Goal: Check status: Check status

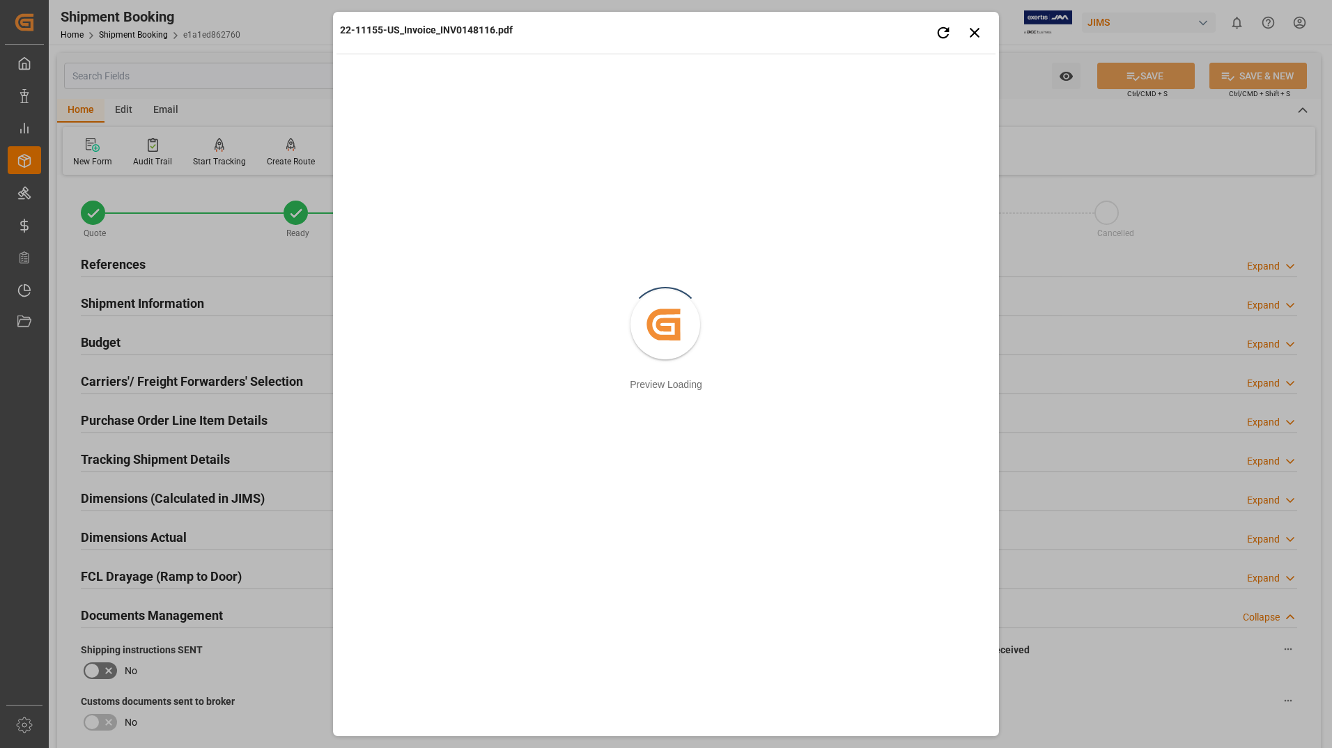
scroll to position [418, 0]
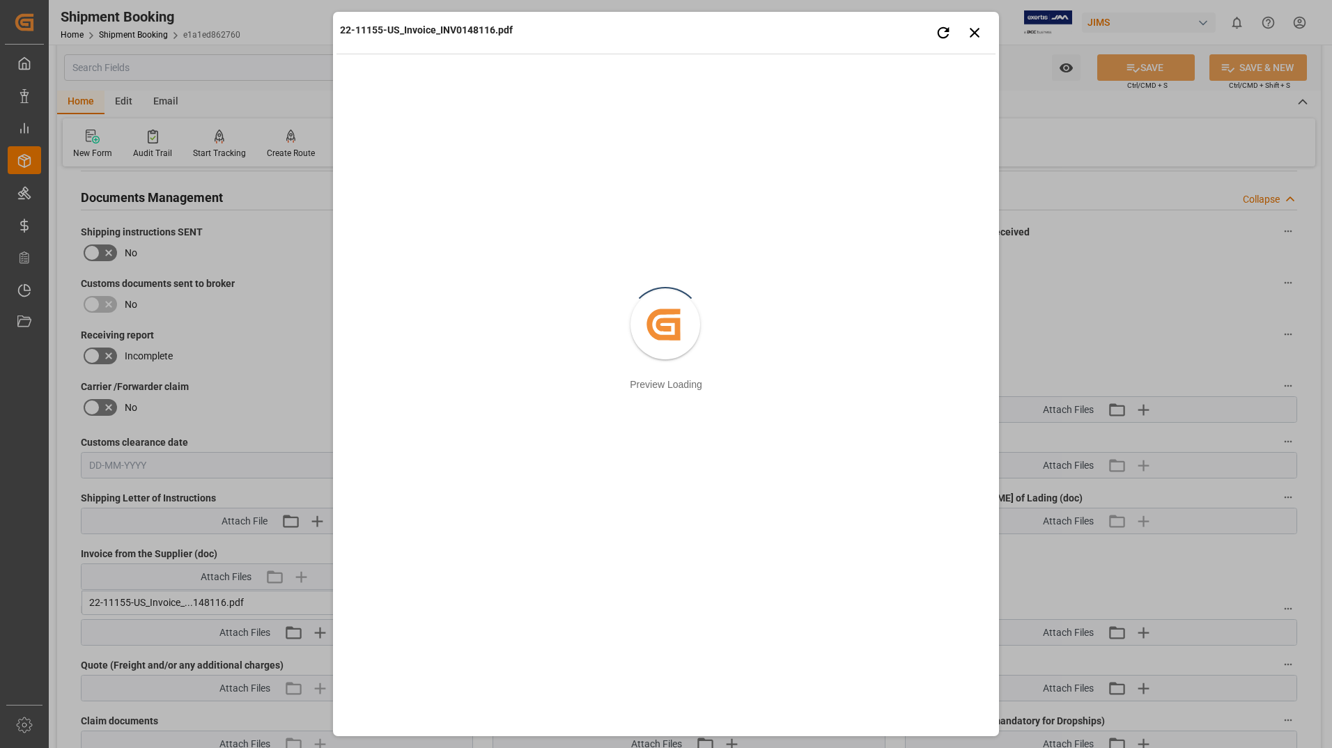
click at [17, 288] on div "22-11155-US_Invoice_INV0148116.pdf Retry Close preview Created by potrace 1.15,…" at bounding box center [666, 374] width 1332 height 748
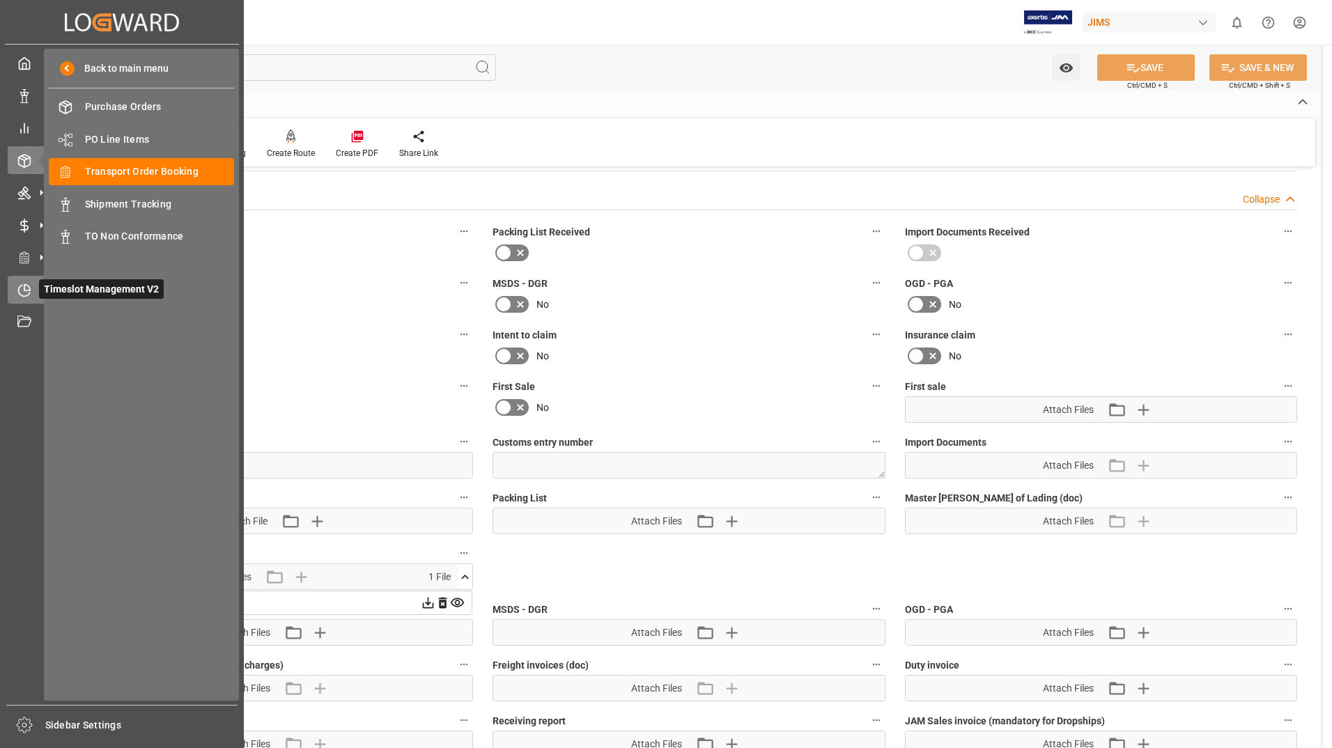
click at [48, 285] on span "Timeslot Management V2" at bounding box center [101, 289] width 125 height 20
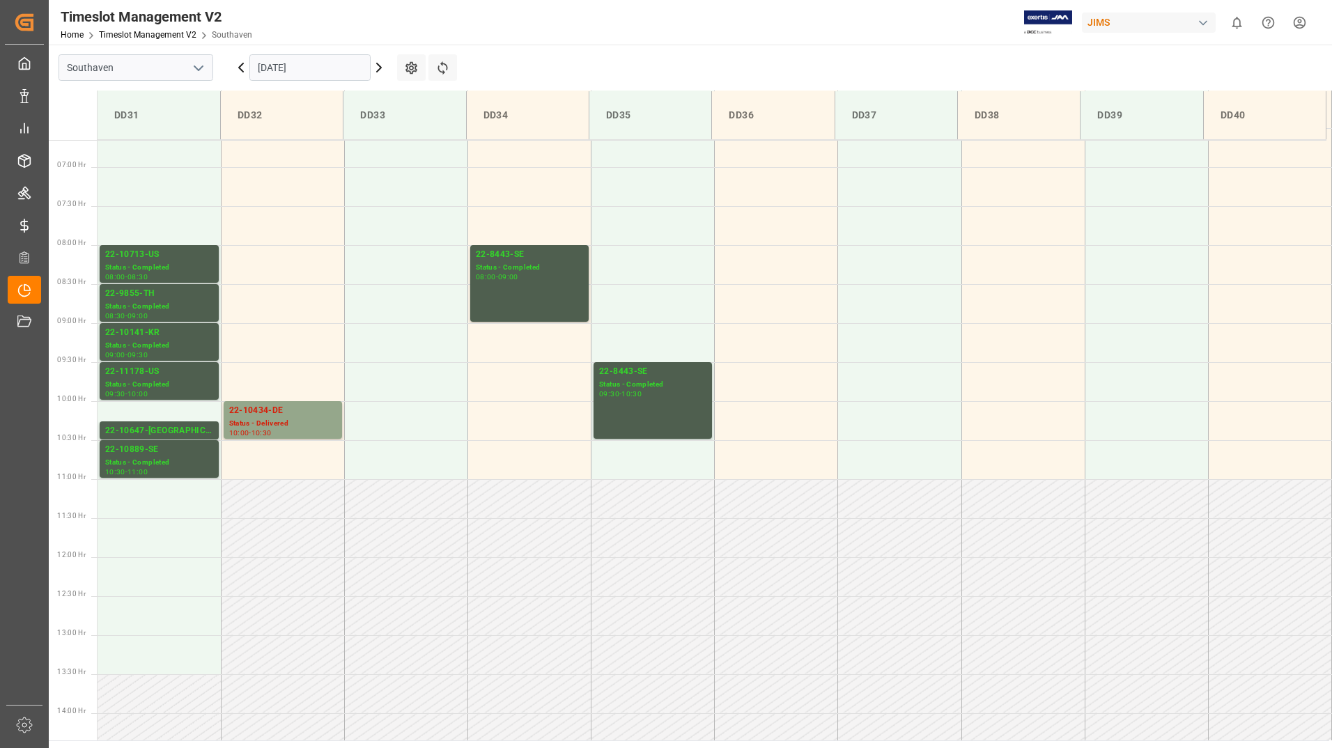
scroll to position [448, 0]
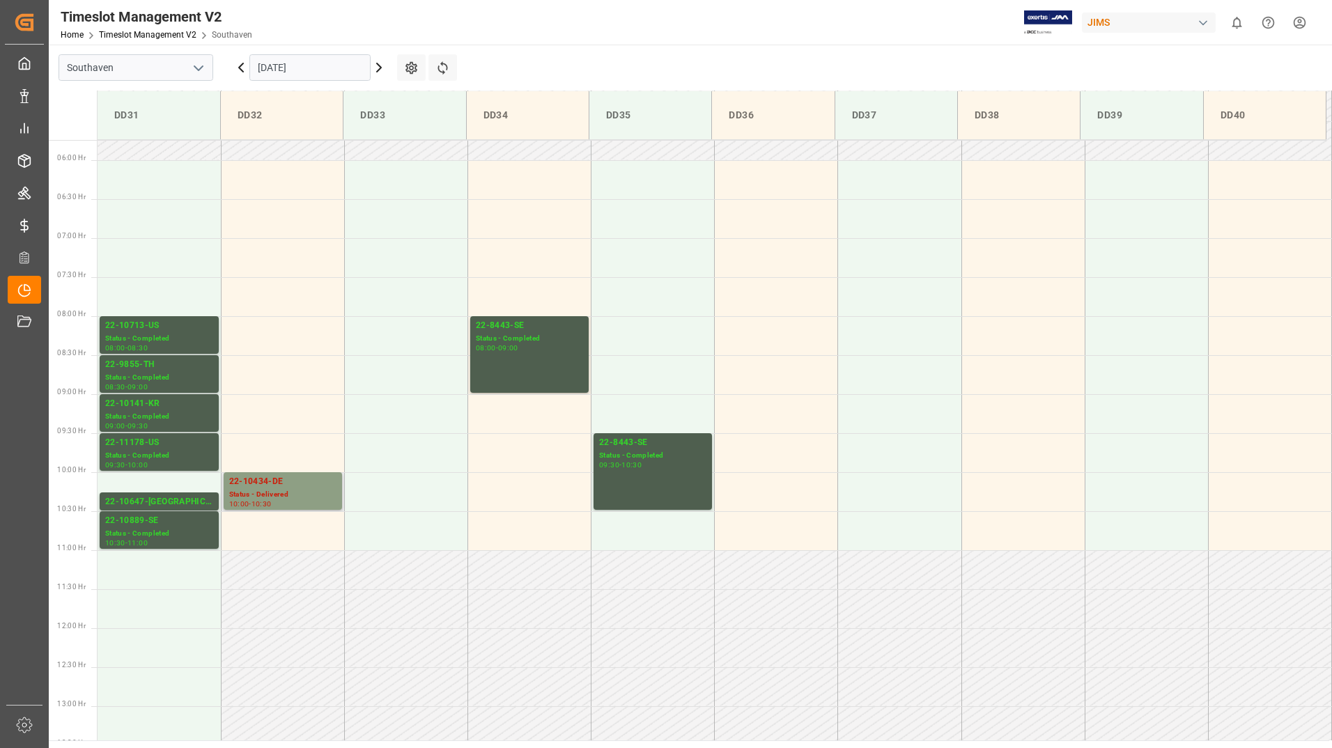
click at [251, 501] on div "-" at bounding box center [250, 504] width 2 height 6
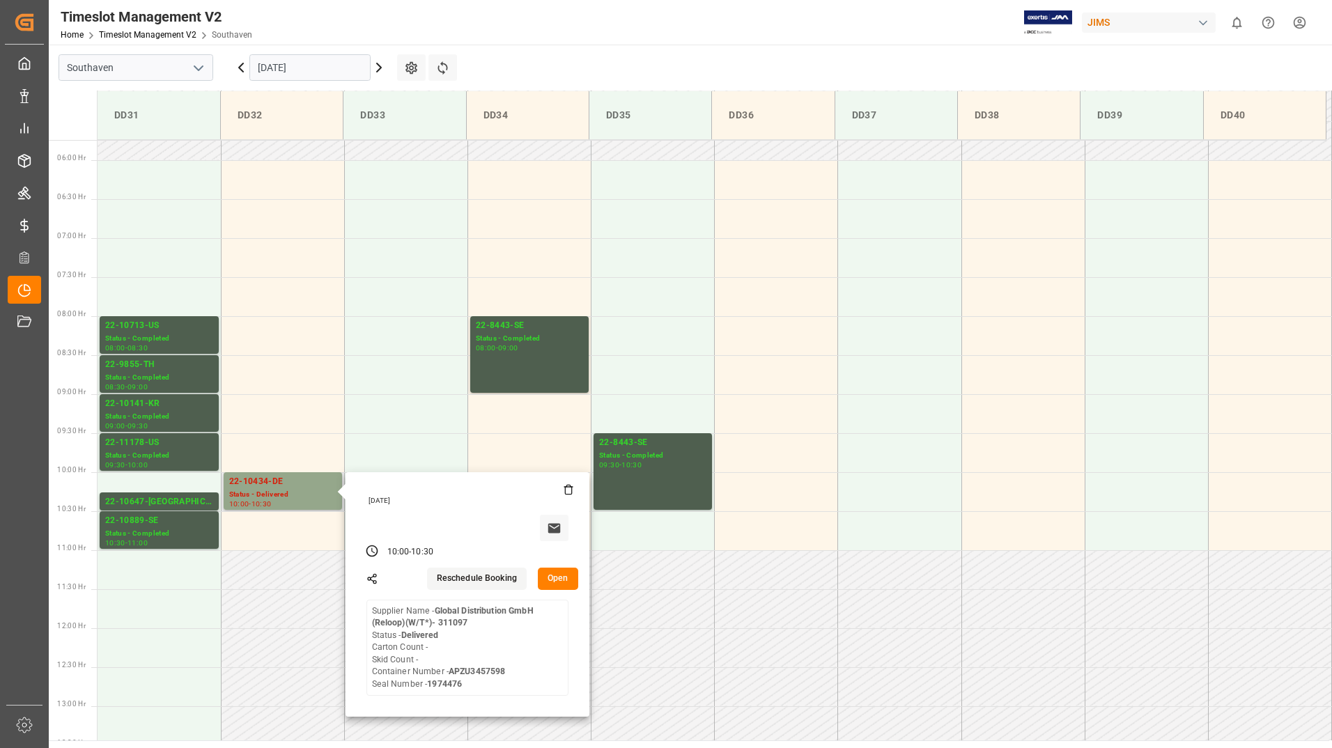
click at [556, 575] on button "Open" at bounding box center [558, 579] width 40 height 22
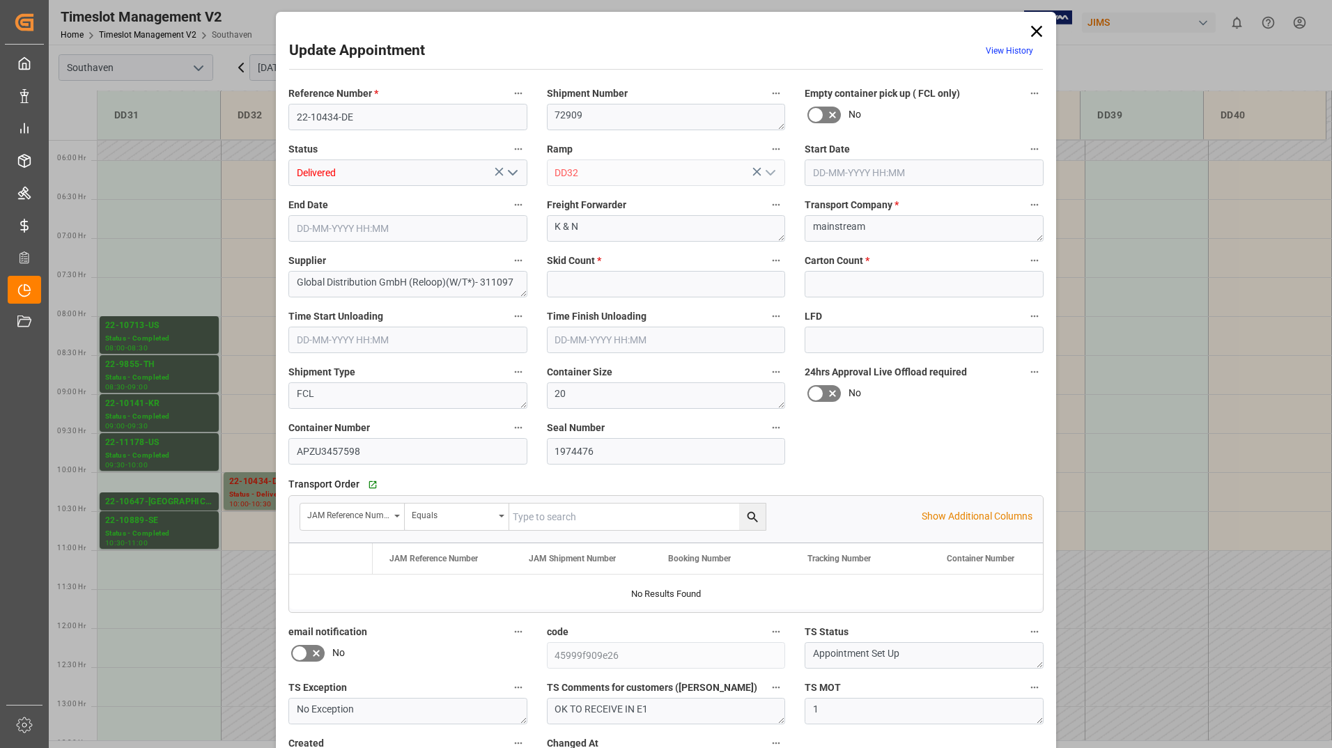
type input "0"
type input "23-09-2025 10:00"
type input "23-09-2025 10:30"
type input "22-09-2025 15:01"
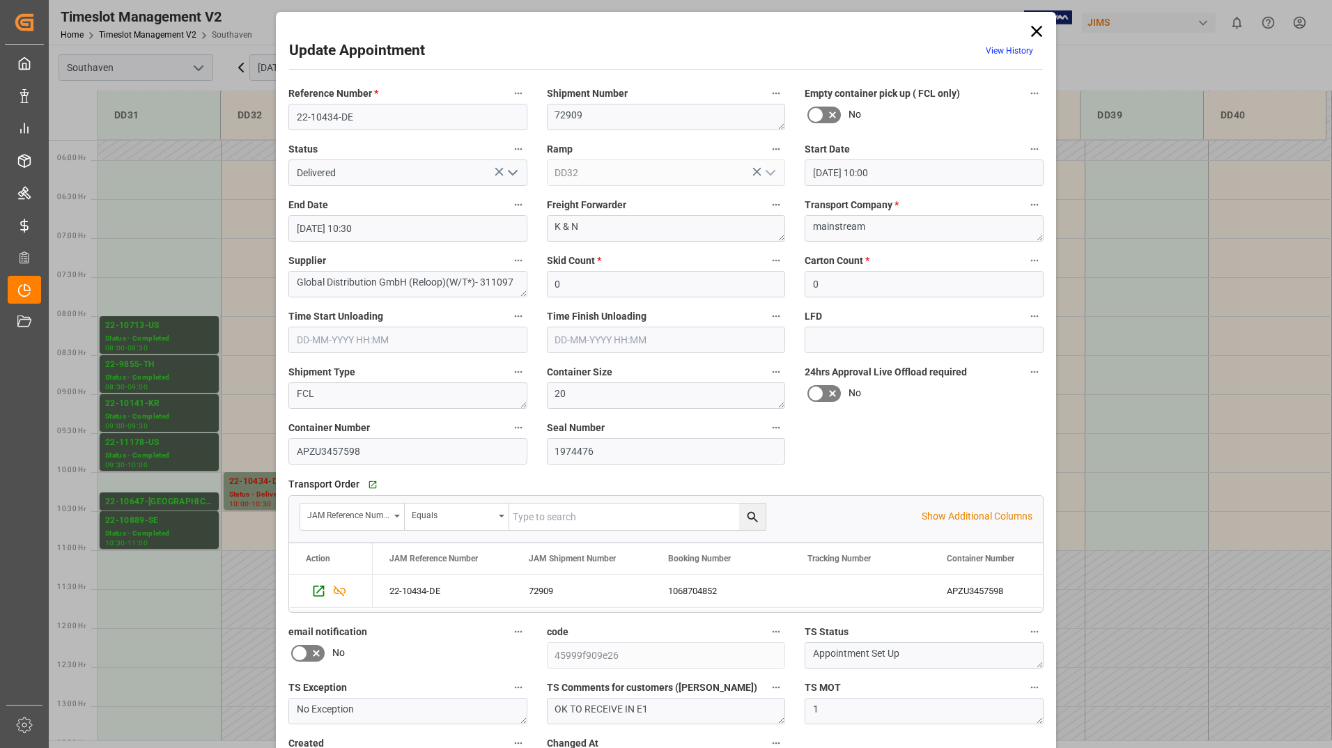
click at [513, 173] on icon "open menu" at bounding box center [512, 172] width 17 height 17
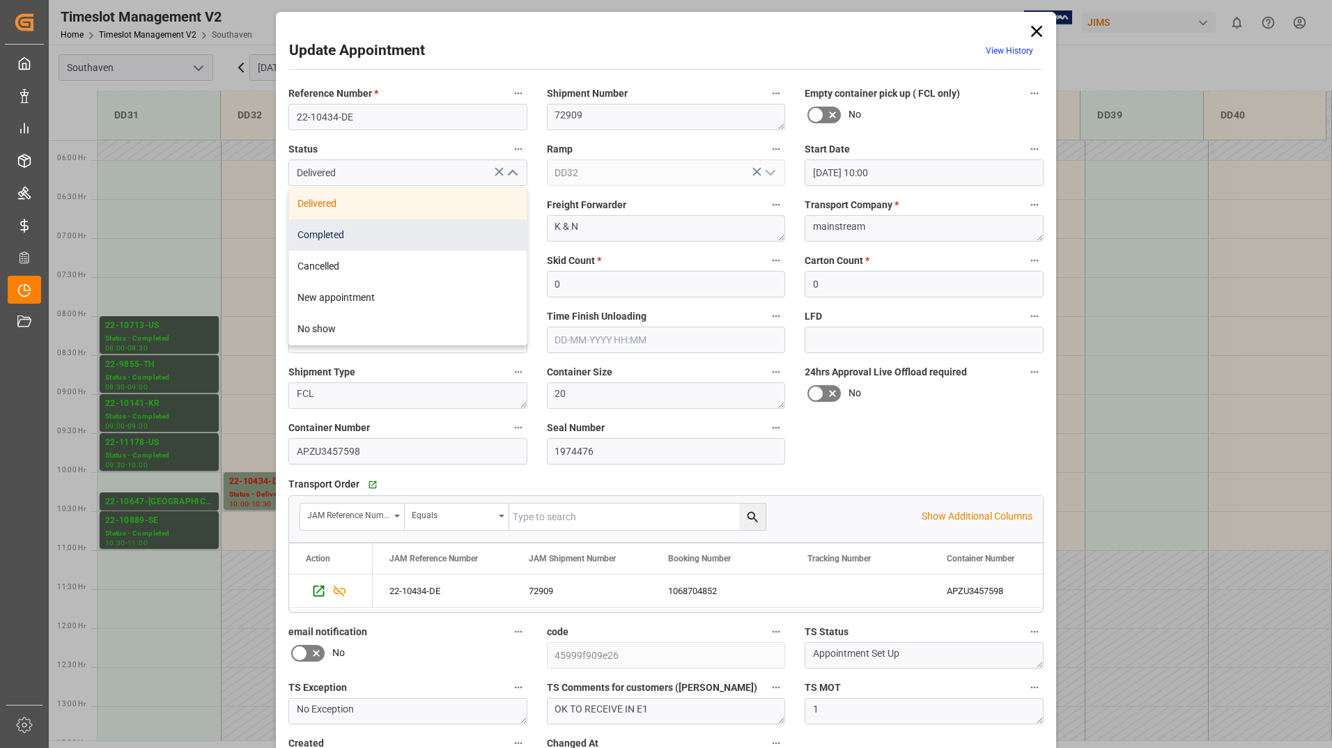
click at [467, 226] on div "Completed" at bounding box center [407, 234] width 237 height 31
type input "Completed"
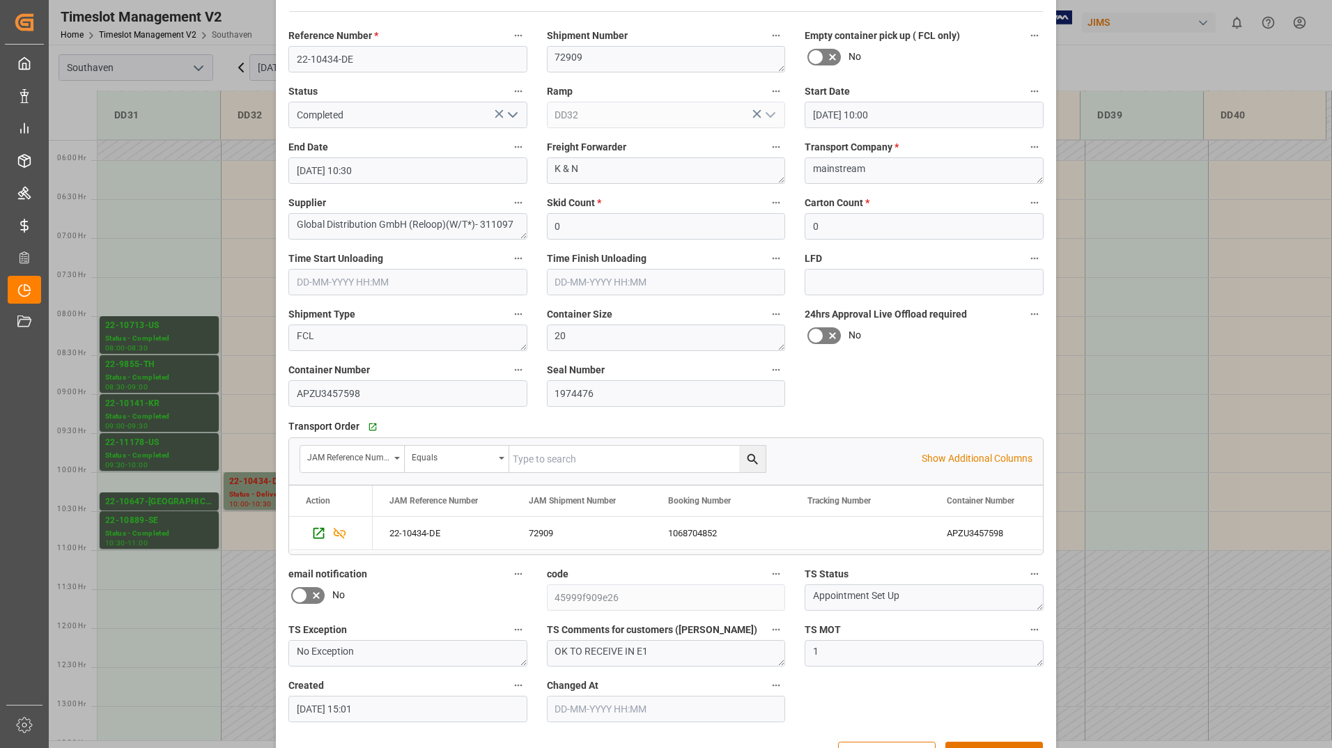
scroll to position [103, 0]
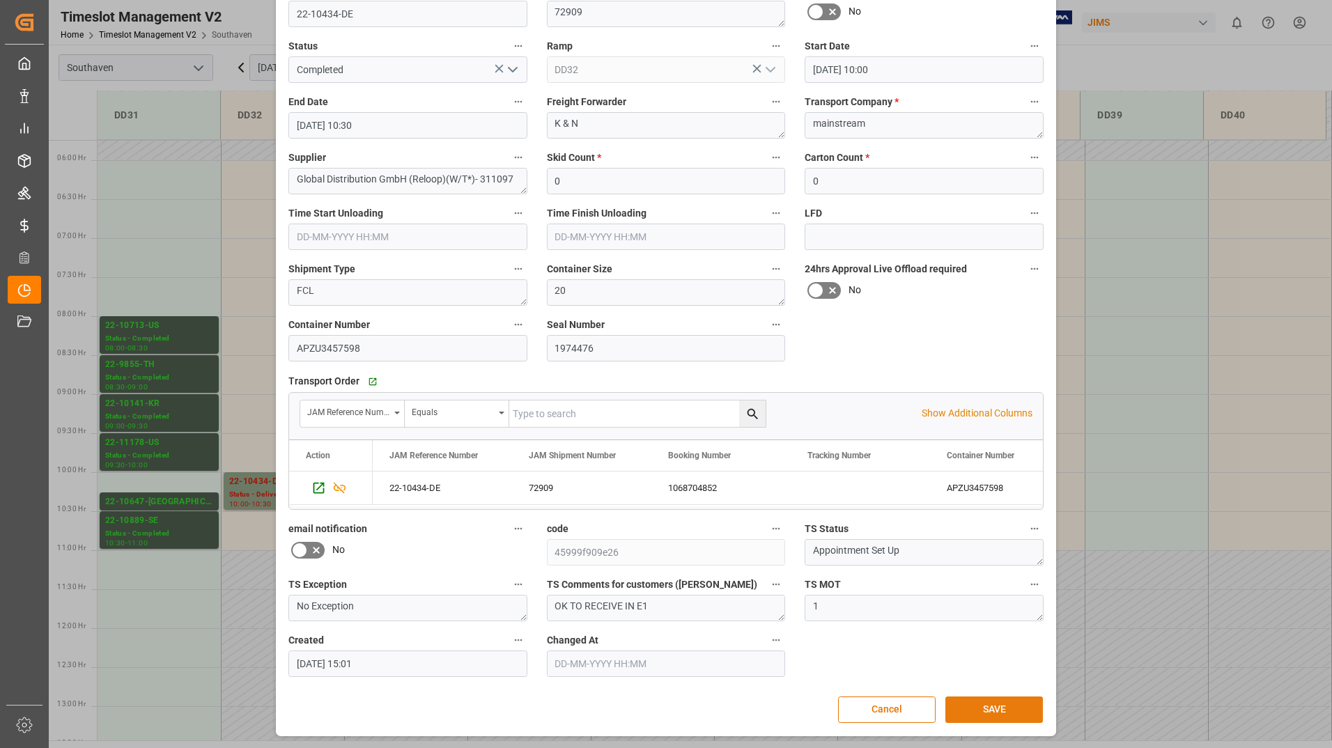
click at [985, 706] on button "SAVE" at bounding box center [994, 709] width 98 height 26
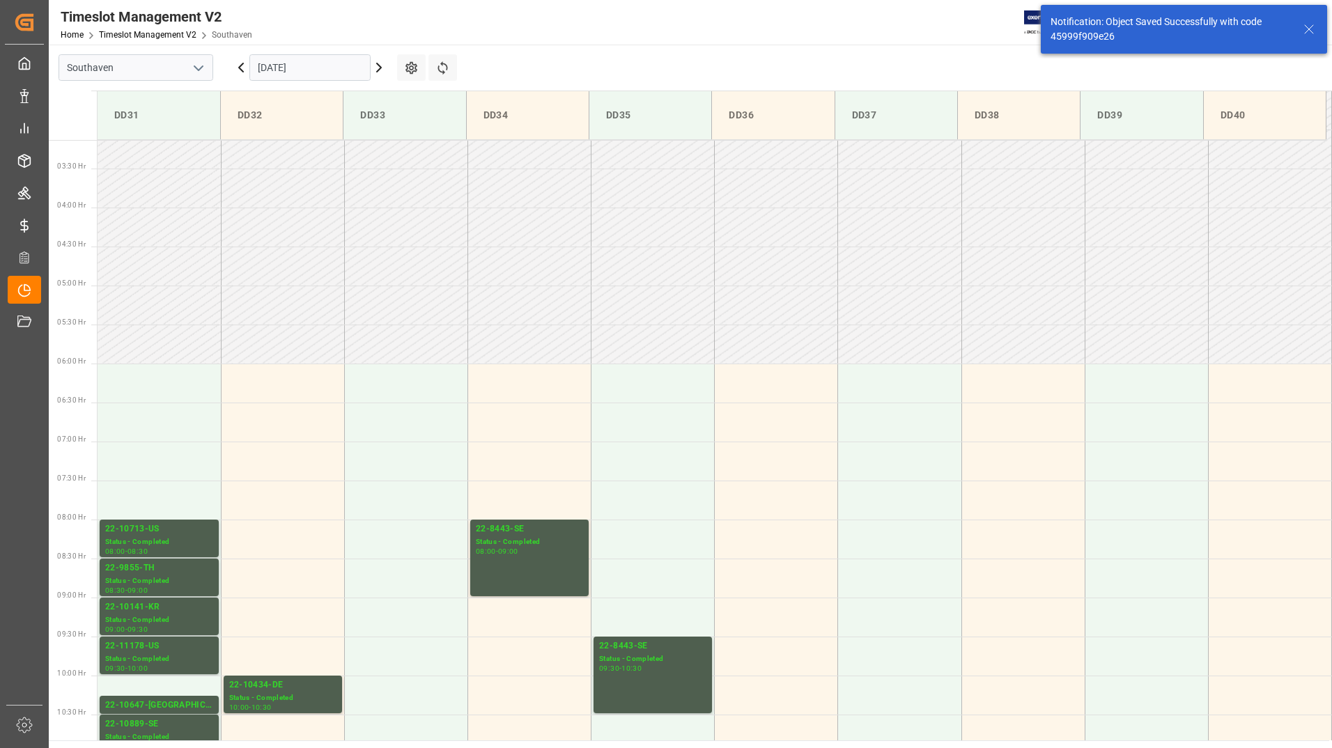
scroll to position [501, 0]
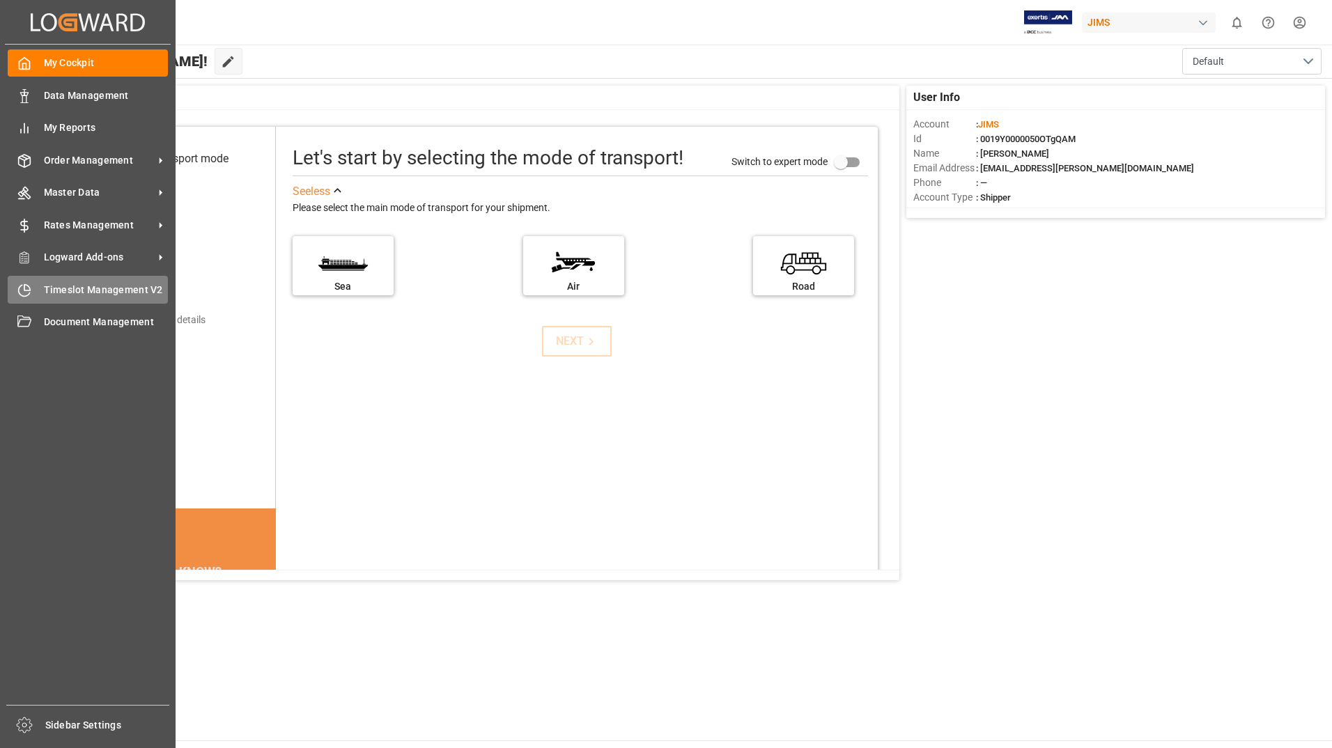
click at [110, 288] on span "Timeslot Management V2" at bounding box center [106, 290] width 125 height 15
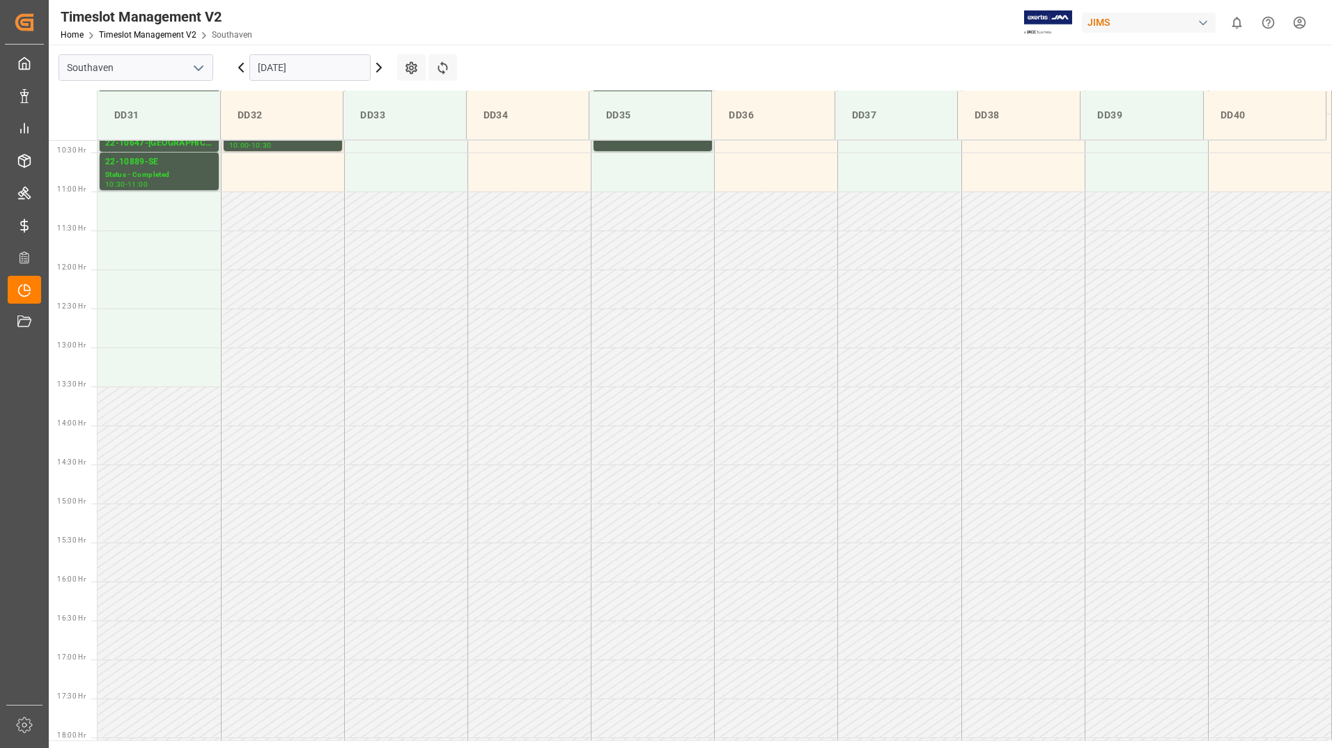
scroll to position [587, 0]
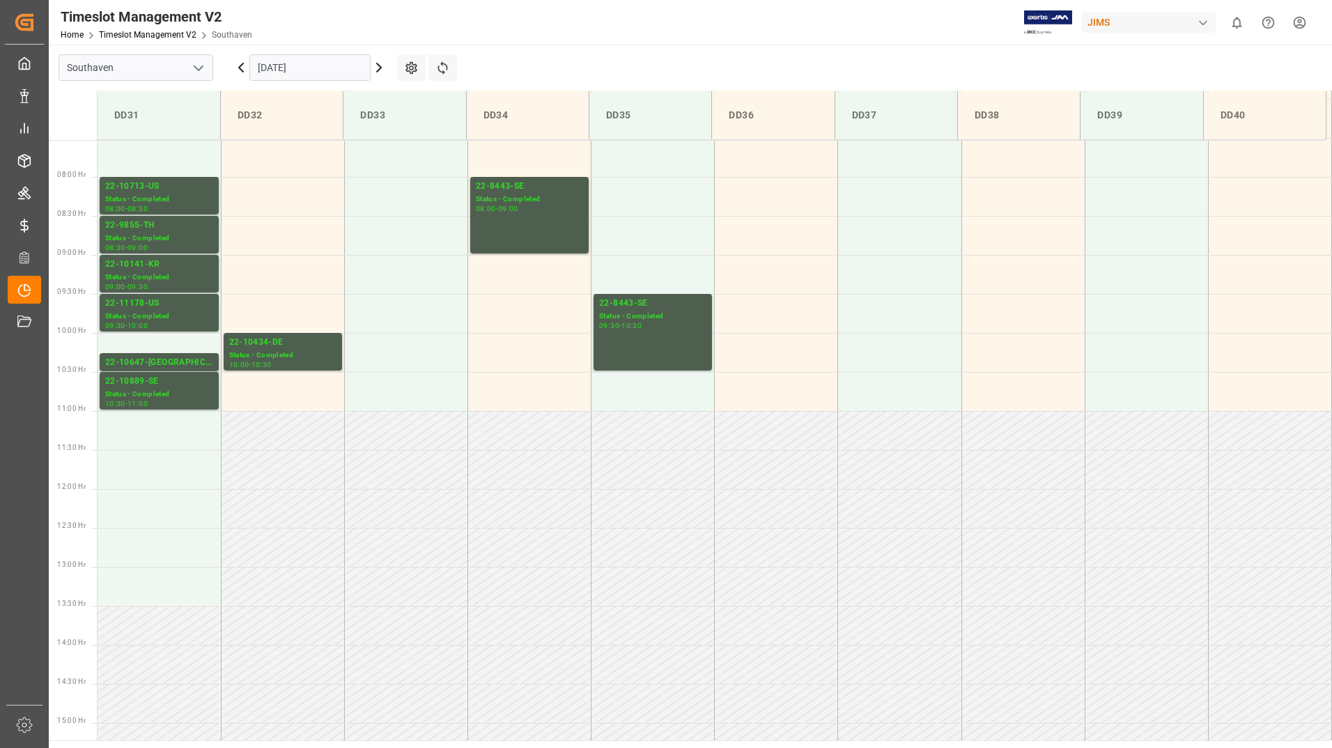
click at [333, 69] on input "23-09-2025" at bounding box center [309, 67] width 121 height 26
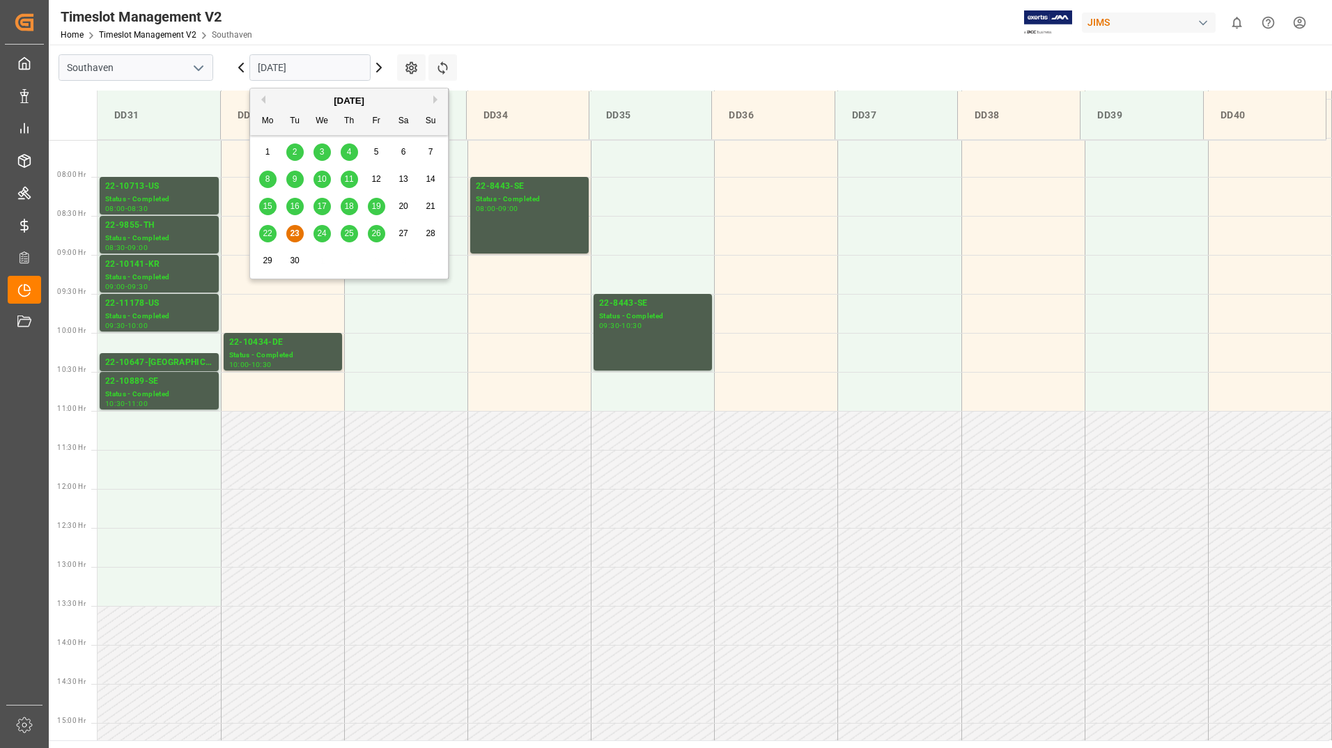
click at [321, 232] on span "24" at bounding box center [321, 233] width 9 height 10
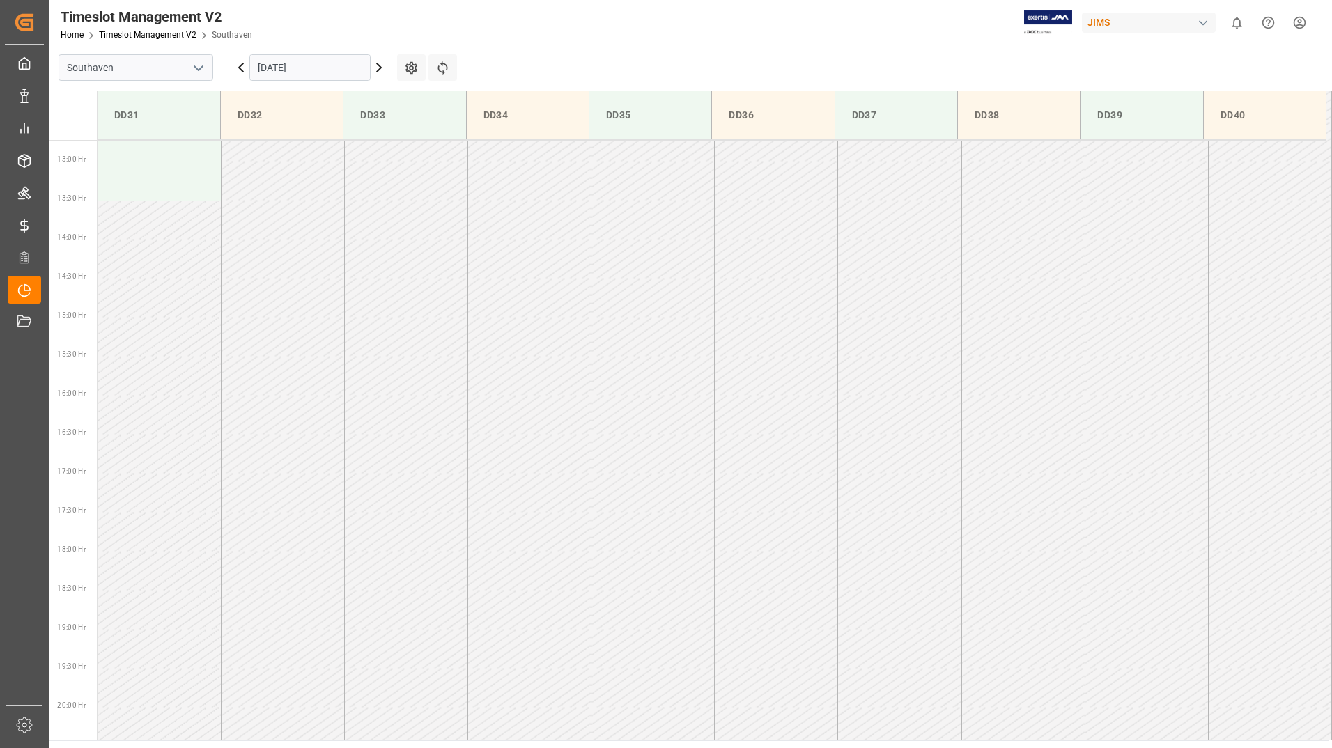
scroll to position [657, 0]
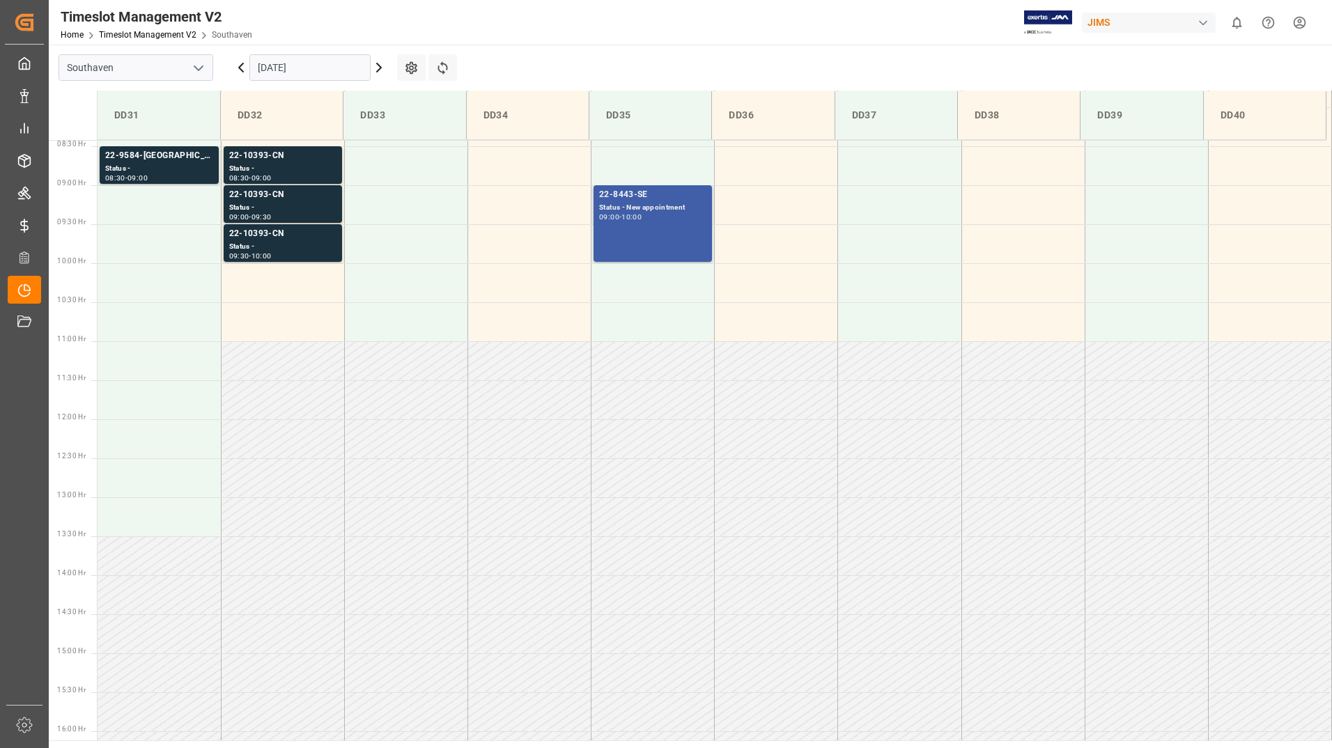
click at [679, 236] on div "22-8443-SE Status - New appointment 09:00 - 10:00" at bounding box center [652, 223] width 107 height 71
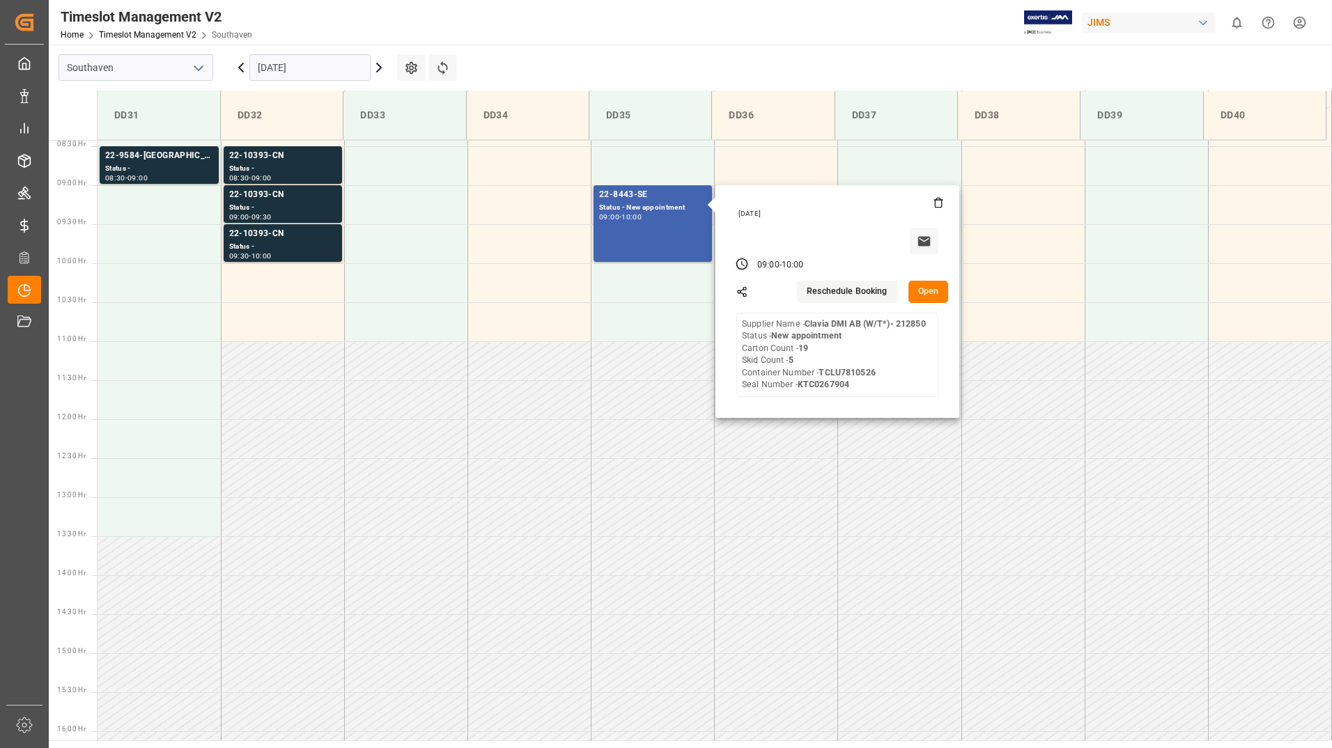
click at [921, 290] on button "Open" at bounding box center [928, 292] width 40 height 22
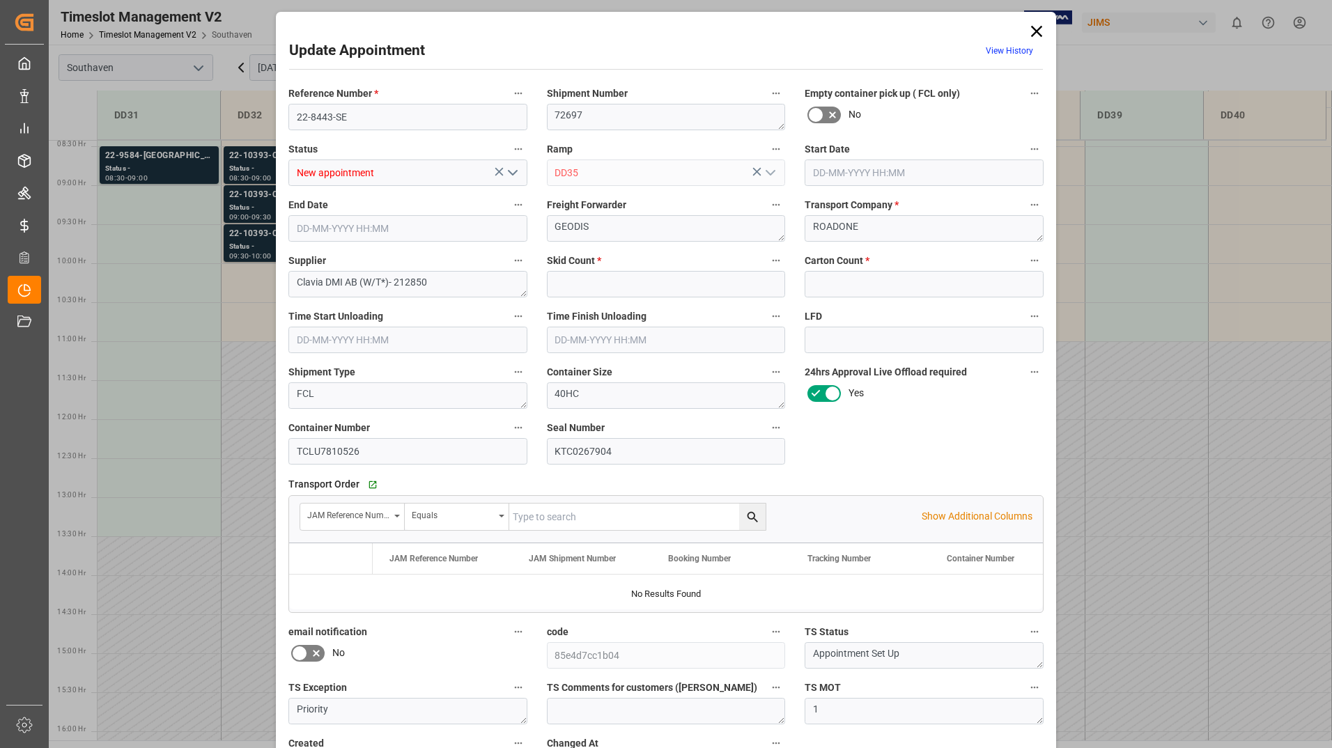
type input "5"
type input "19"
type input "24-09-2025 09:00"
type input "24-09-2025 10:00"
type input "23-09-2025 17:03"
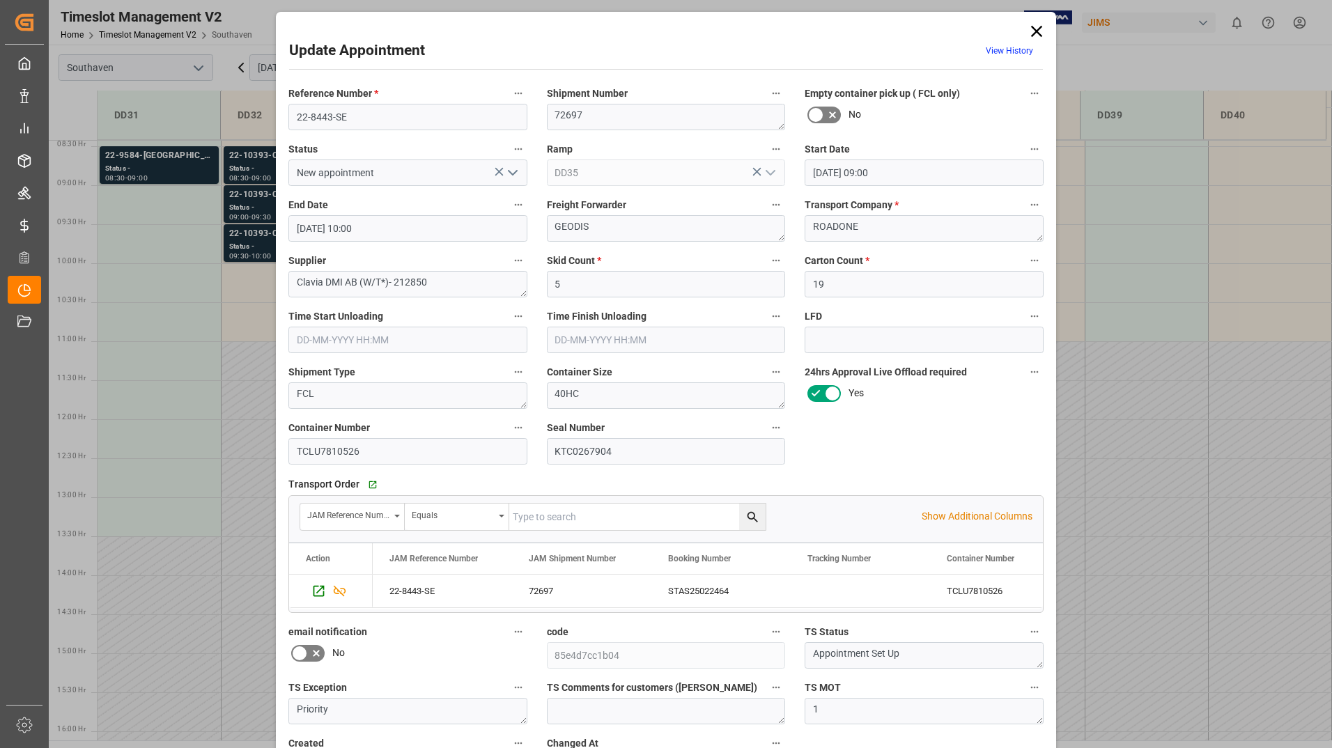
click at [961, 169] on input "24-09-2025 09:00" at bounding box center [923, 172] width 239 height 26
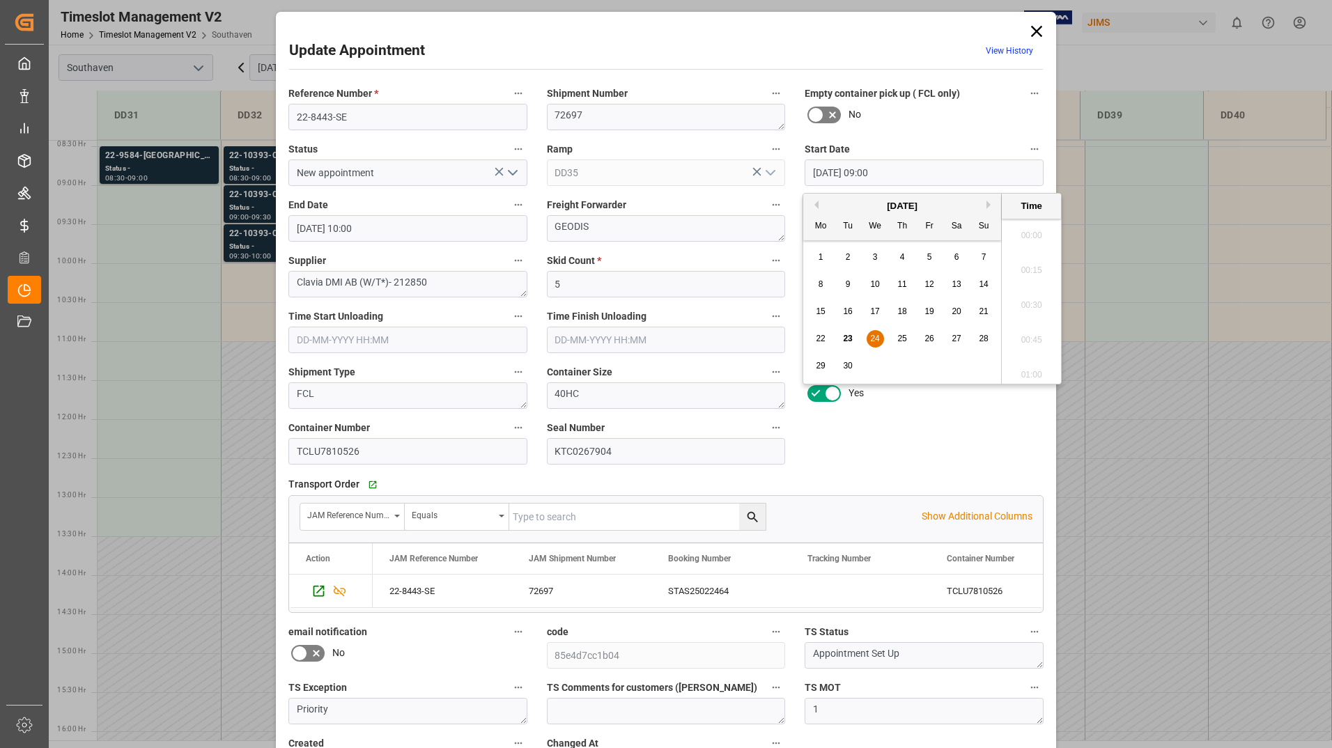
scroll to position [1189, 0]
click at [909, 337] on div "25" at bounding box center [902, 339] width 17 height 17
type input "25-09-2025 09:00"
click at [1039, 293] on li "09:00" at bounding box center [1030, 300] width 59 height 35
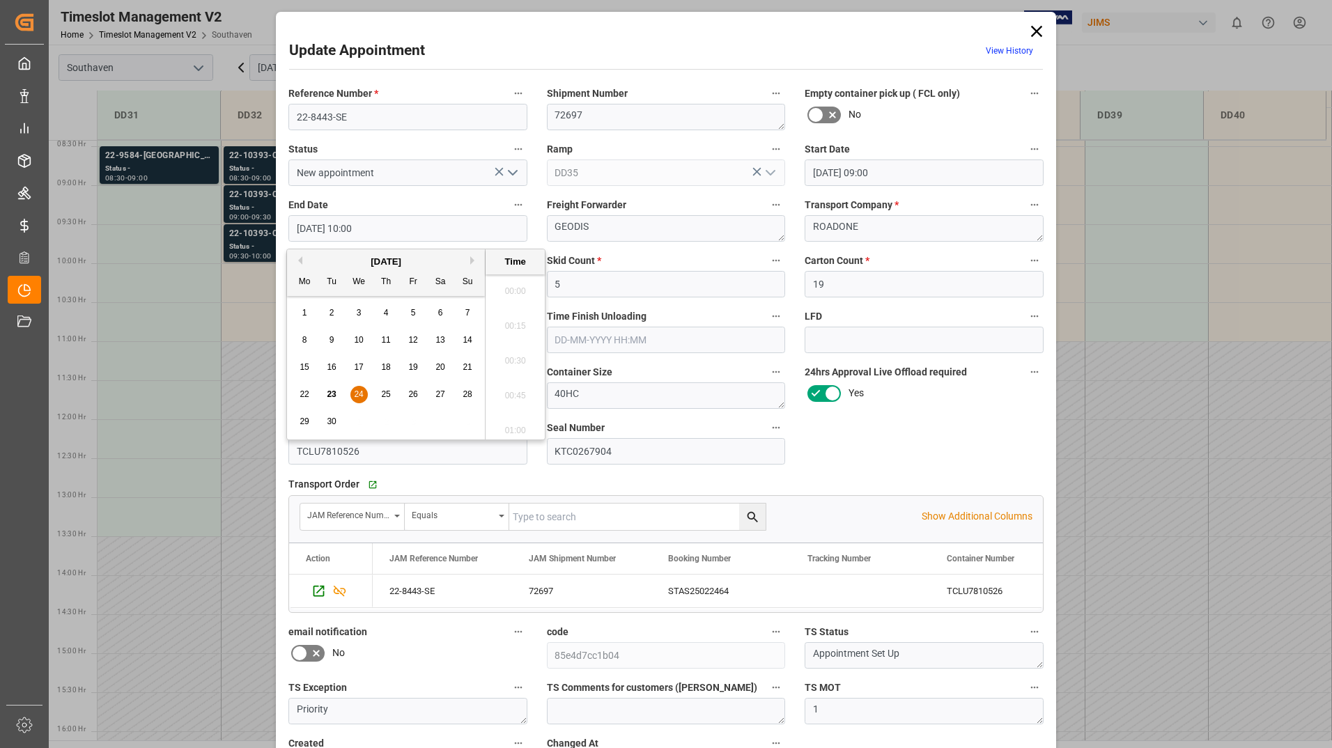
click at [437, 222] on input "24-09-2025 10:00" at bounding box center [407, 228] width 239 height 26
click at [388, 394] on span "25" at bounding box center [385, 394] width 9 height 10
click at [512, 351] on li "10:00" at bounding box center [514, 356] width 59 height 35
click at [465, 223] on input "25-09-2025 10:00" at bounding box center [407, 228] width 239 height 26
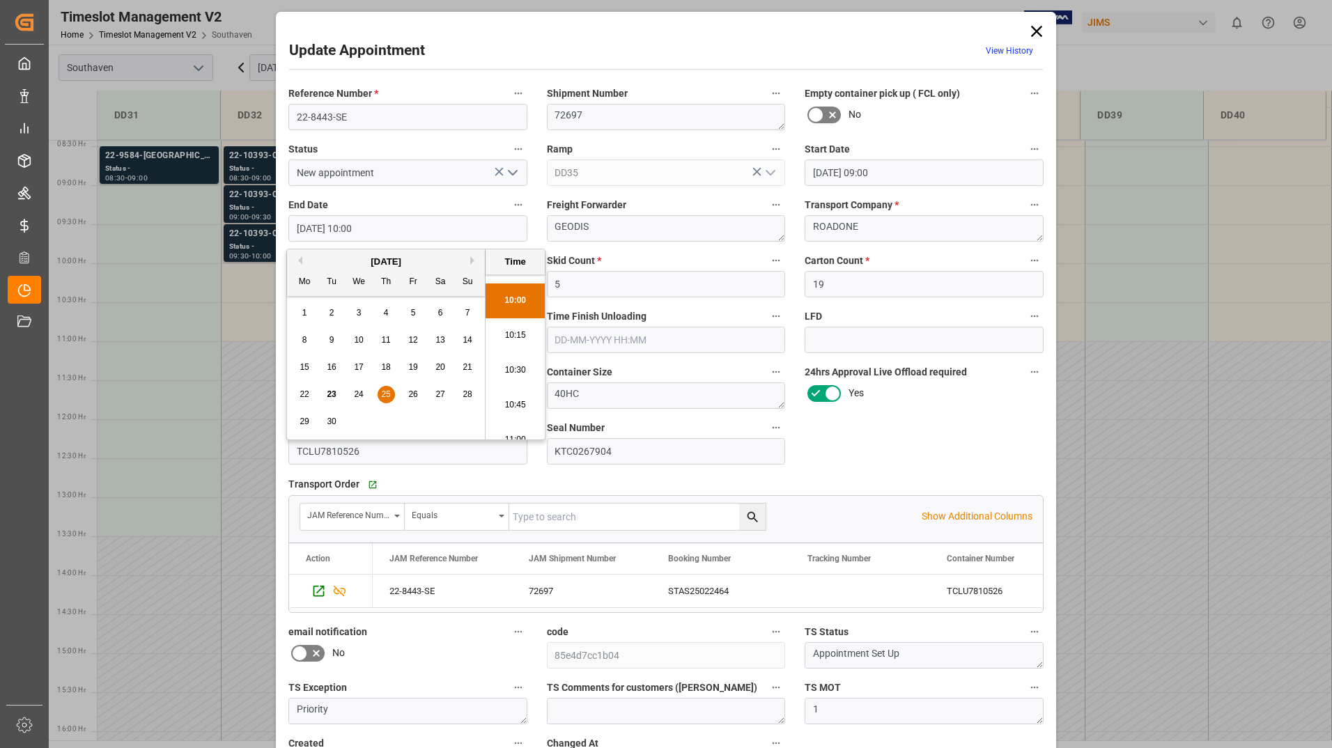
scroll to position [1467, 0]
click at [525, 352] on li "11:00" at bounding box center [514, 356] width 59 height 35
type input "25-09-2025 11:00"
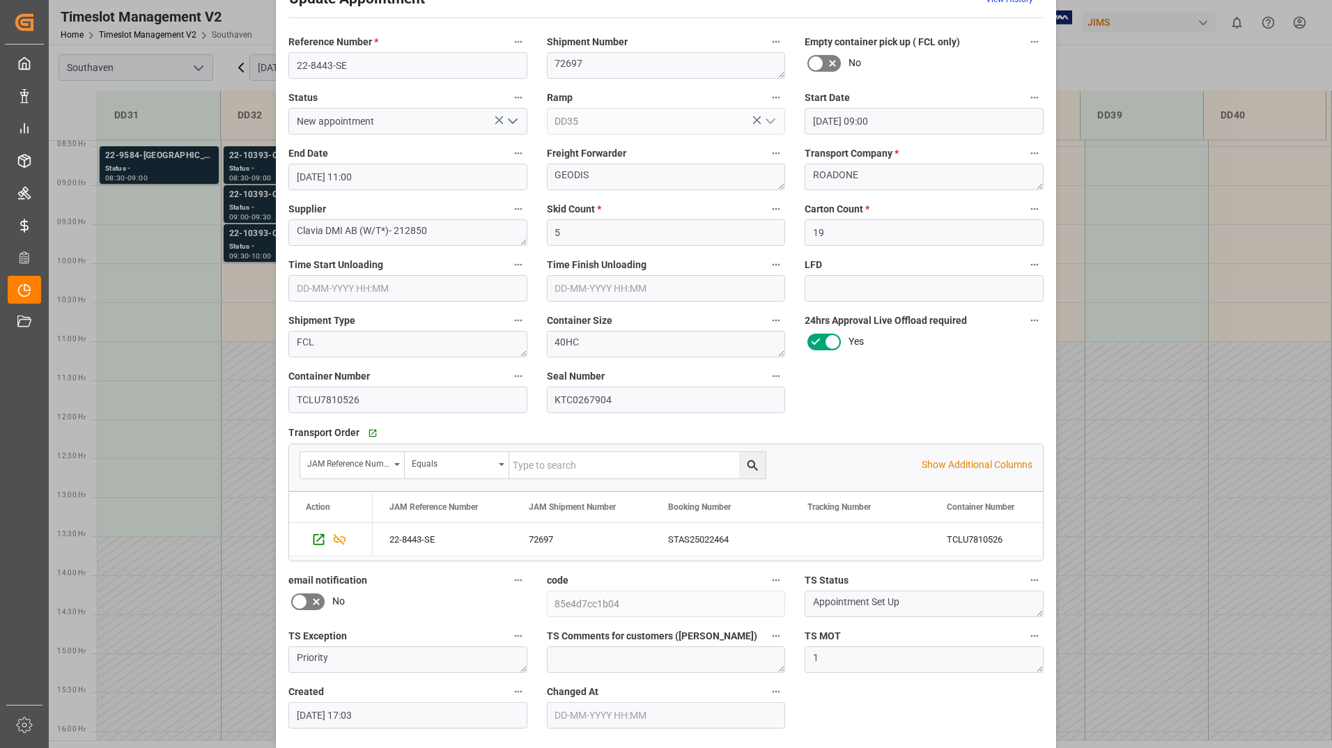
scroll to position [103, 0]
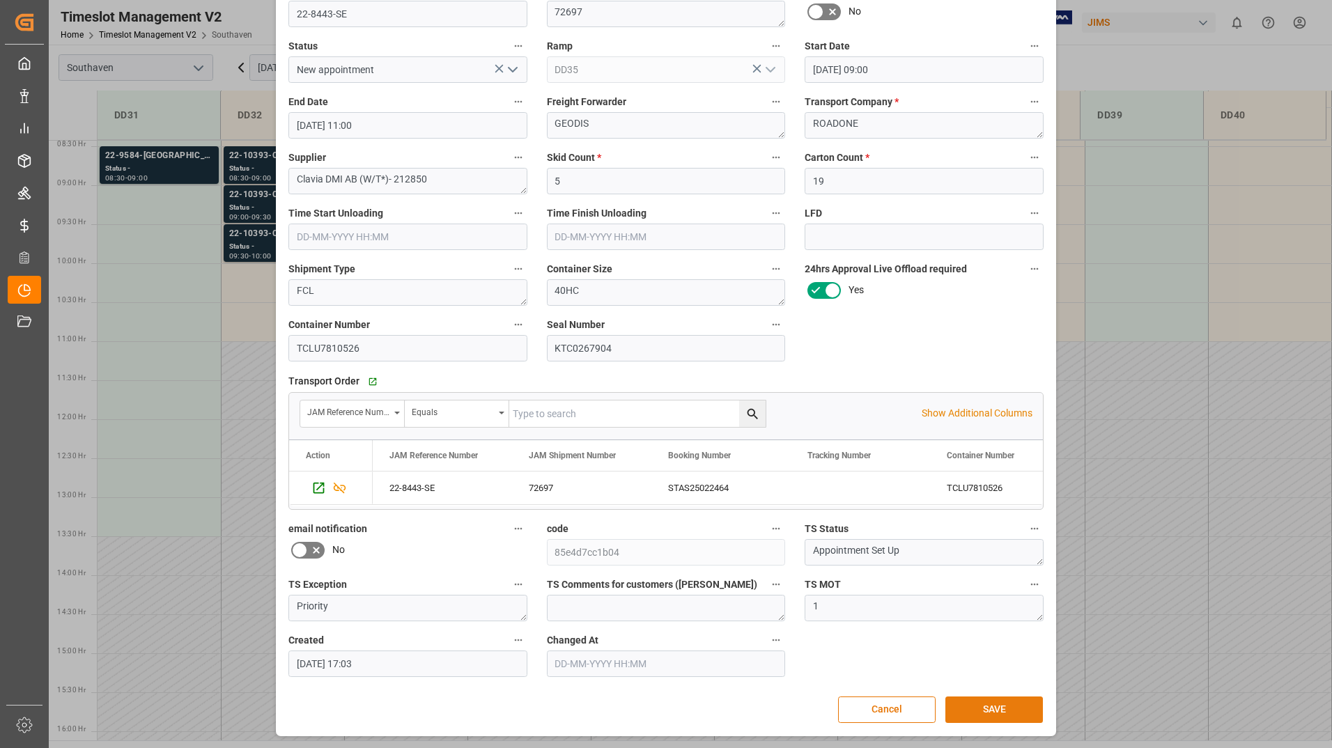
click at [956, 708] on button "SAVE" at bounding box center [994, 709] width 98 height 26
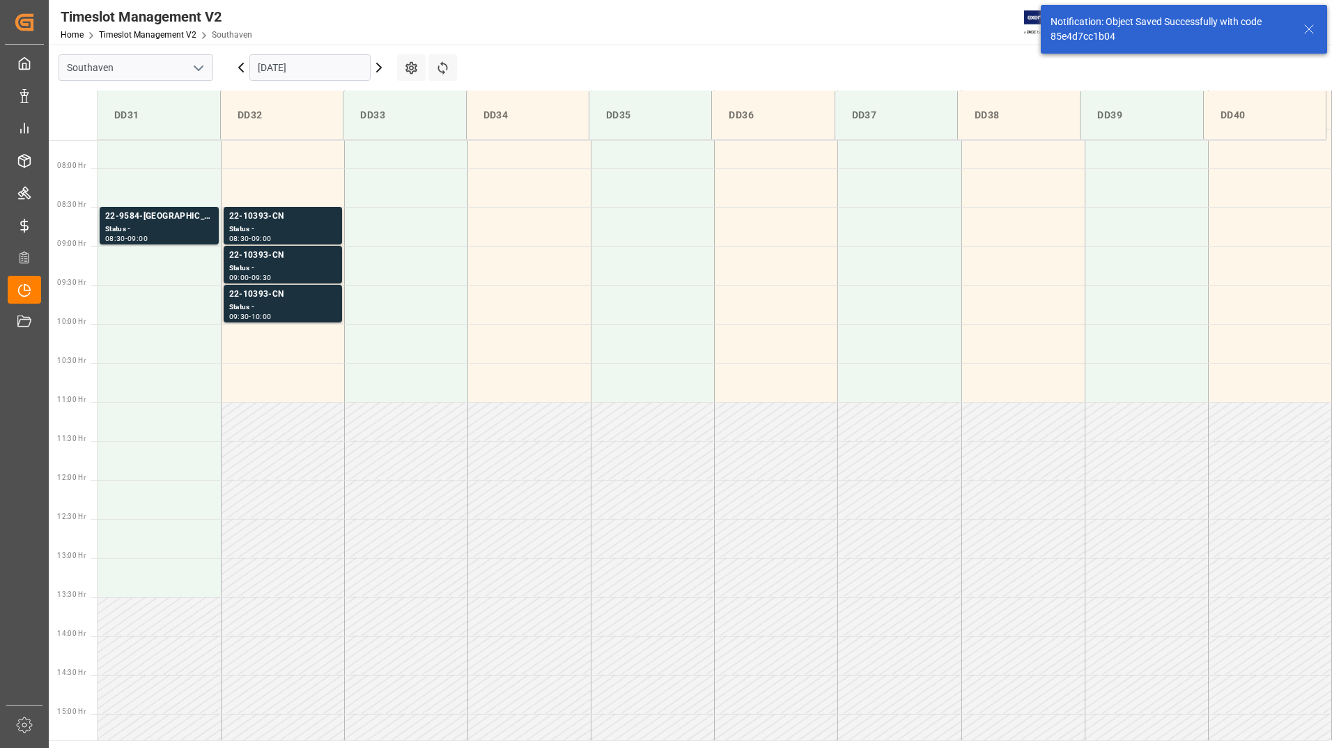
scroll to position [615, 0]
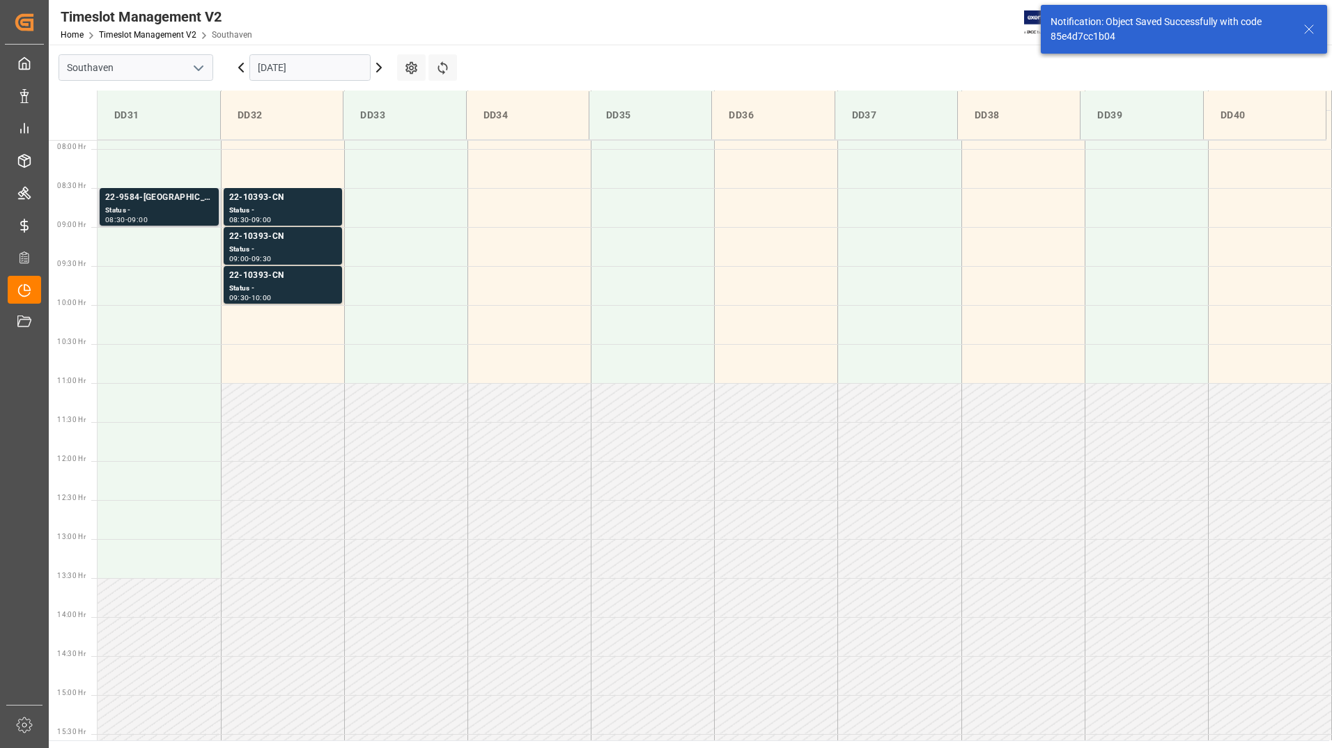
click at [157, 208] on div "Status -" at bounding box center [159, 211] width 108 height 12
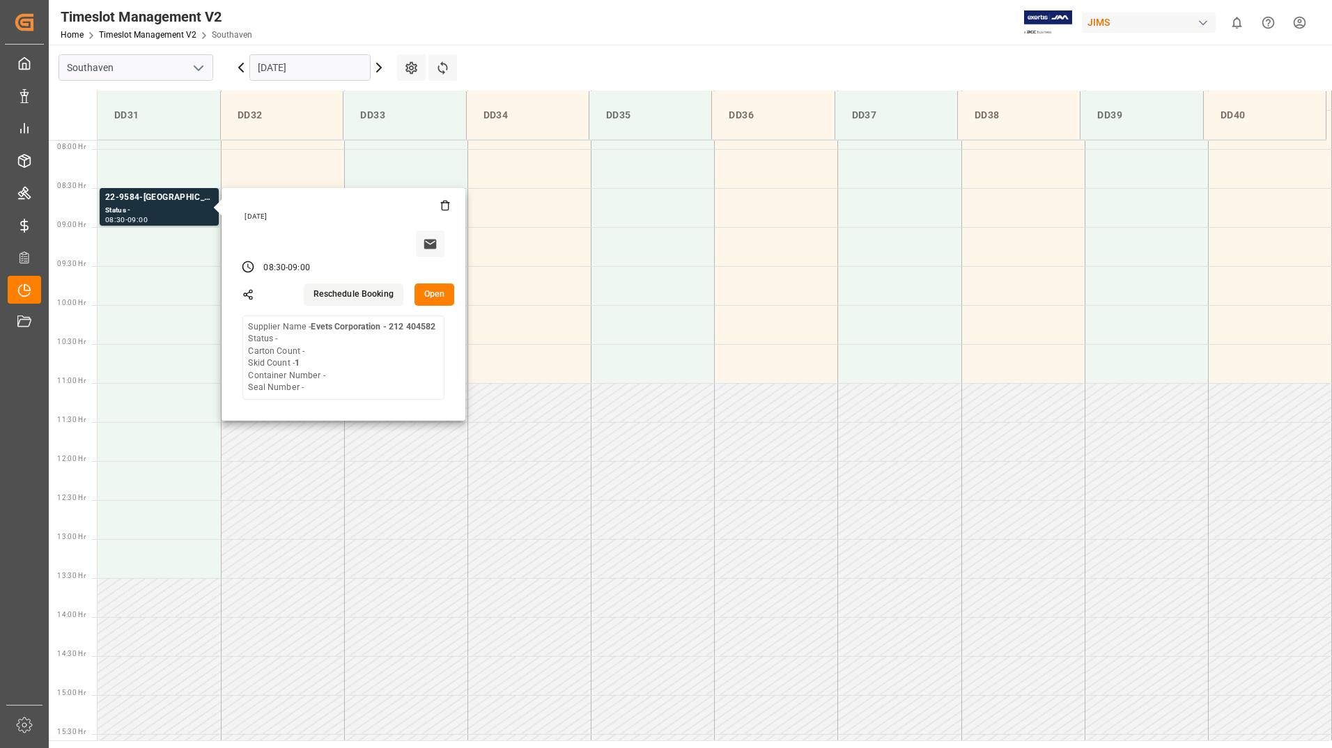
click at [319, 68] on input "24-09-2025" at bounding box center [309, 67] width 121 height 26
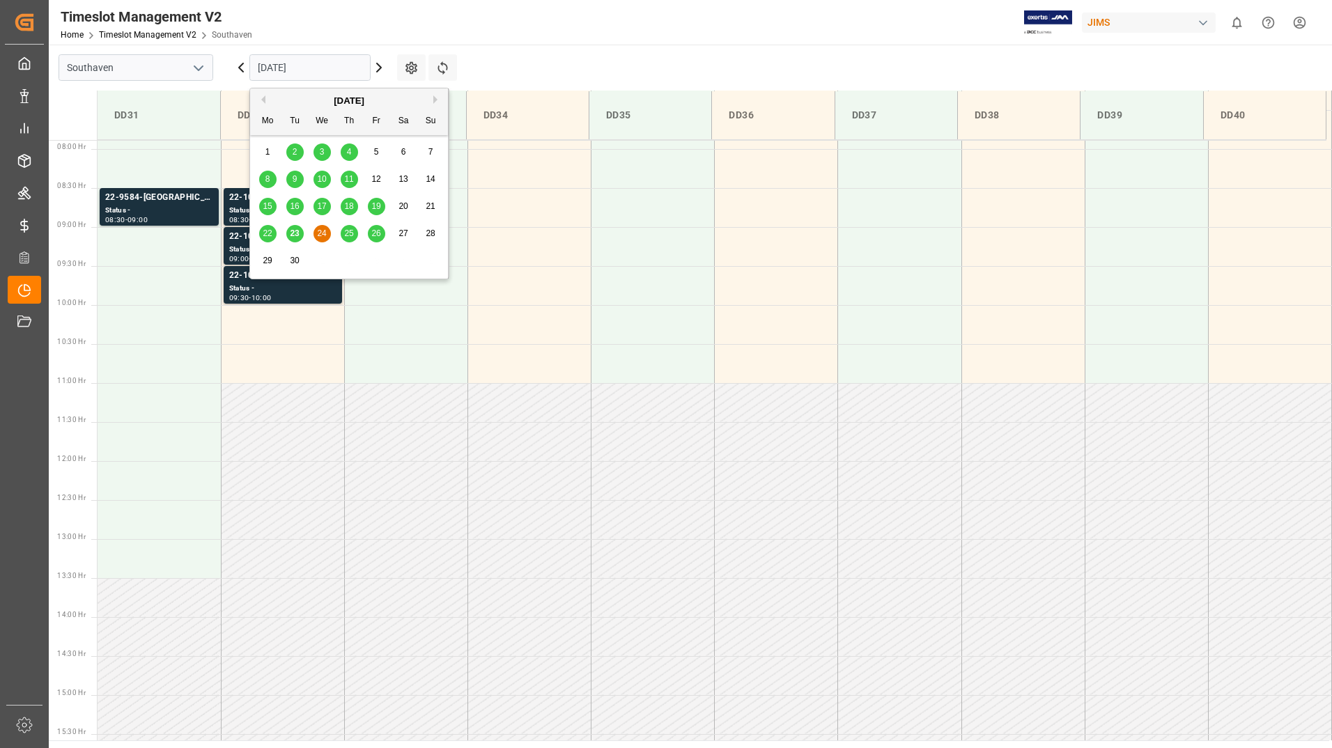
click at [353, 235] on span "25" at bounding box center [348, 233] width 9 height 10
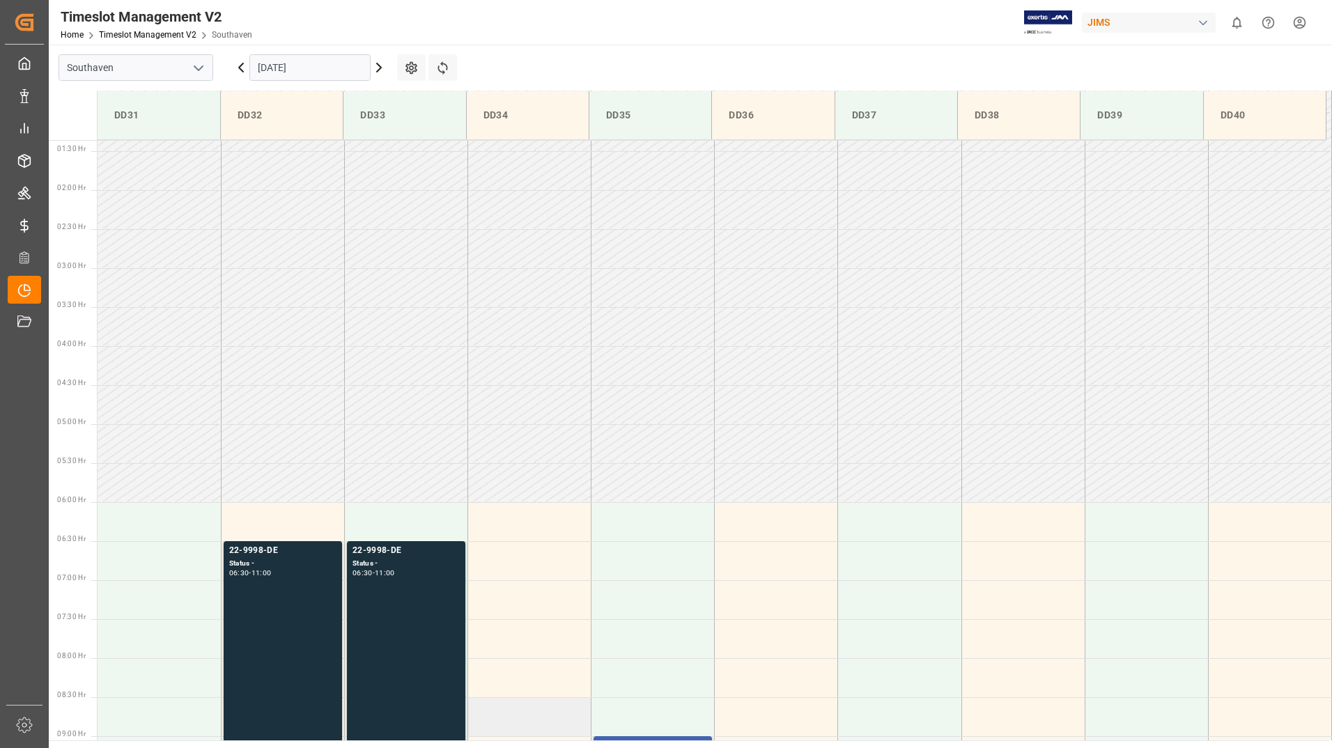
scroll to position [100, 0]
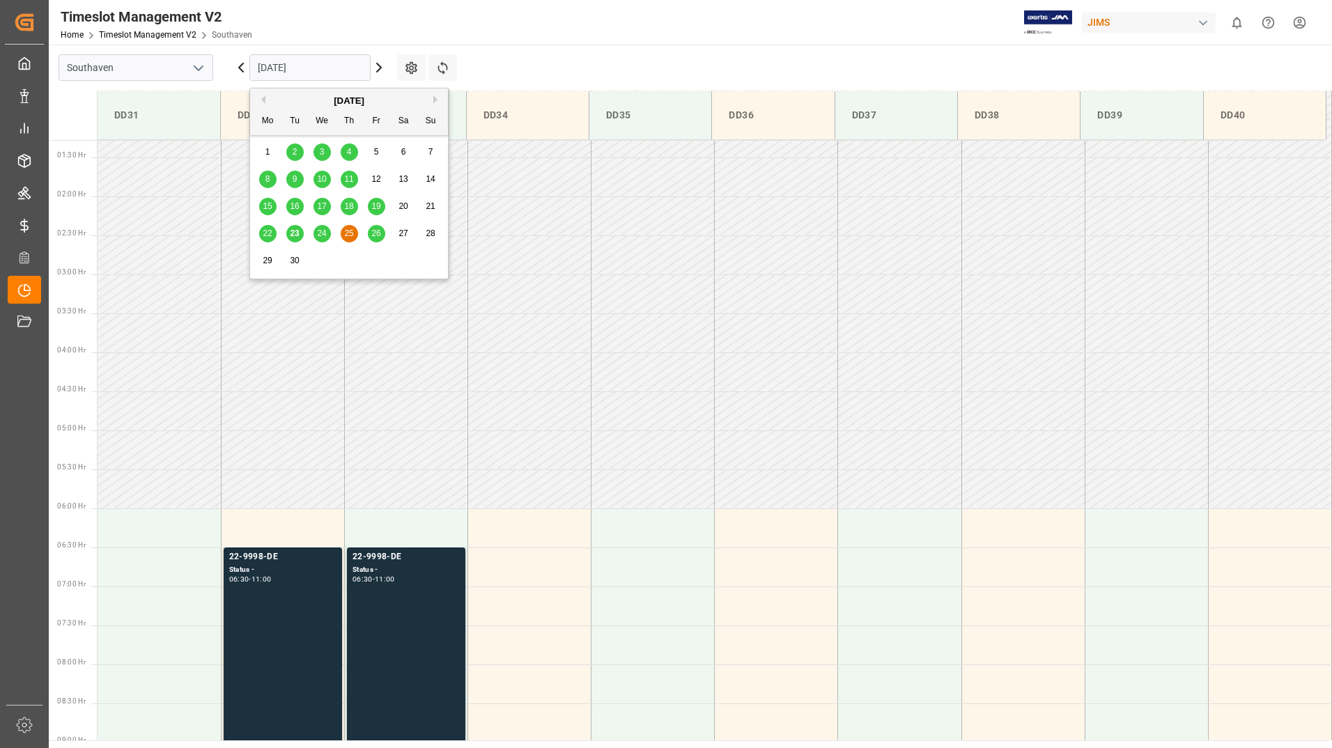
click at [295, 71] on input "25-09-2025" at bounding box center [309, 67] width 121 height 26
click at [380, 236] on span "26" at bounding box center [375, 233] width 9 height 10
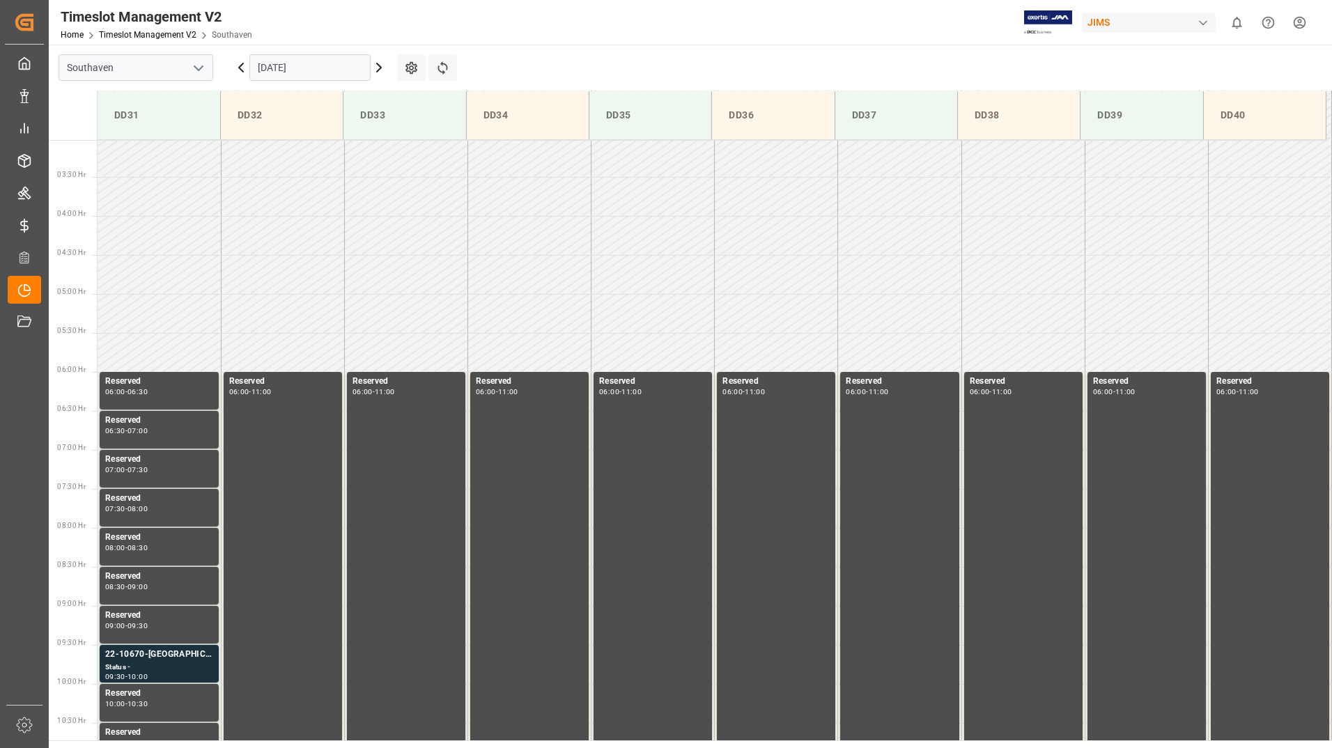
scroll to position [169, 0]
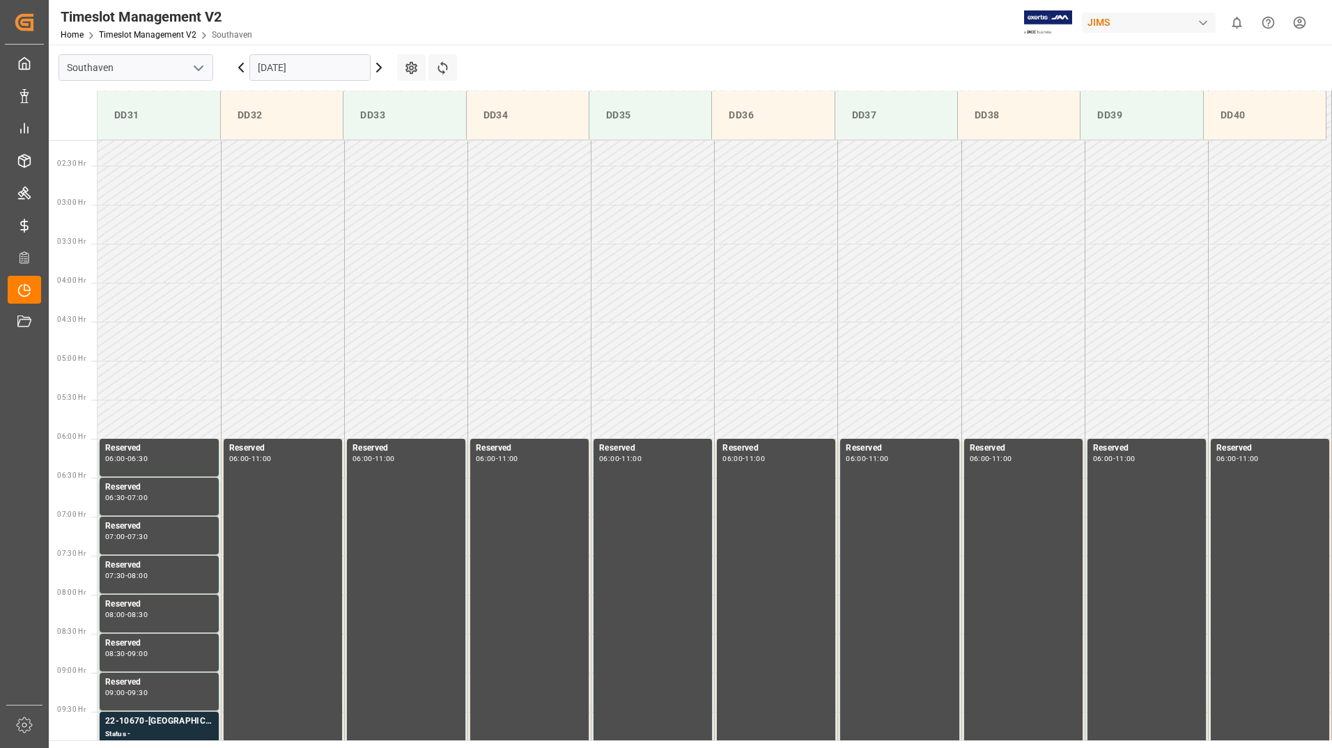
click at [326, 61] on input "26-09-2025" at bounding box center [309, 67] width 121 height 26
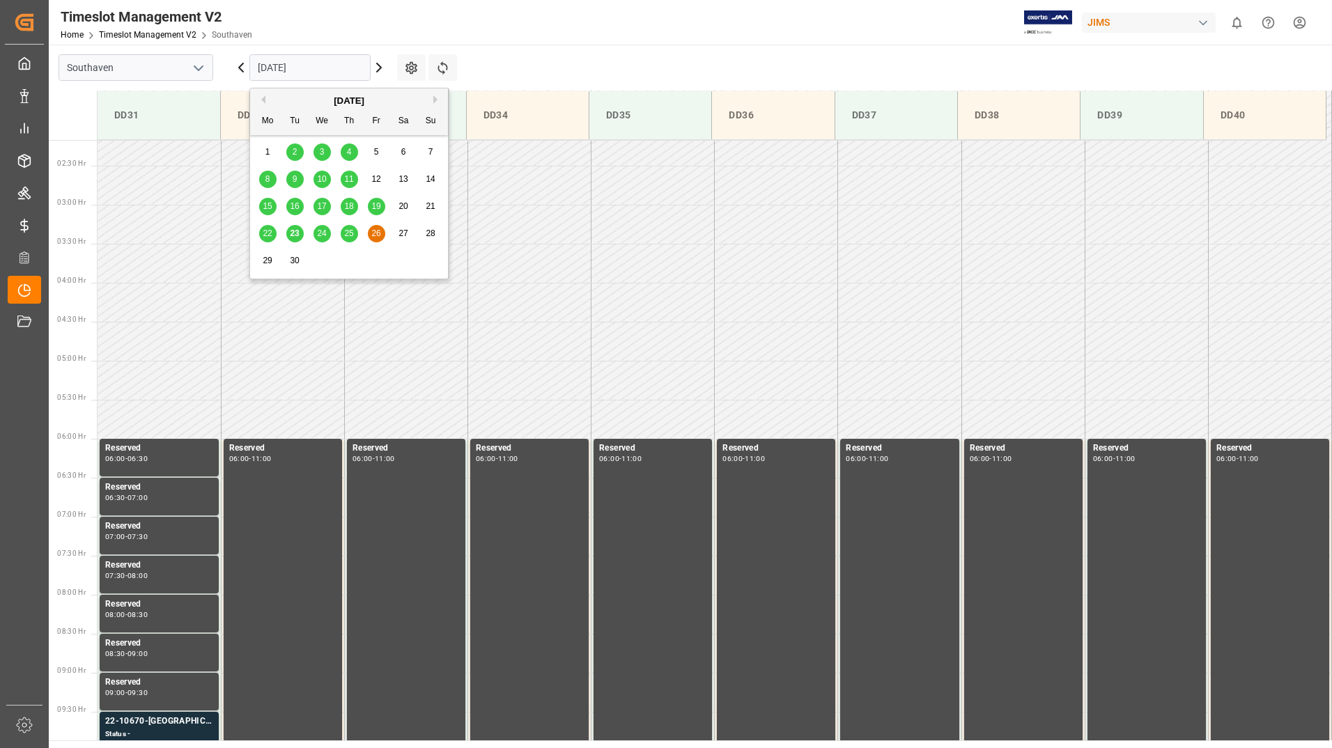
click at [293, 235] on span "23" at bounding box center [294, 233] width 9 height 10
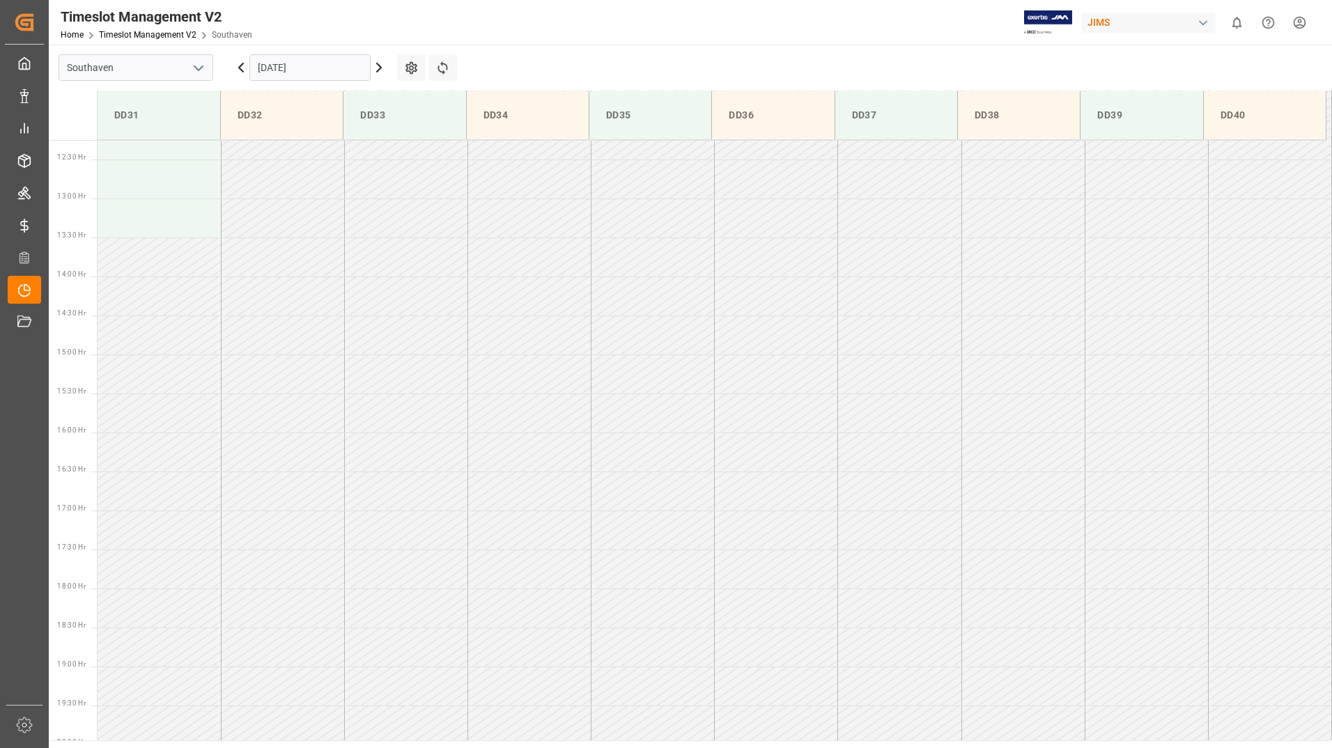
scroll to position [1005, 0]
click at [348, 71] on input "23-09-2025" at bounding box center [309, 67] width 121 height 26
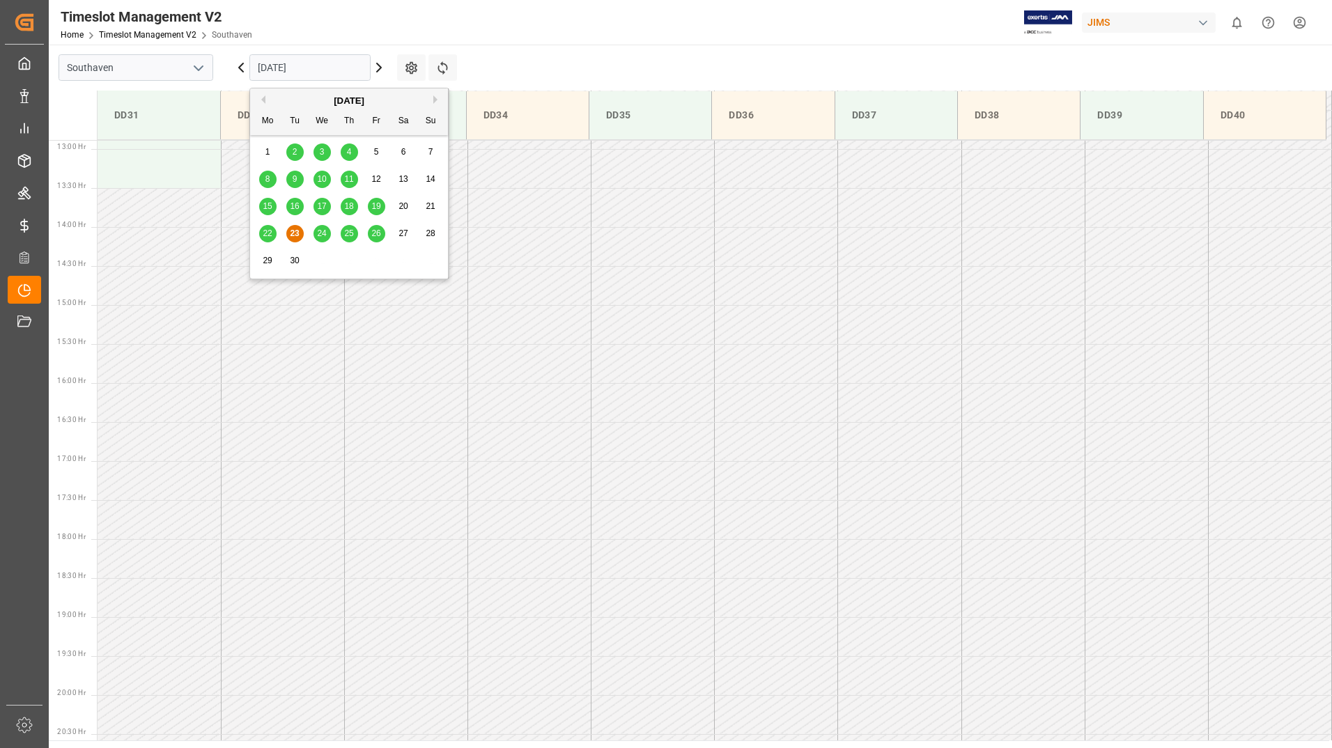
click at [324, 235] on span "24" at bounding box center [321, 233] width 9 height 10
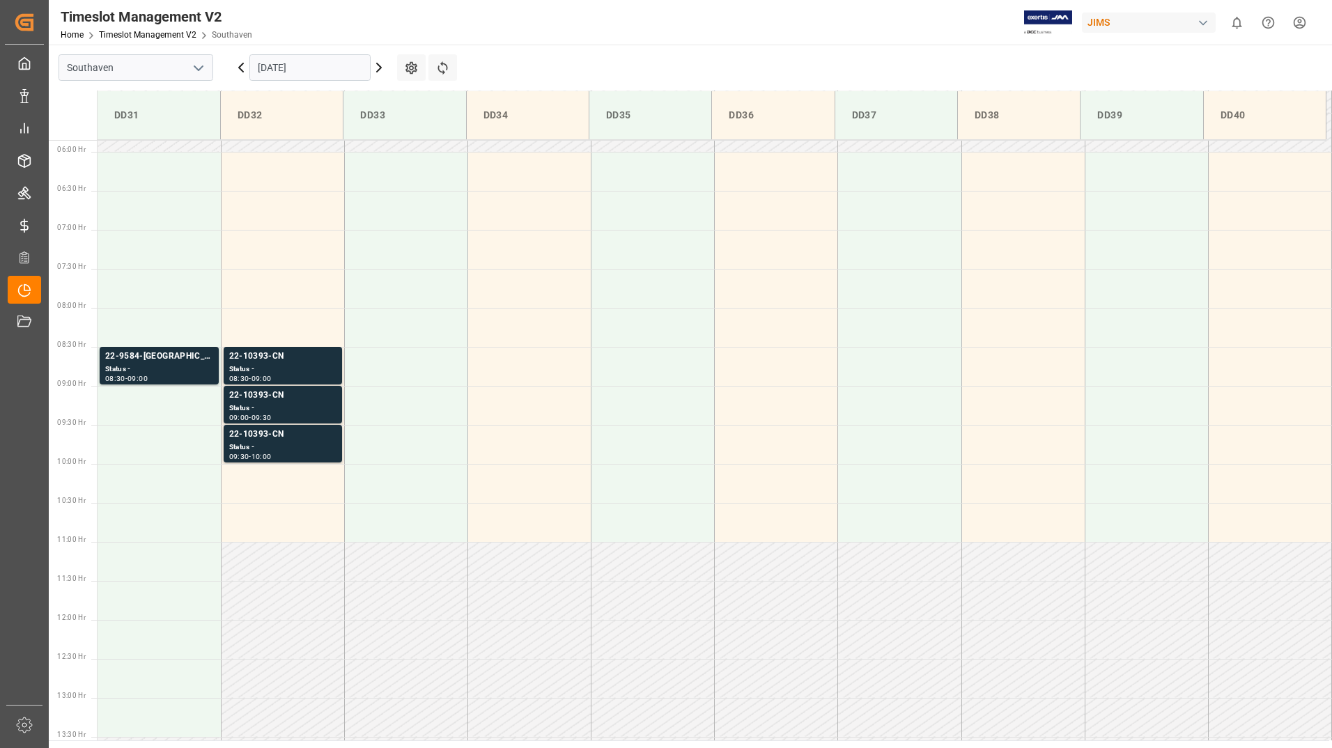
scroll to position [448, 0]
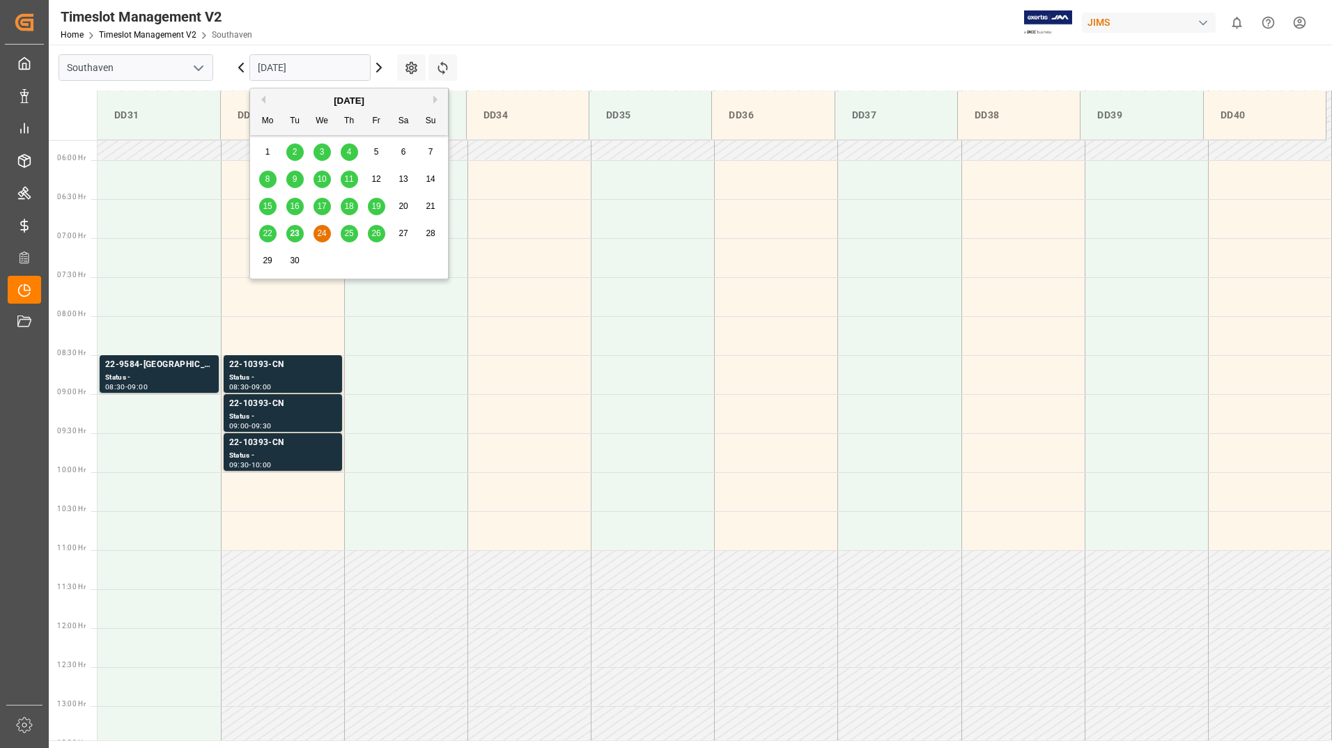
click at [329, 70] on input "24-09-2025" at bounding box center [309, 67] width 121 height 26
click at [345, 237] on span "25" at bounding box center [348, 233] width 9 height 10
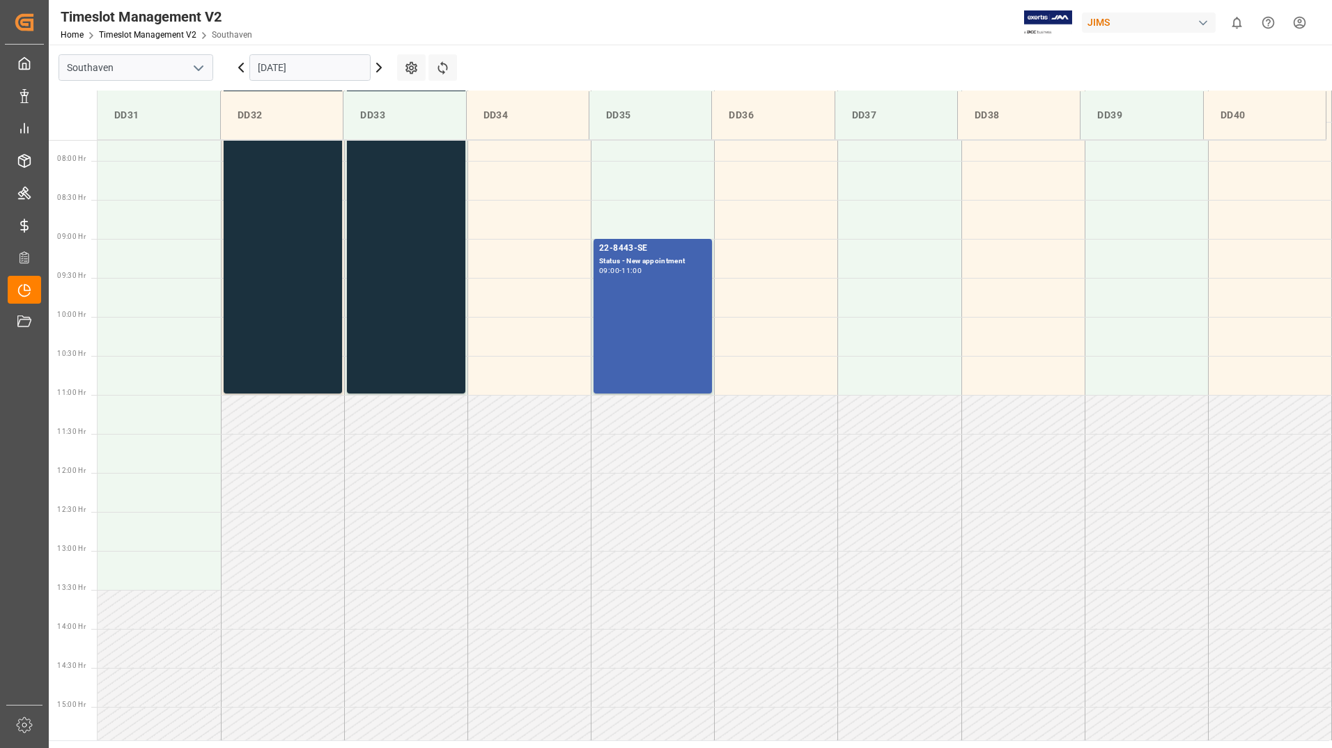
scroll to position [380, 0]
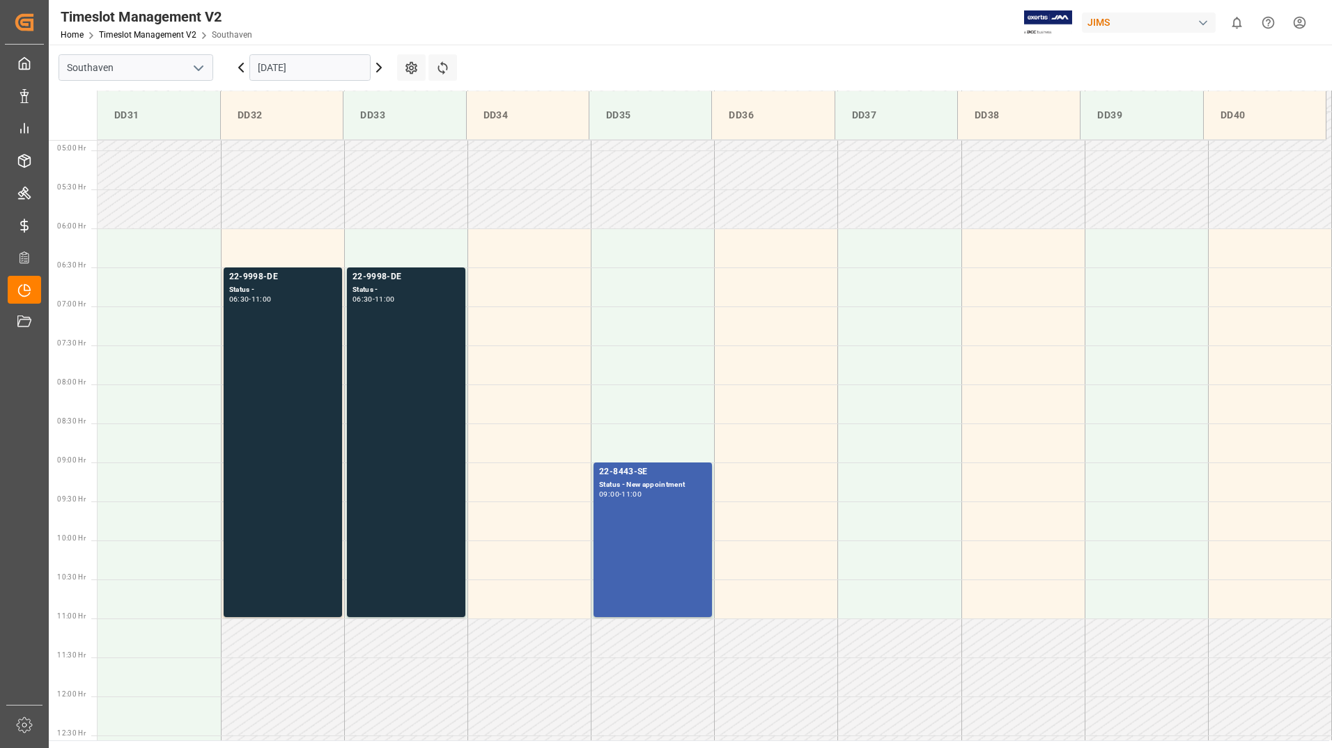
click at [315, 70] on input "25-09-2025" at bounding box center [309, 67] width 121 height 26
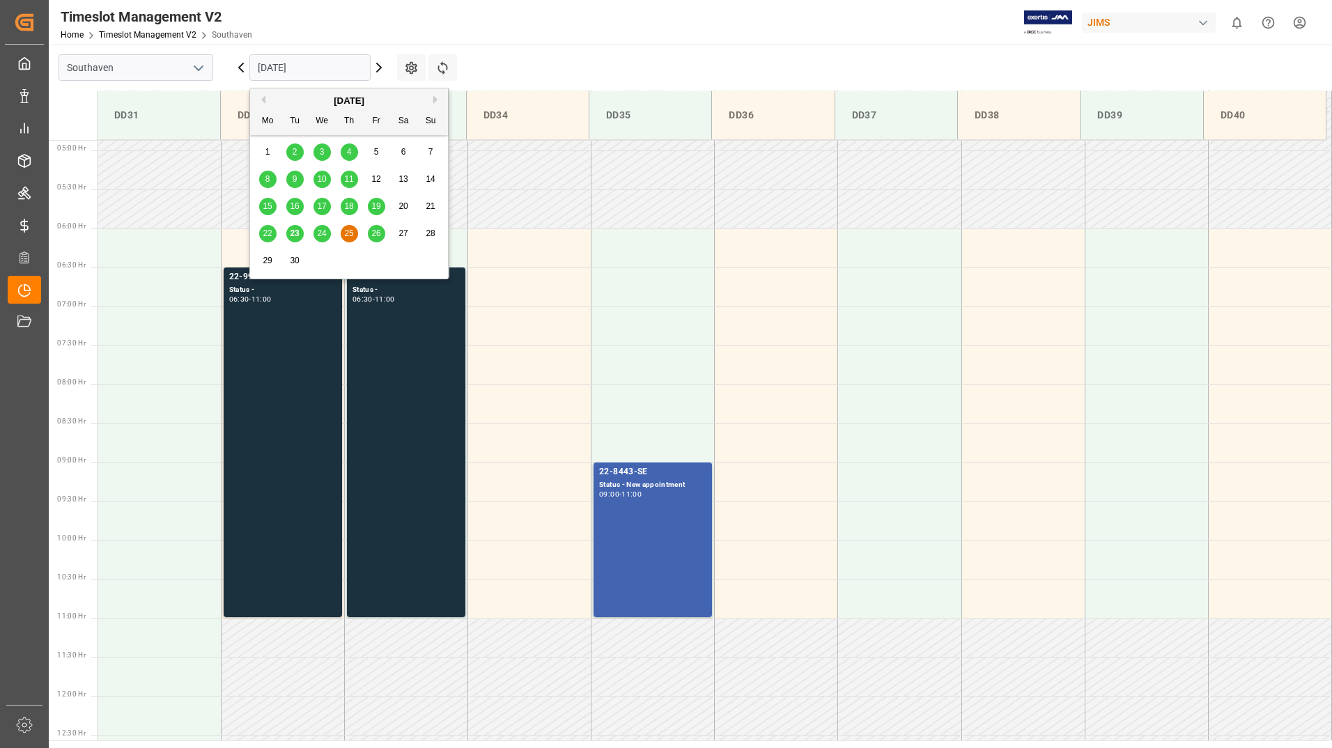
click at [345, 65] on input "25-09-2025" at bounding box center [309, 67] width 121 height 26
click at [376, 236] on span "26" at bounding box center [375, 233] width 9 height 10
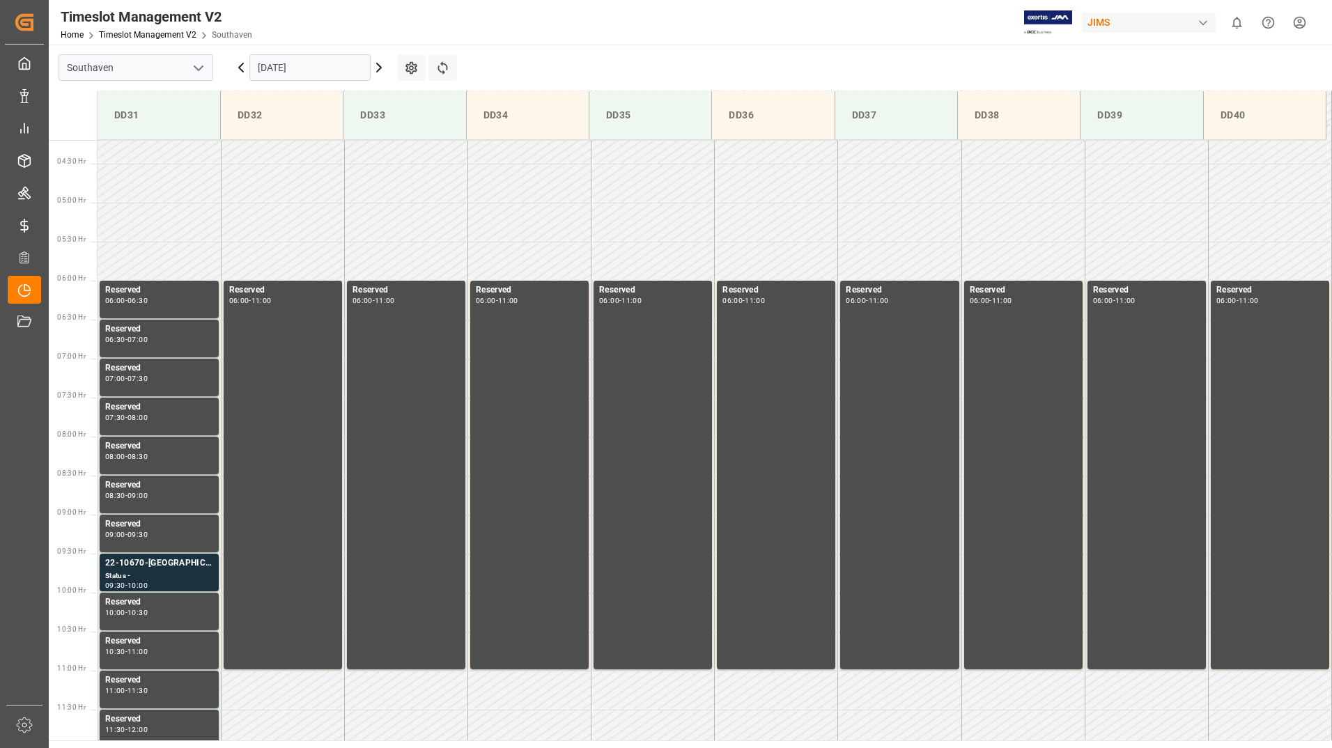
scroll to position [309, 0]
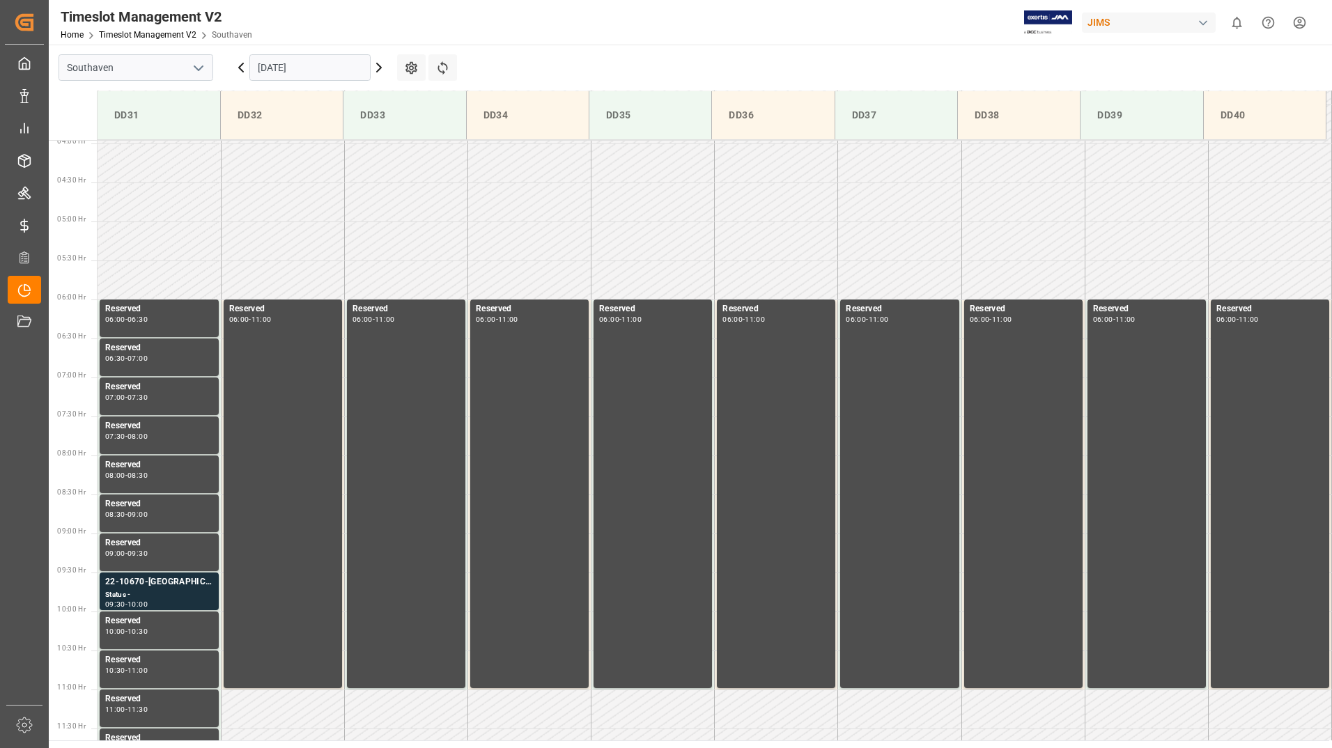
click at [333, 64] on input "26-09-2025" at bounding box center [309, 67] width 121 height 26
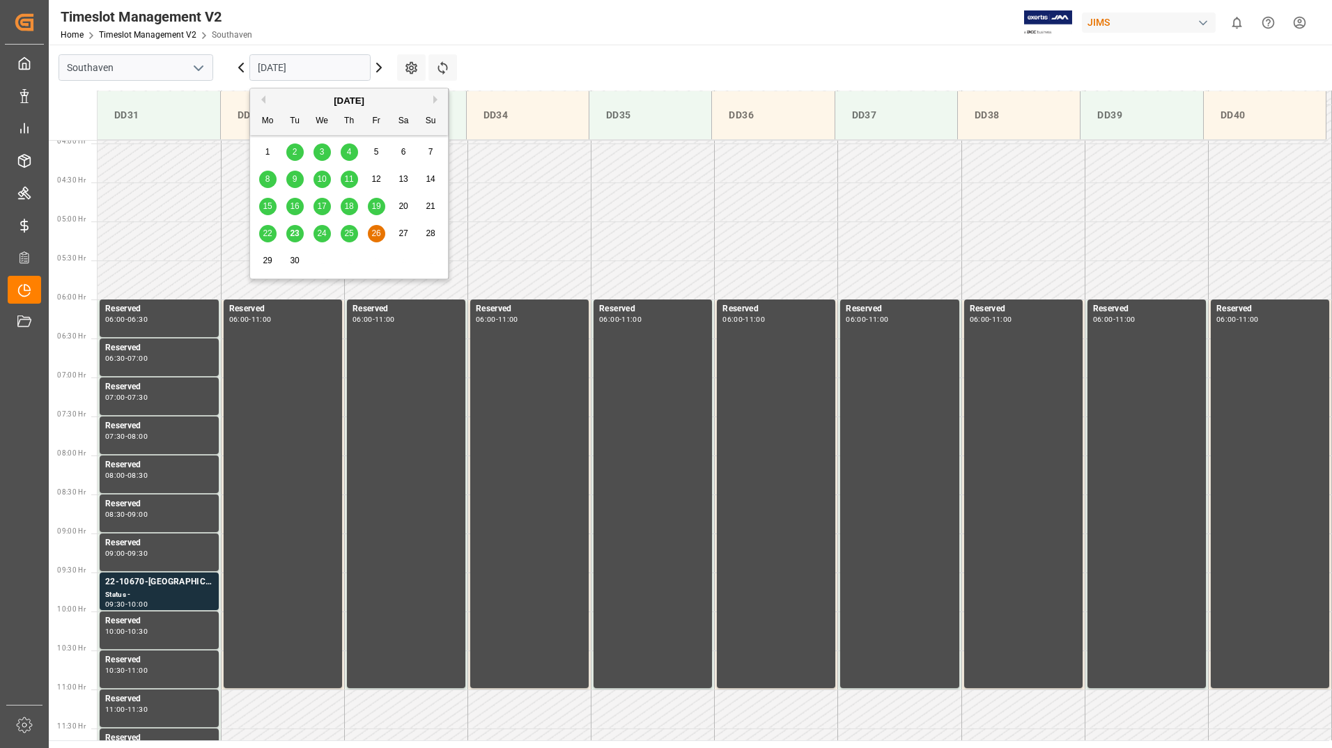
click at [335, 59] on input "26-09-2025" at bounding box center [309, 67] width 121 height 26
click at [335, 69] on input "26-09-2025" at bounding box center [309, 67] width 121 height 26
click at [345, 229] on span "25" at bounding box center [348, 233] width 9 height 10
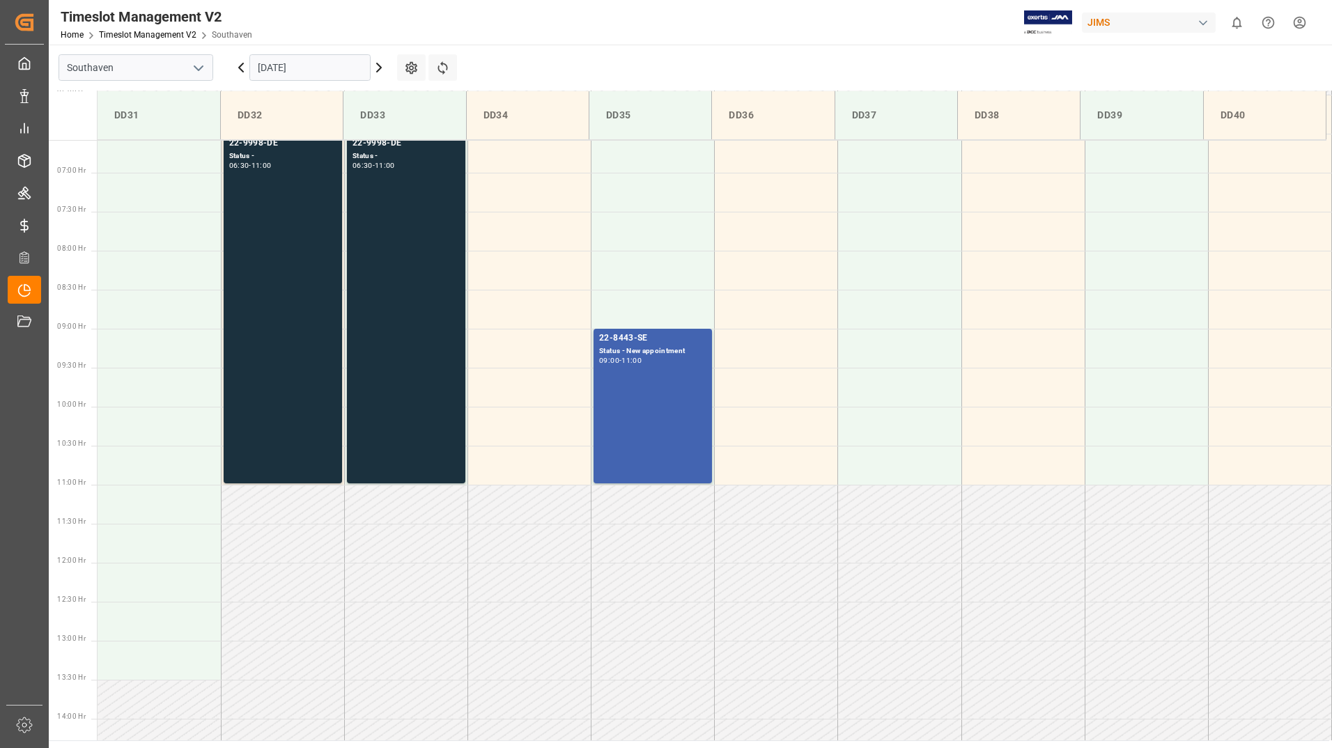
scroll to position [448, 0]
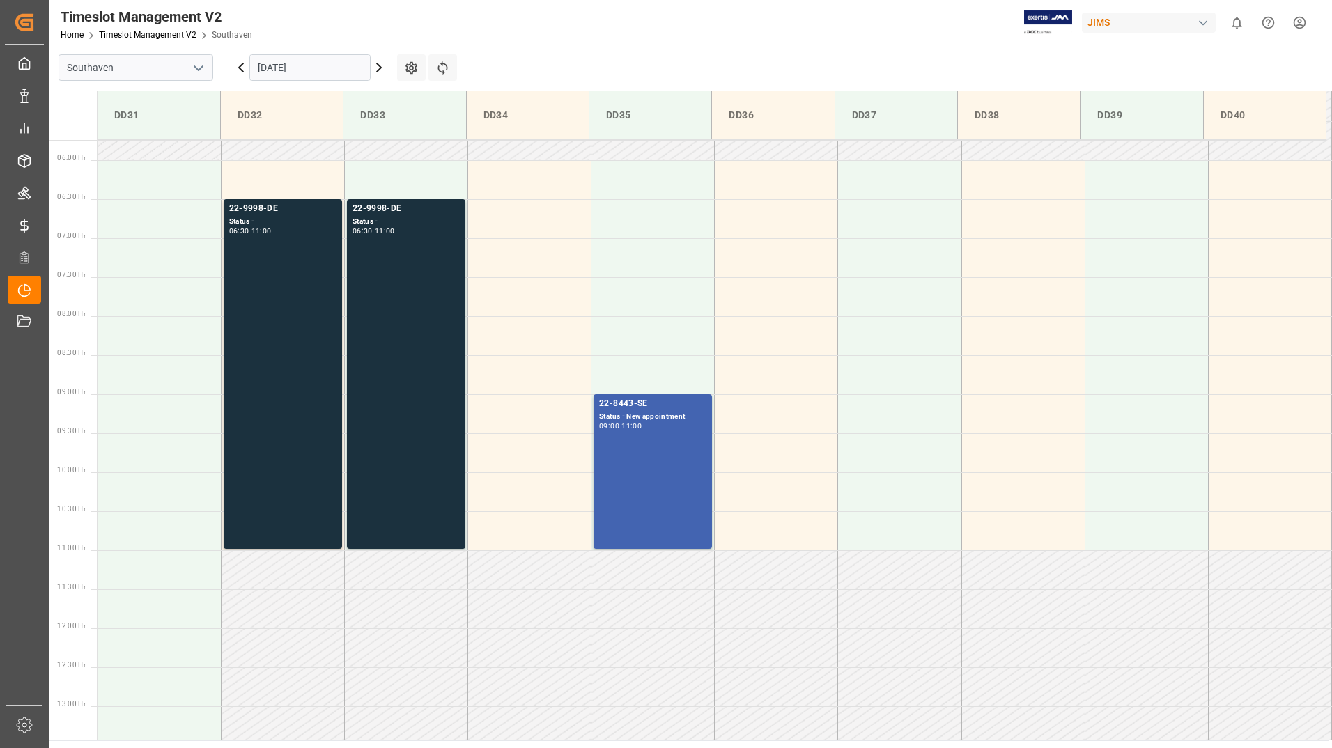
click at [390, 282] on div "22-9998-DE Status - 06:30 - 11:00" at bounding box center [405, 374] width 107 height 344
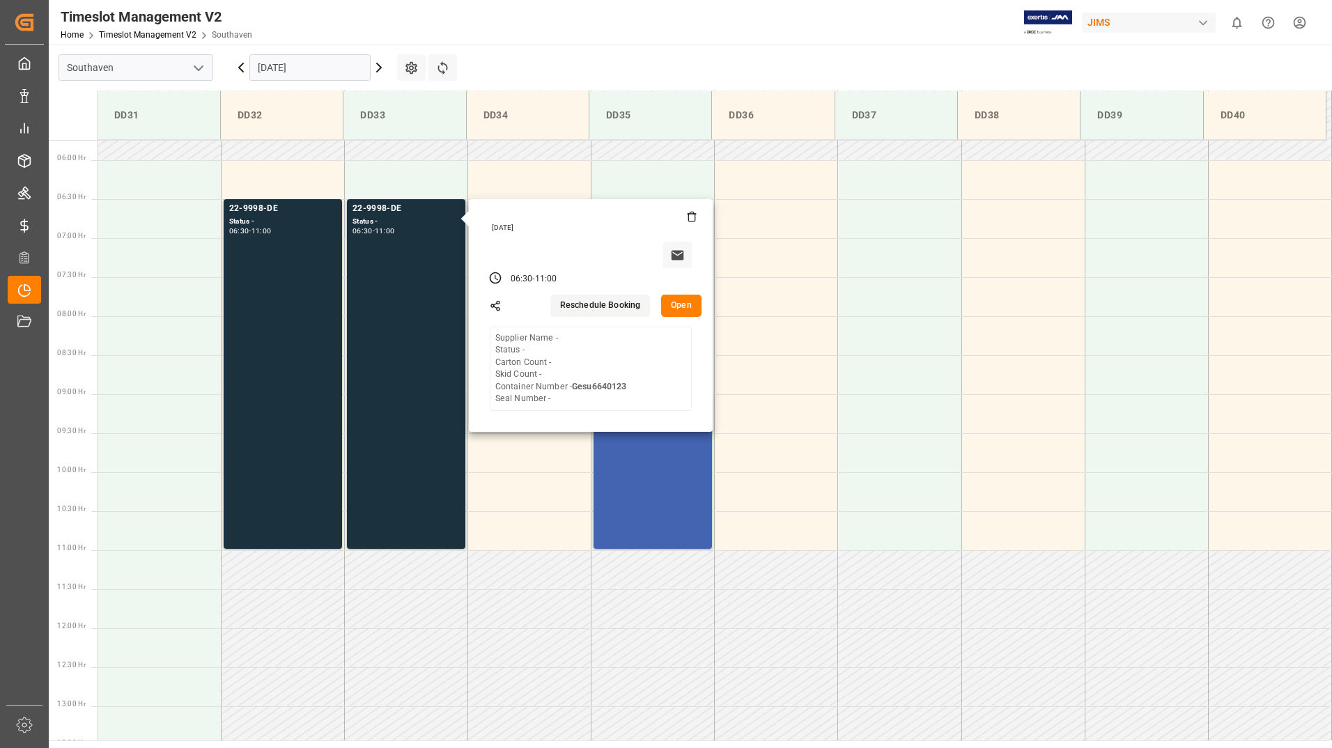
click at [689, 304] on button "Open" at bounding box center [681, 306] width 40 height 22
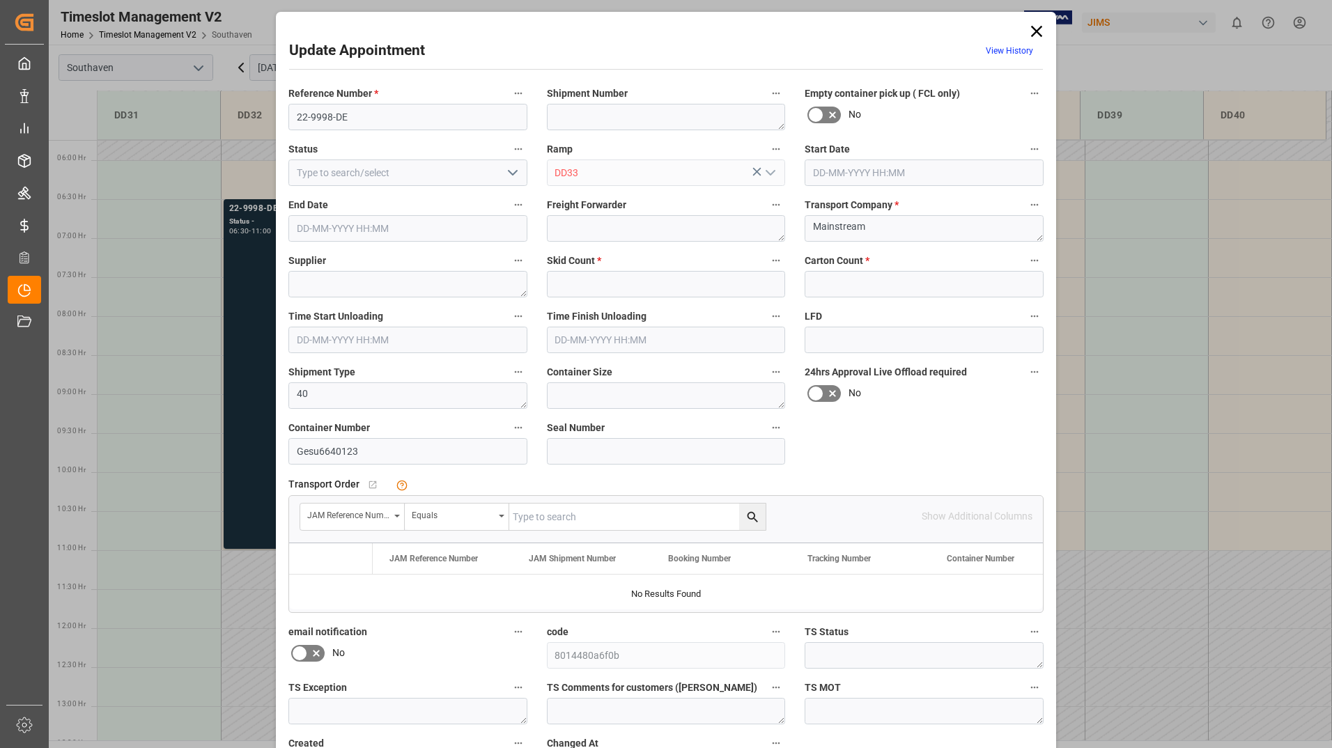
type input "0"
type input "25-09-2025 06:30"
type input "25-09-2025 11:00"
type input "23-09-2025 17:06"
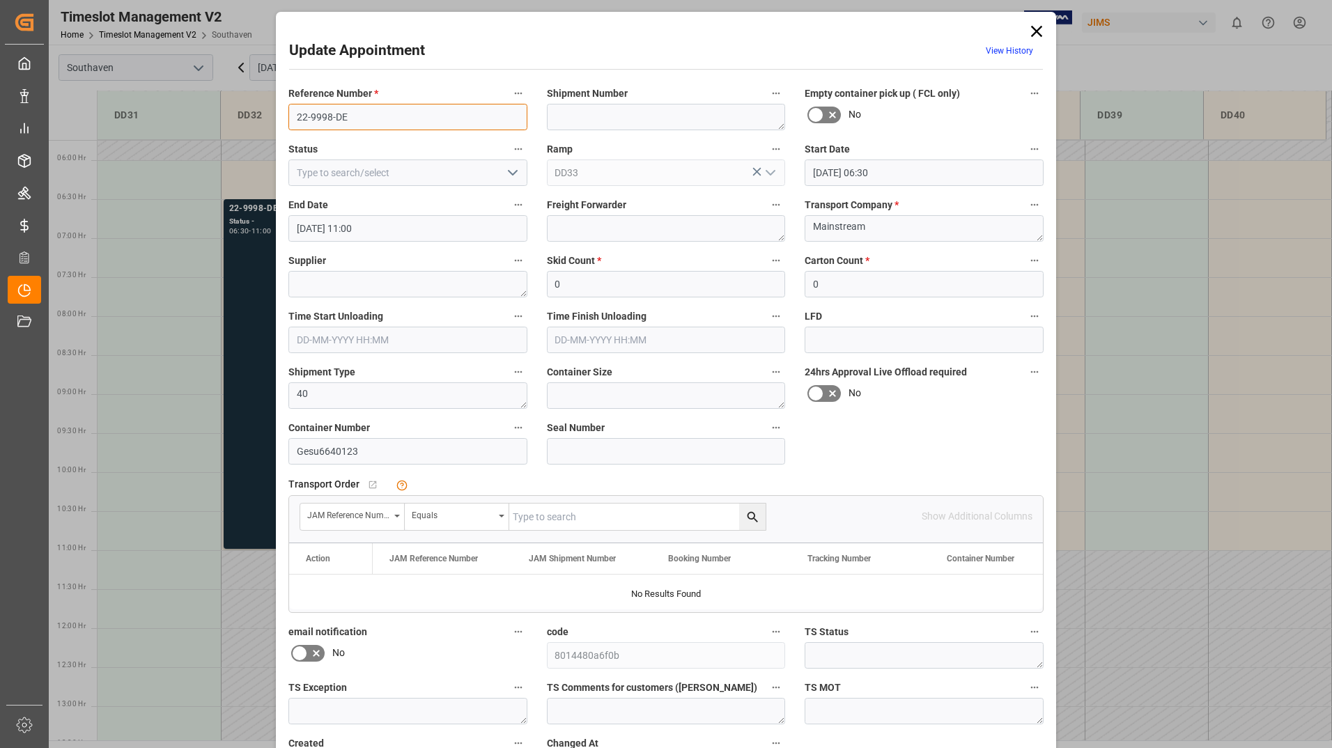
drag, startPoint x: 288, startPoint y: 116, endPoint x: 352, endPoint y: 114, distance: 63.4
click at [352, 114] on input "22-9998-DE" at bounding box center [407, 117] width 239 height 26
click at [1035, 26] on icon at bounding box center [1037, 32] width 20 height 20
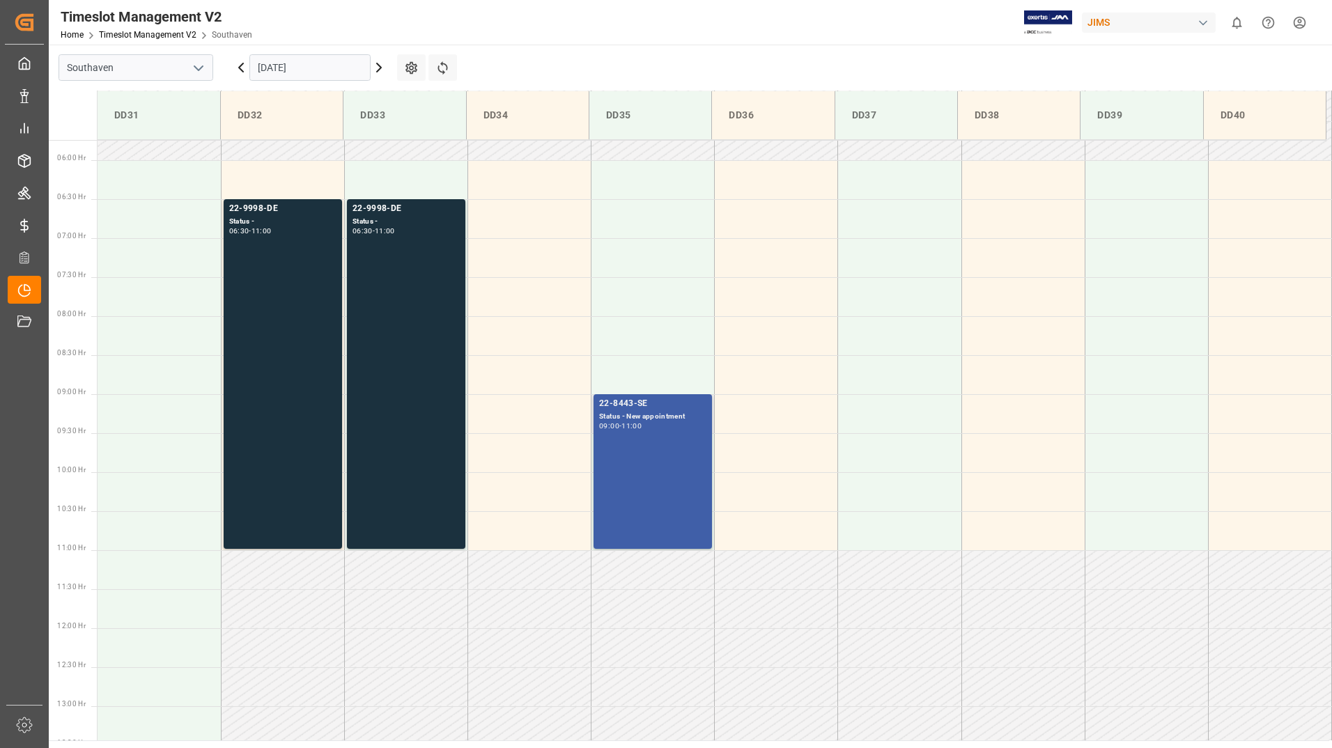
click at [671, 432] on div "22-8443-SE Status - New appointment 09:00 - 11:00" at bounding box center [652, 471] width 107 height 149
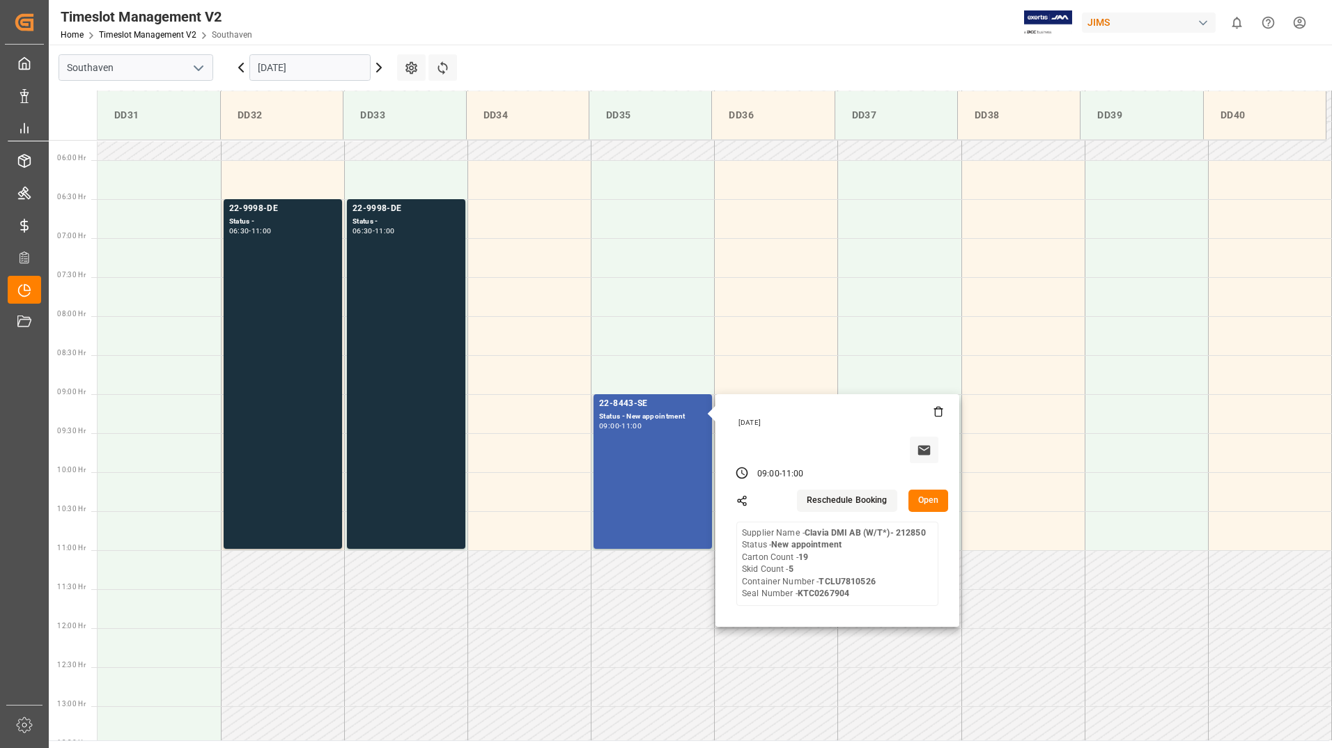
click at [925, 505] on button "Open" at bounding box center [928, 501] width 40 height 22
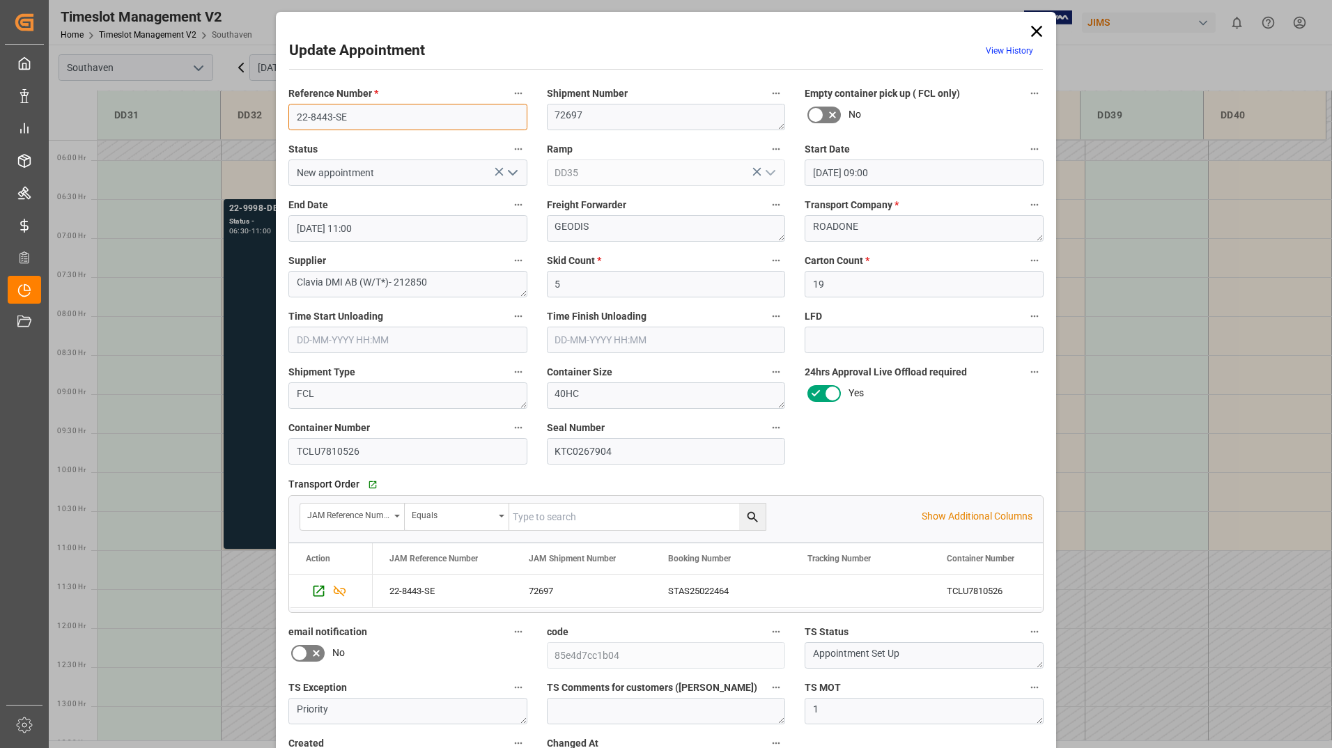
drag, startPoint x: 293, startPoint y: 111, endPoint x: 347, endPoint y: 114, distance: 53.7
click at [347, 114] on input "22-8443-SE" at bounding box center [407, 117] width 239 height 26
click at [1034, 38] on icon at bounding box center [1037, 32] width 20 height 20
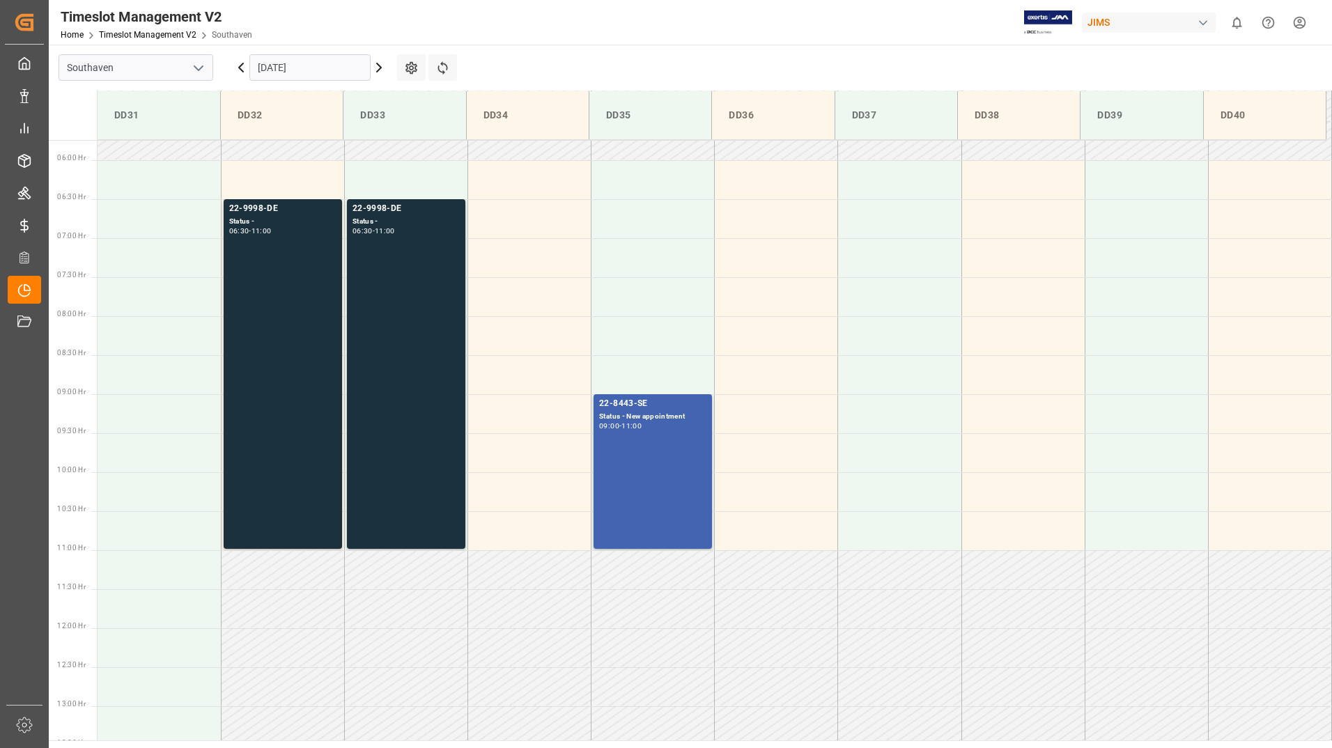
click at [326, 68] on input "25-09-2025" at bounding box center [309, 67] width 121 height 26
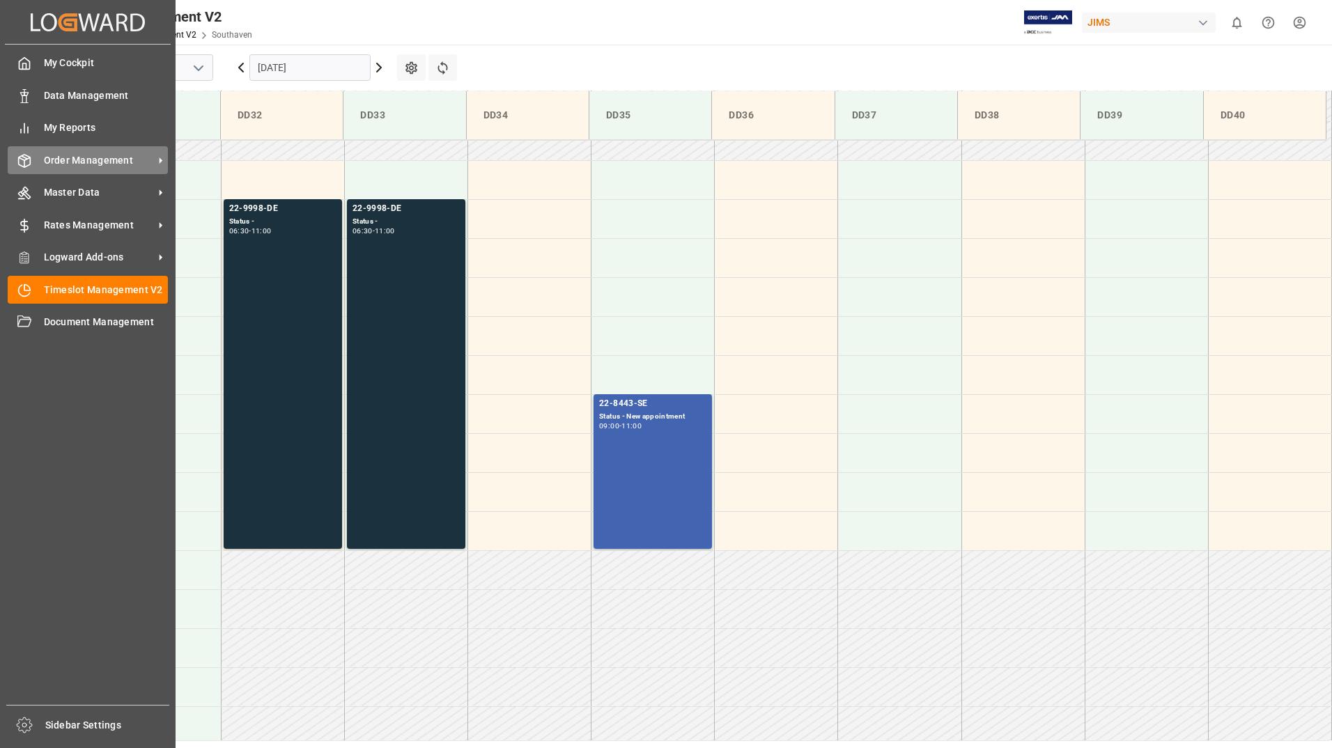
click at [93, 162] on span "Order Management" at bounding box center [99, 160] width 110 height 15
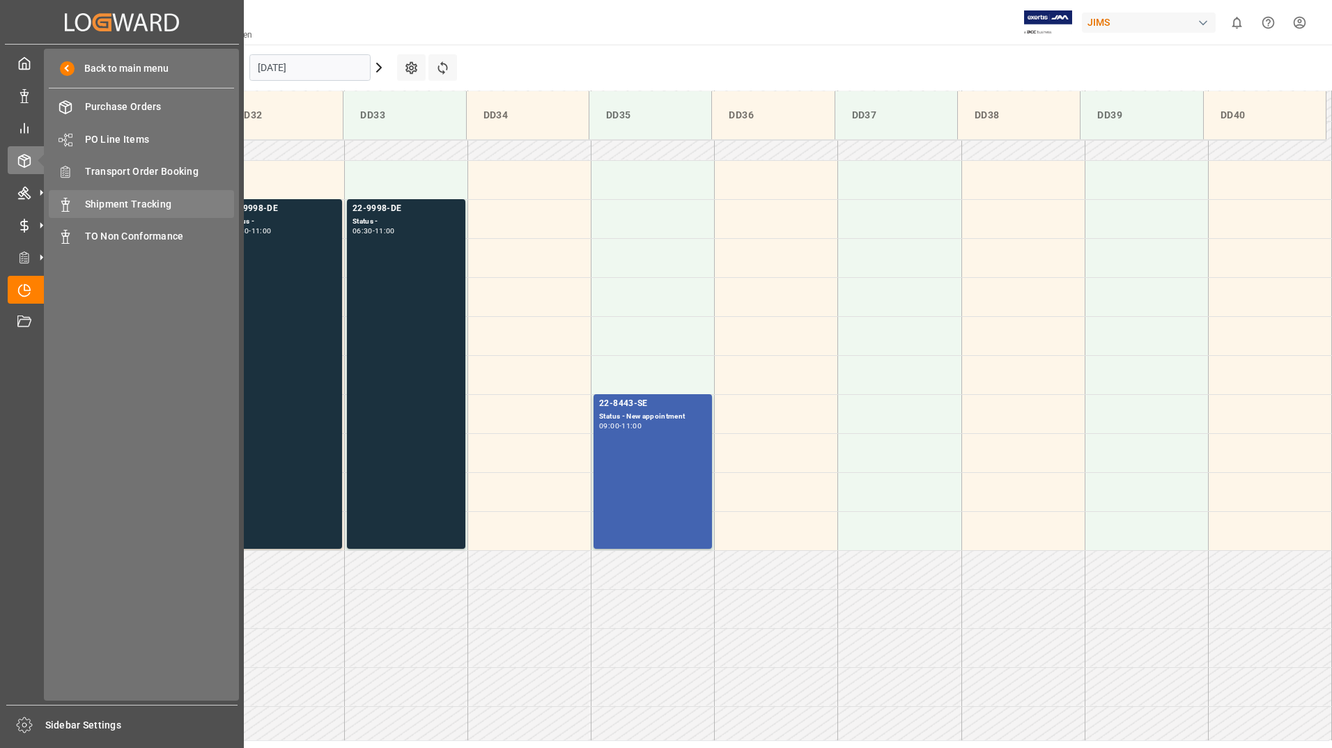
click at [125, 202] on span "Shipment Tracking" at bounding box center [160, 204] width 150 height 15
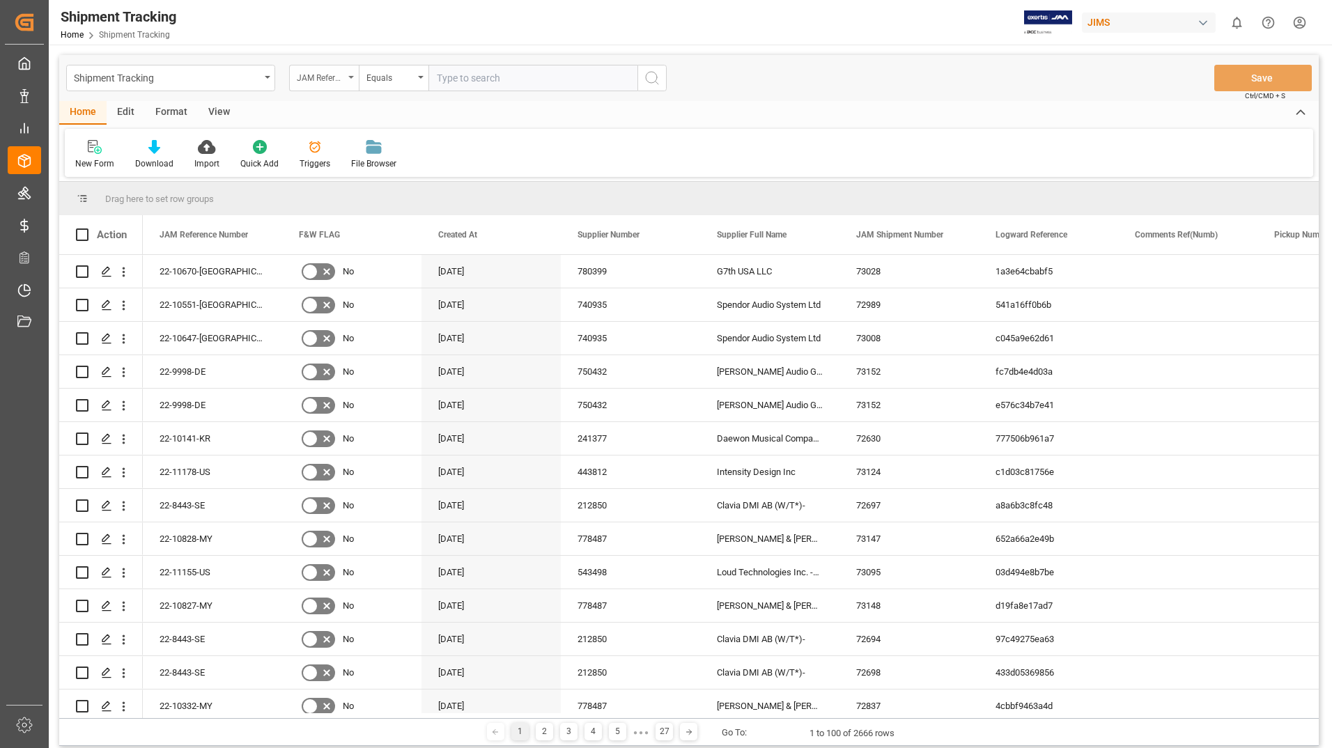
click at [351, 74] on div "JAM Reference Number" at bounding box center [324, 78] width 70 height 26
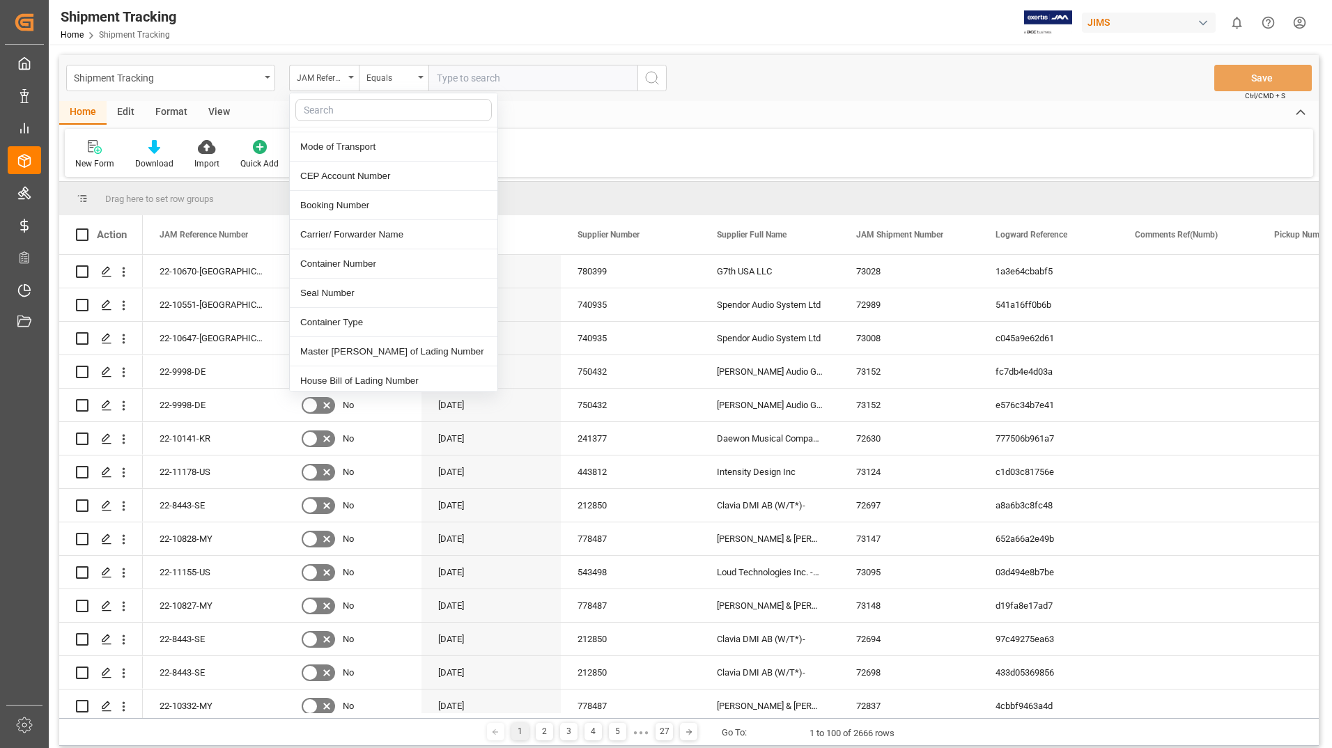
scroll to position [488, 0]
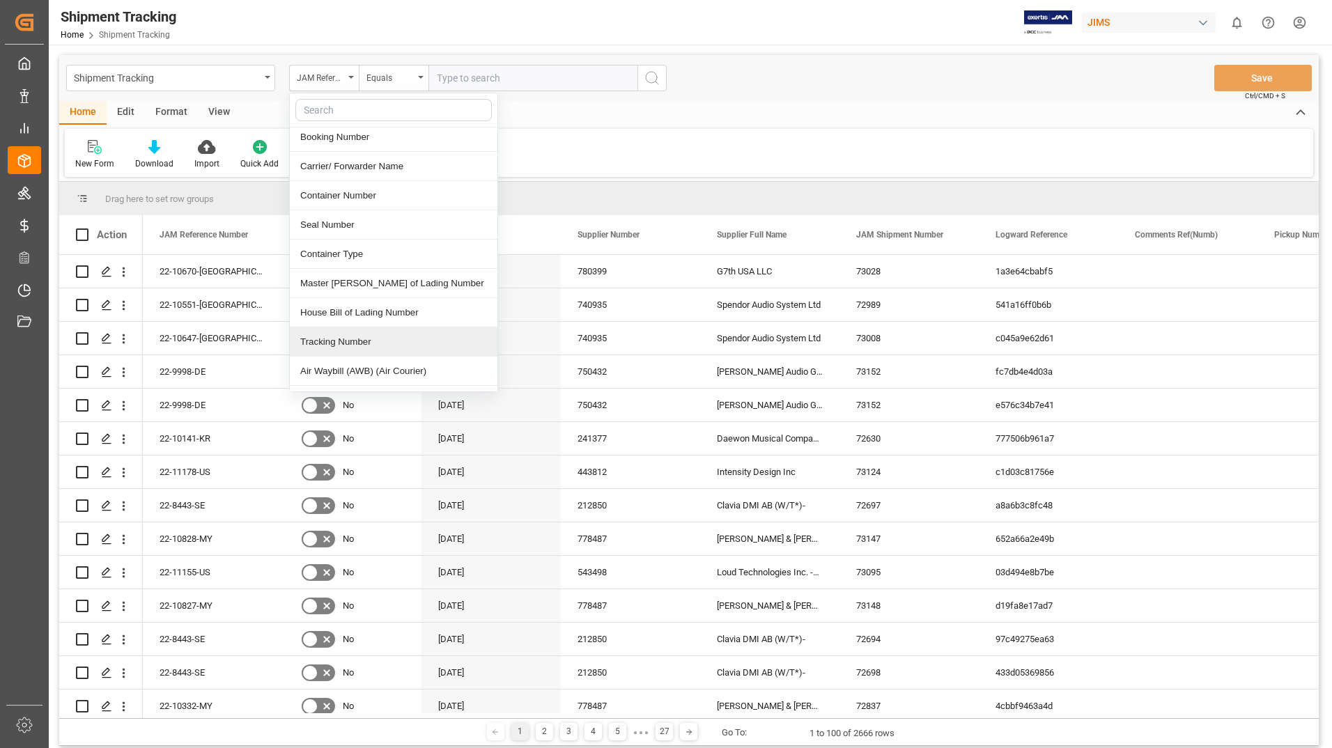
click at [359, 327] on div "Tracking Number" at bounding box center [394, 341] width 208 height 29
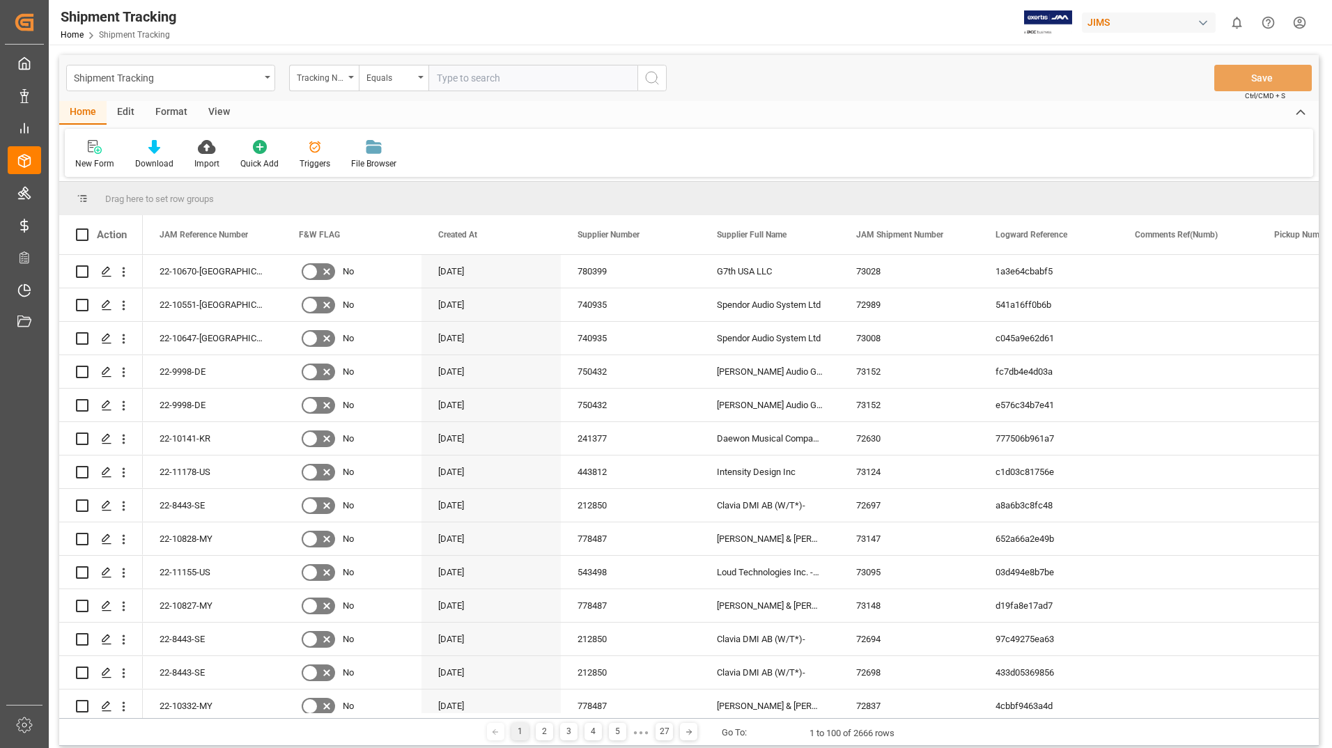
click at [533, 79] on input "text" at bounding box center [532, 78] width 209 height 26
type input "884318665395"
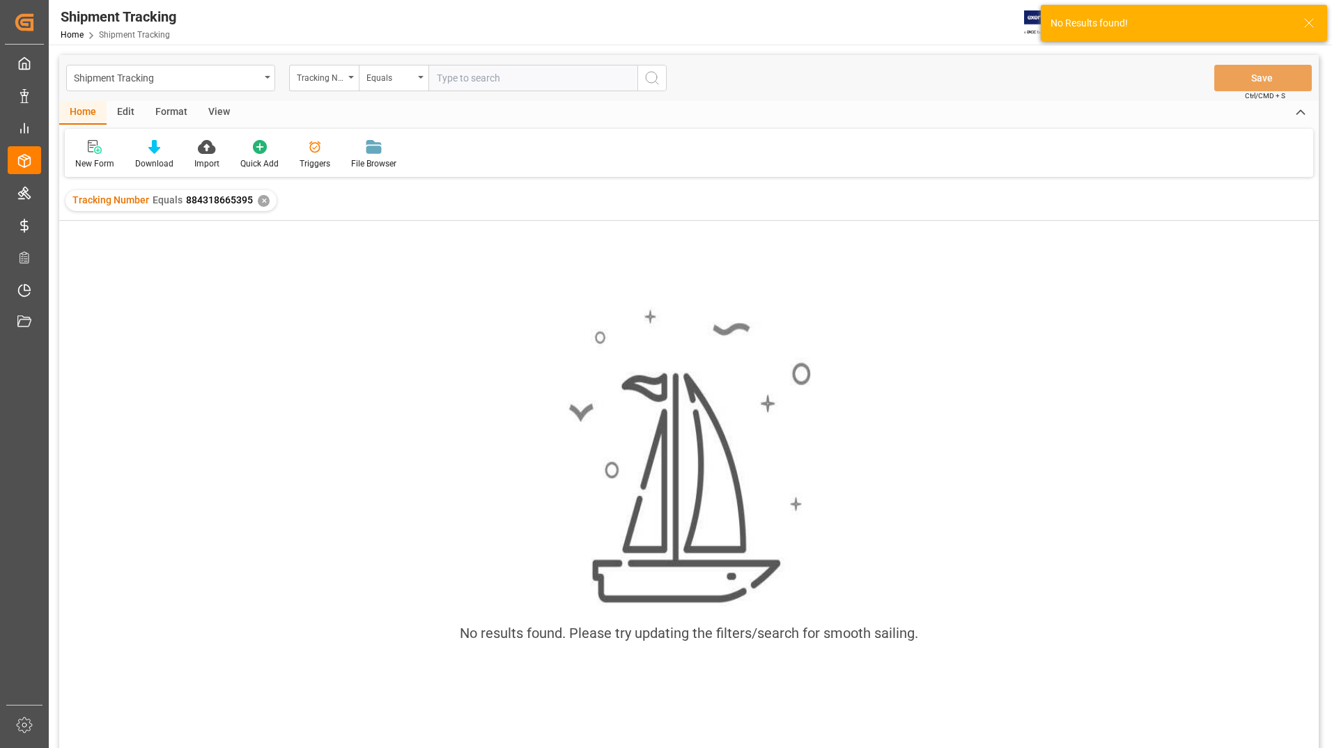
click at [260, 200] on div "✕" at bounding box center [264, 201] width 12 height 12
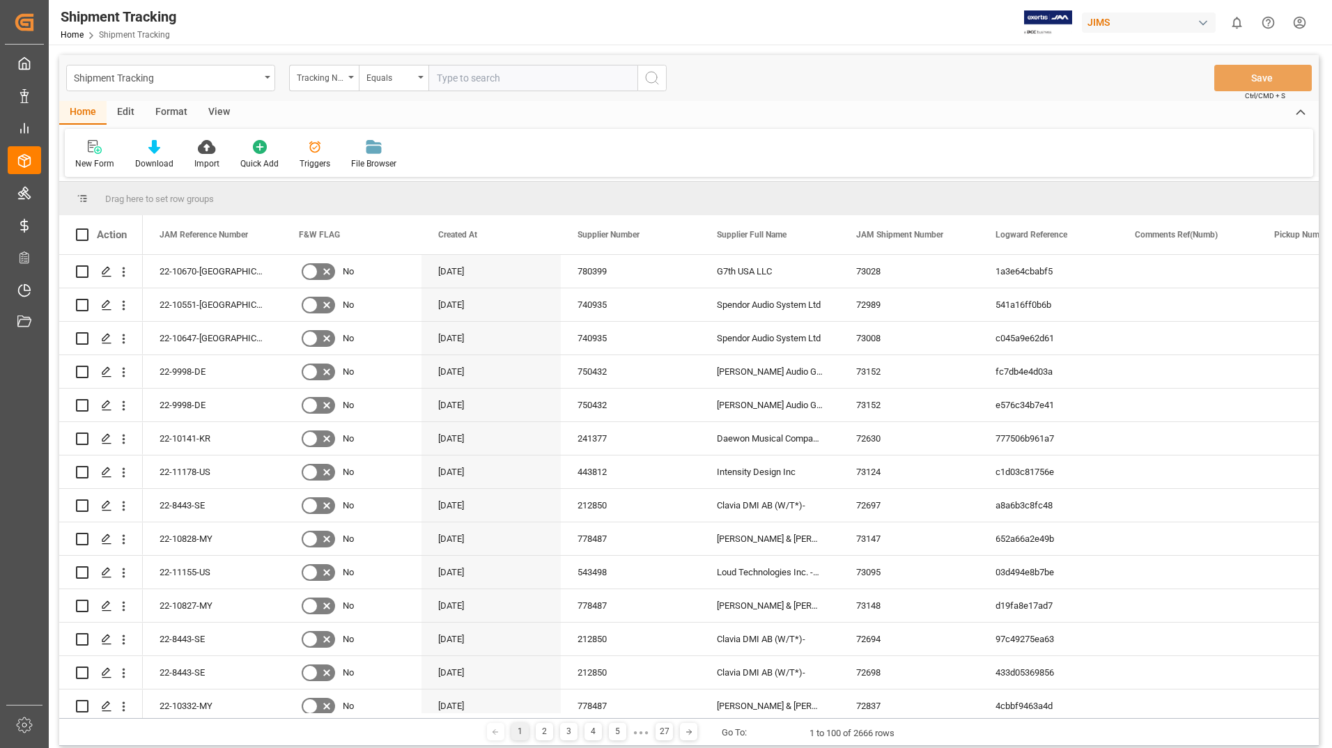
click at [464, 77] on input "text" at bounding box center [532, 78] width 209 height 26
type input "884188376498"
click at [654, 74] on icon "search button" at bounding box center [652, 78] width 17 height 17
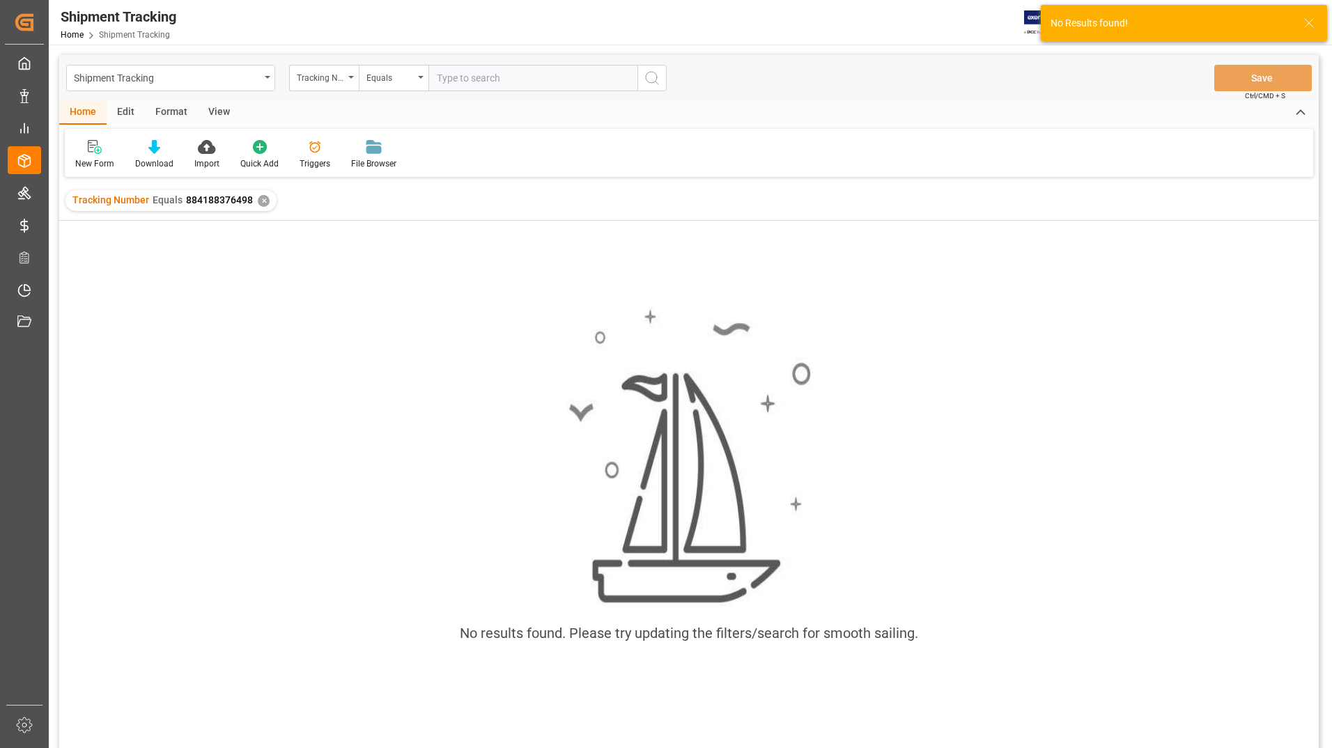
click at [259, 199] on div "✕" at bounding box center [264, 201] width 12 height 12
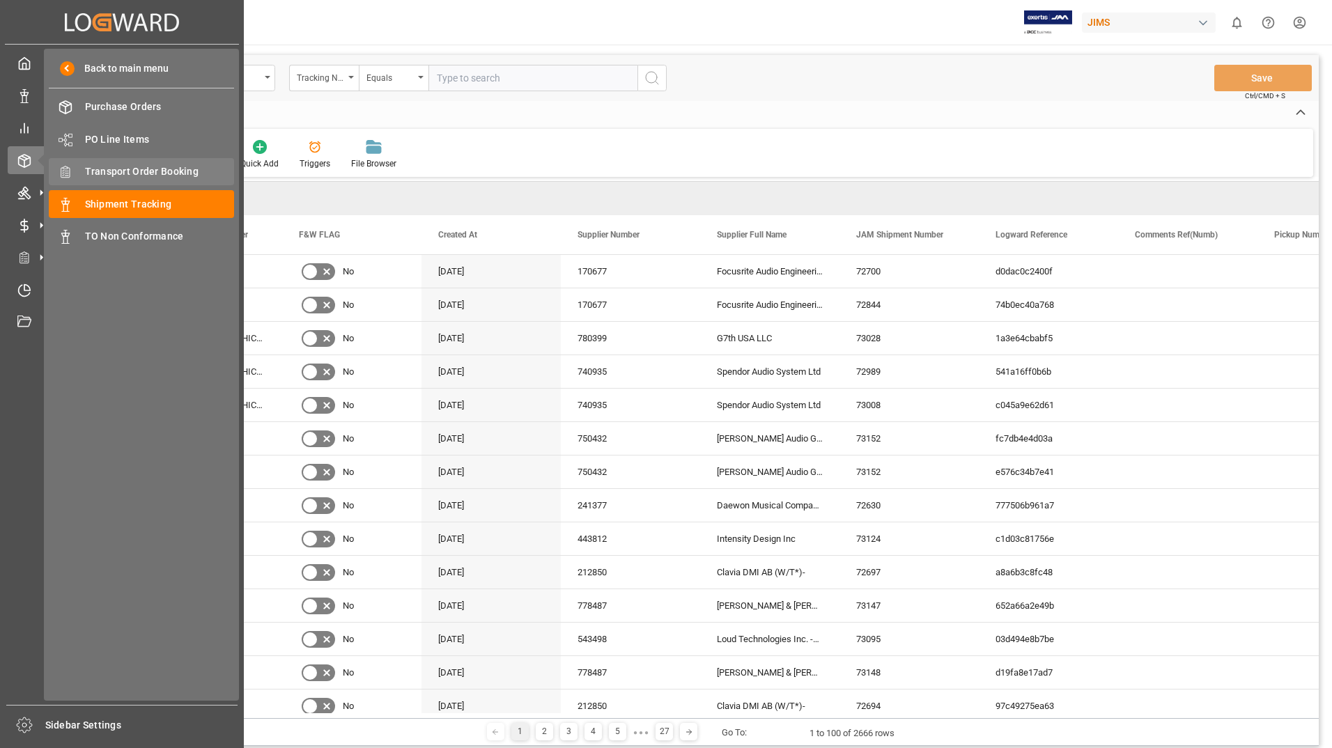
click at [162, 169] on span "Transport Order Booking" at bounding box center [160, 171] width 150 height 15
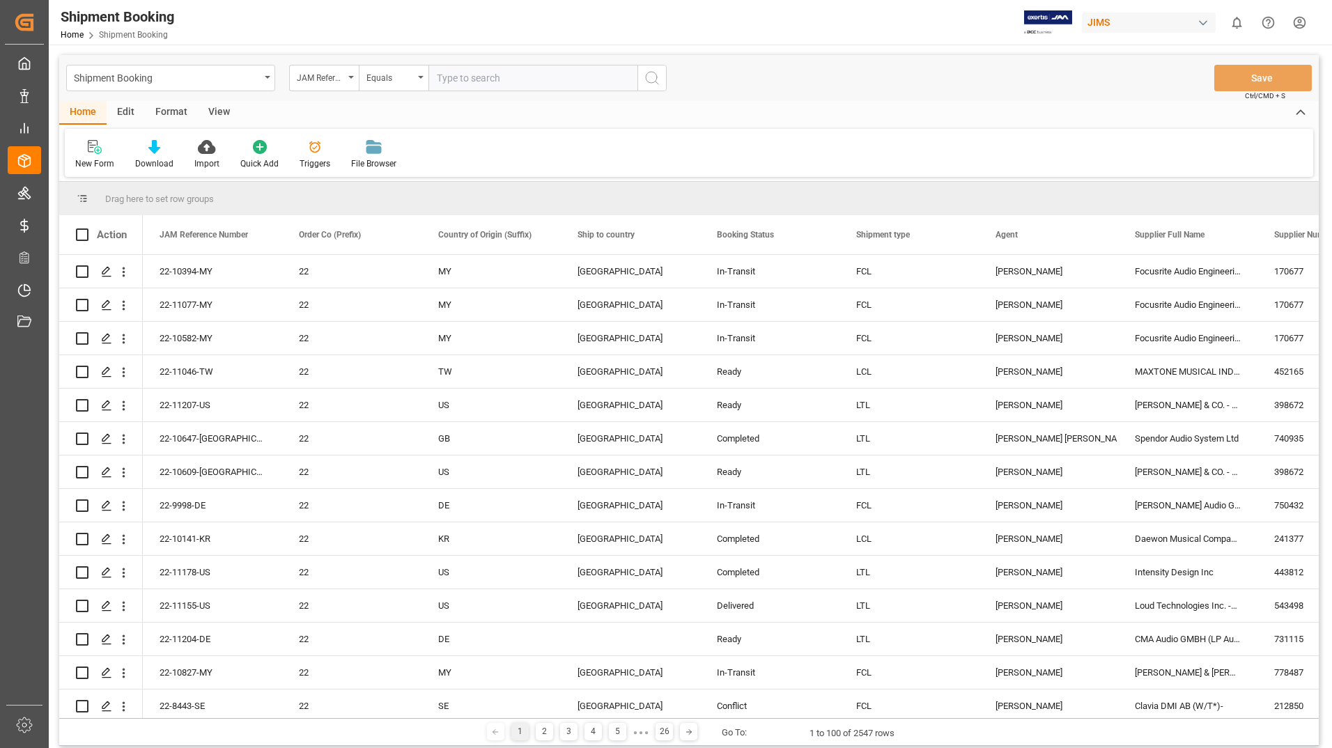
click at [468, 75] on input "text" at bounding box center [532, 78] width 209 height 26
type input "22-10519-cn"
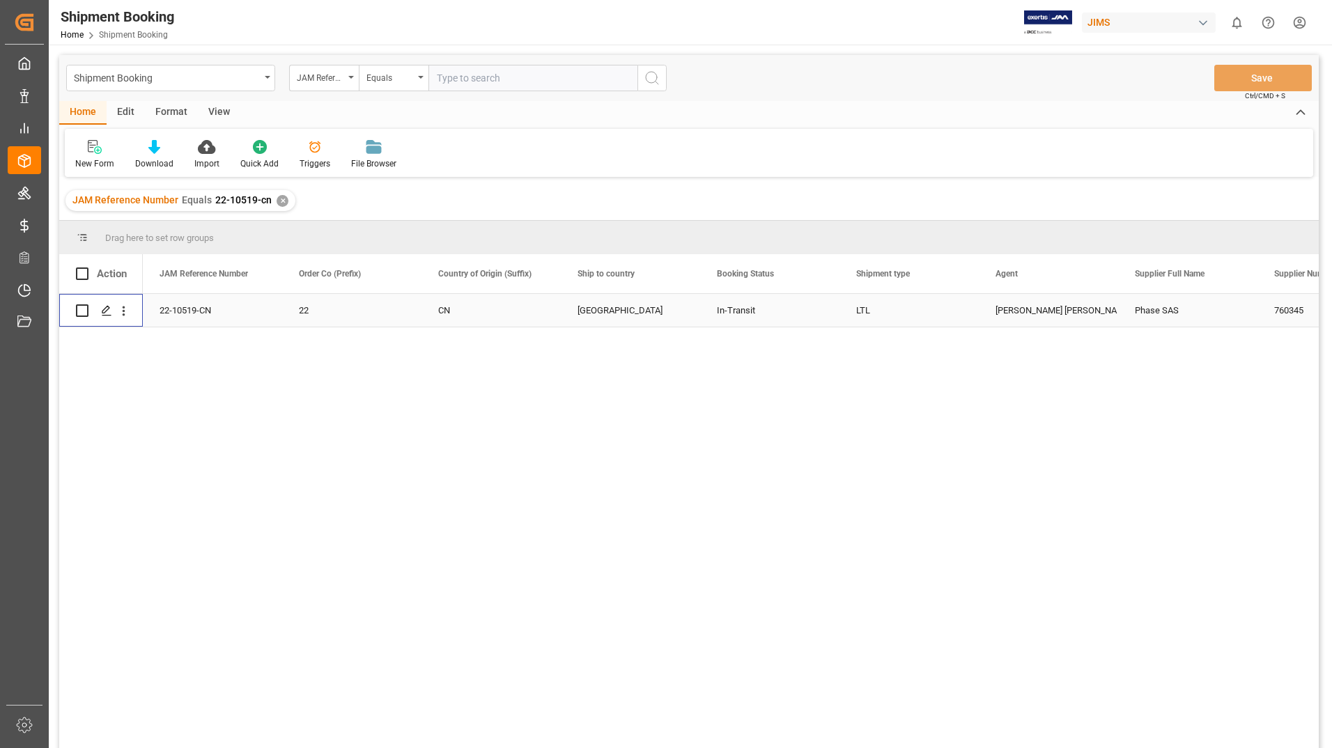
click at [88, 310] on input "Press Space to toggle row selection (unchecked)" at bounding box center [82, 310] width 13 height 13
checkbox input "true"
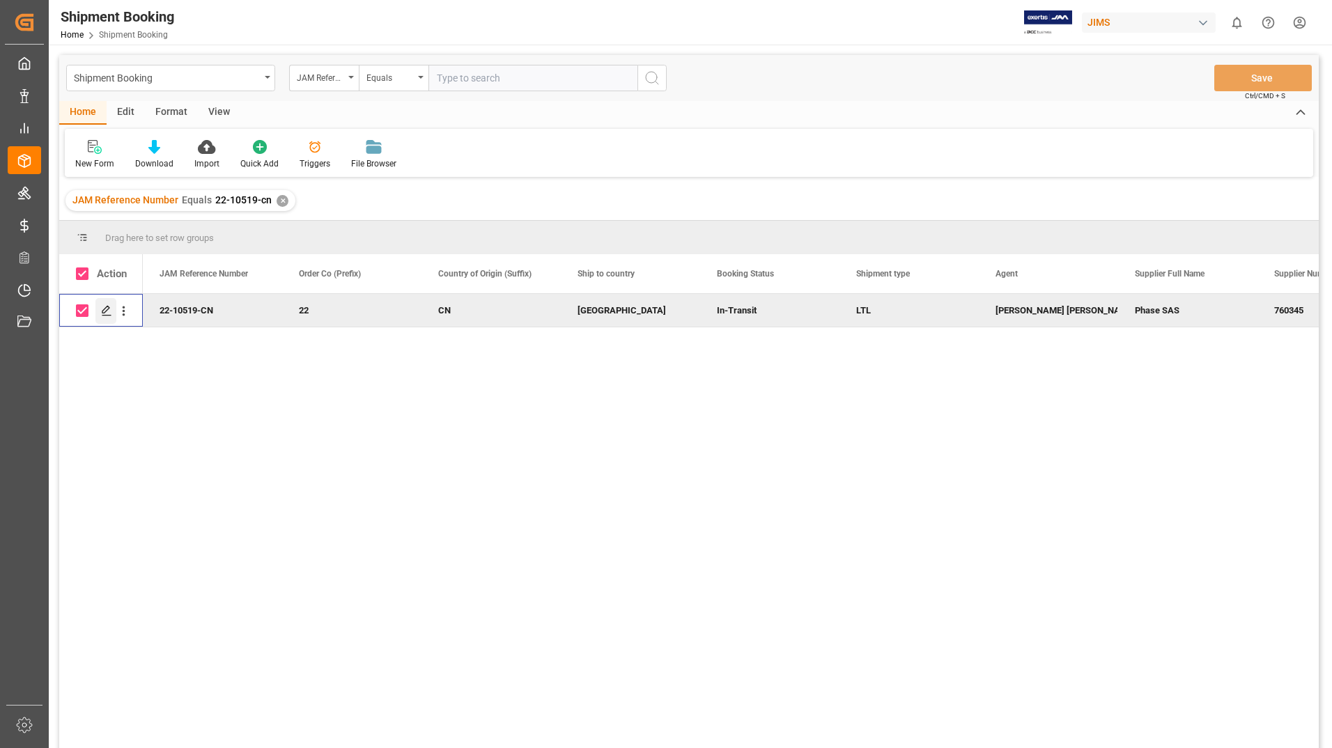
click at [104, 306] on icon "Press SPACE to deselect this row." at bounding box center [106, 310] width 11 height 11
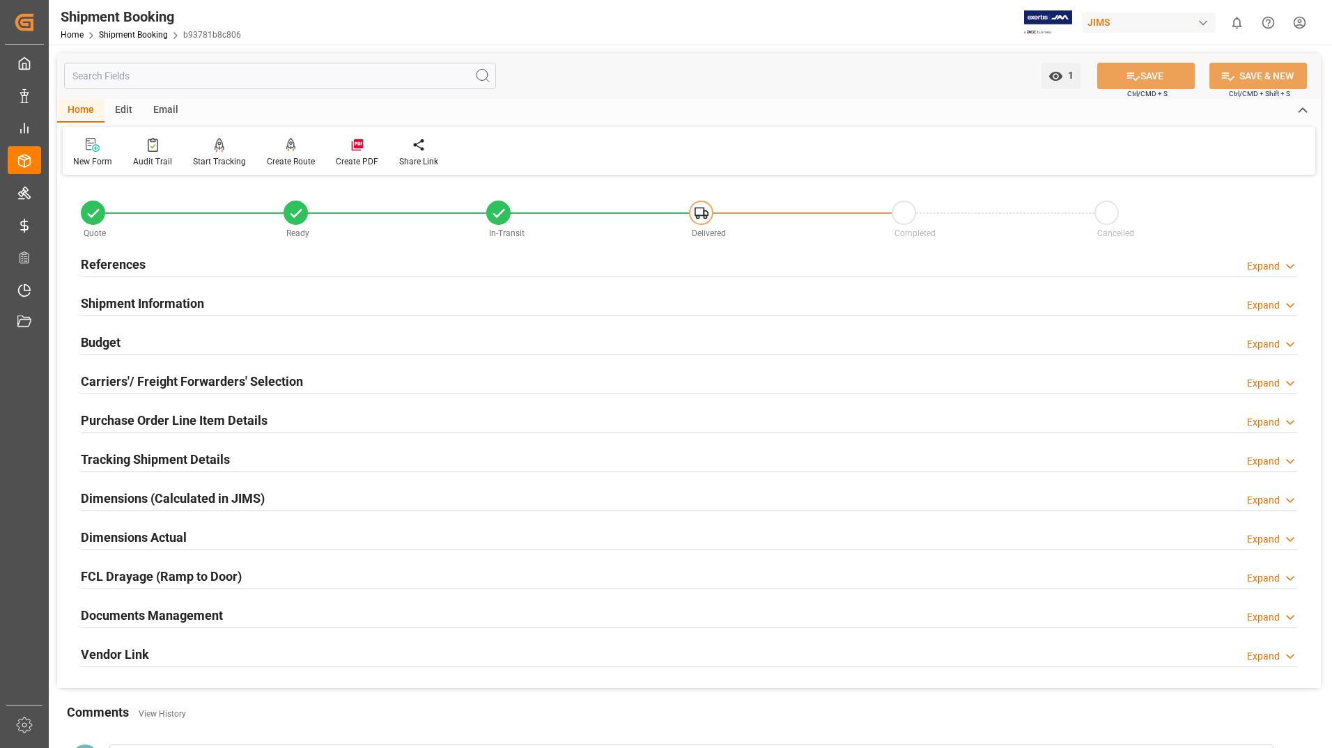
click at [136, 424] on h2 "Purchase Order Line Item Details" at bounding box center [174, 420] width 187 height 19
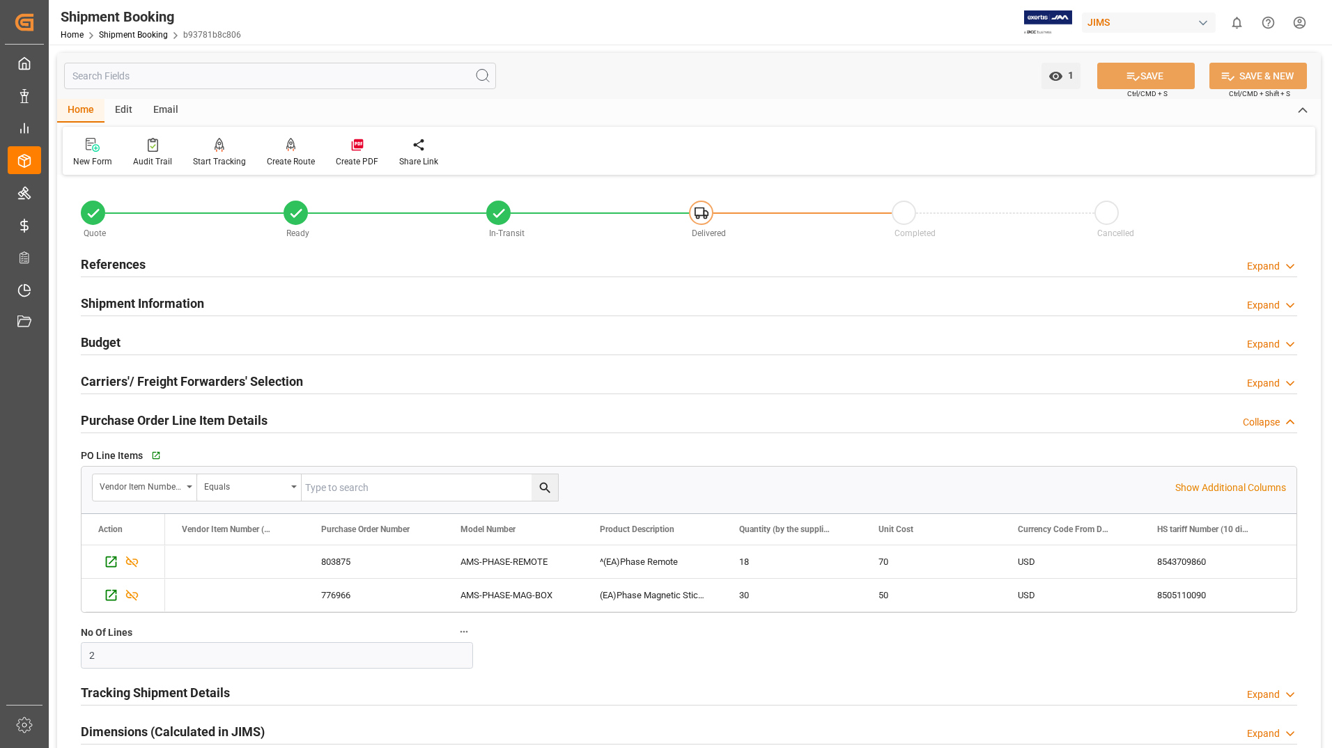
click at [155, 691] on h2 "Tracking Shipment Details" at bounding box center [155, 692] width 149 height 19
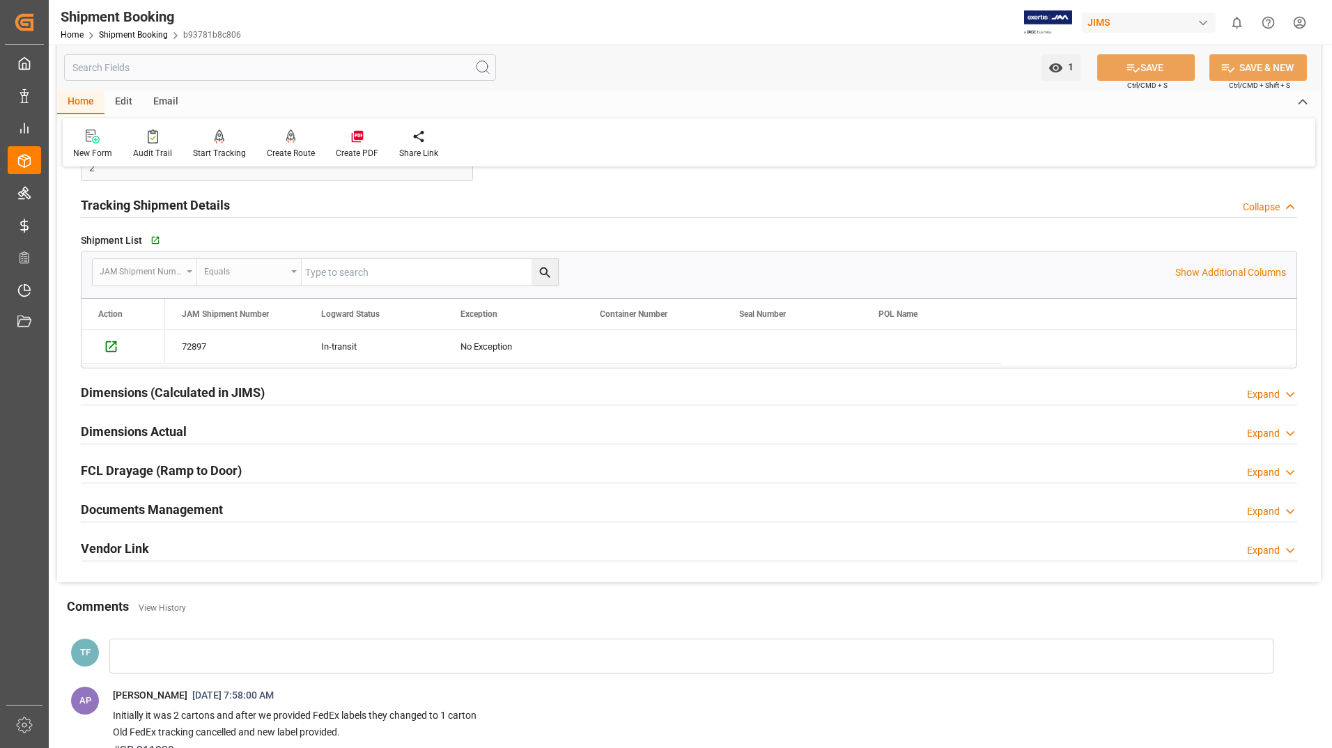
click at [175, 387] on h2 "Dimensions (Calculated in JIMS)" at bounding box center [173, 392] width 184 height 19
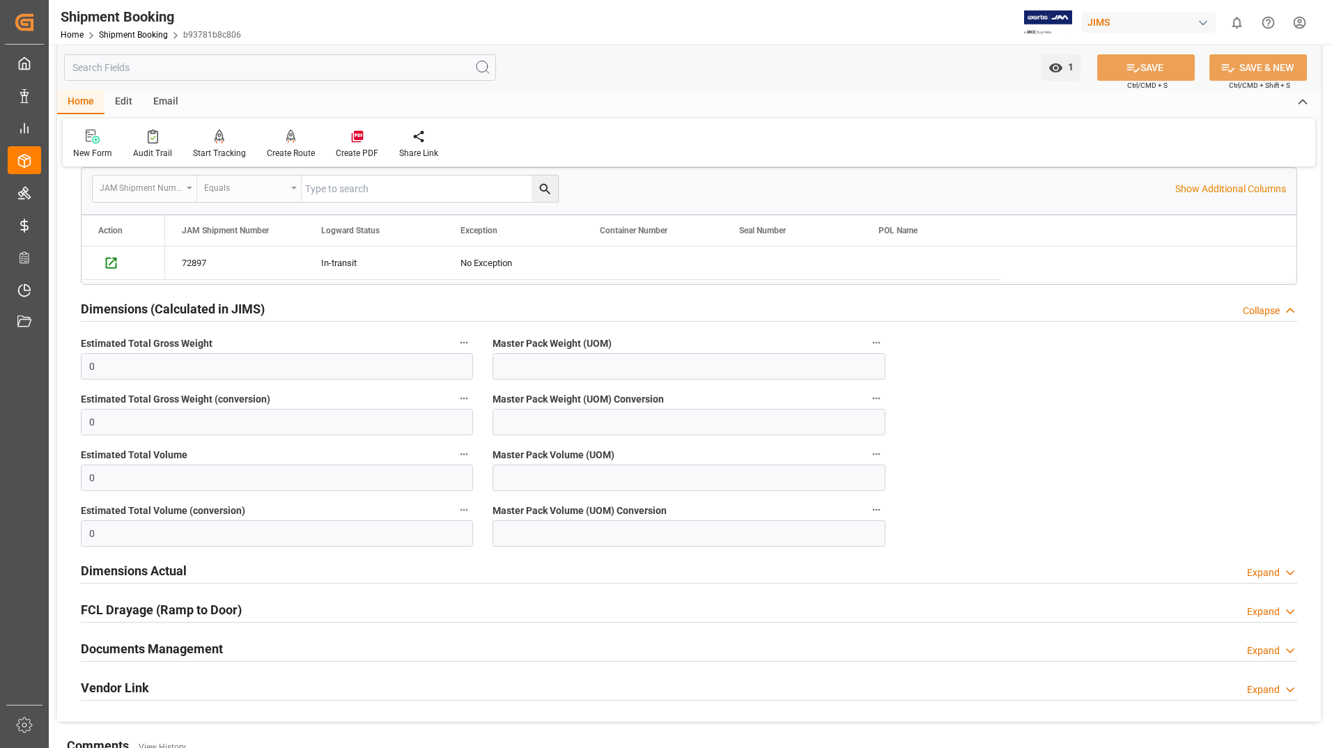
scroll to position [696, 0]
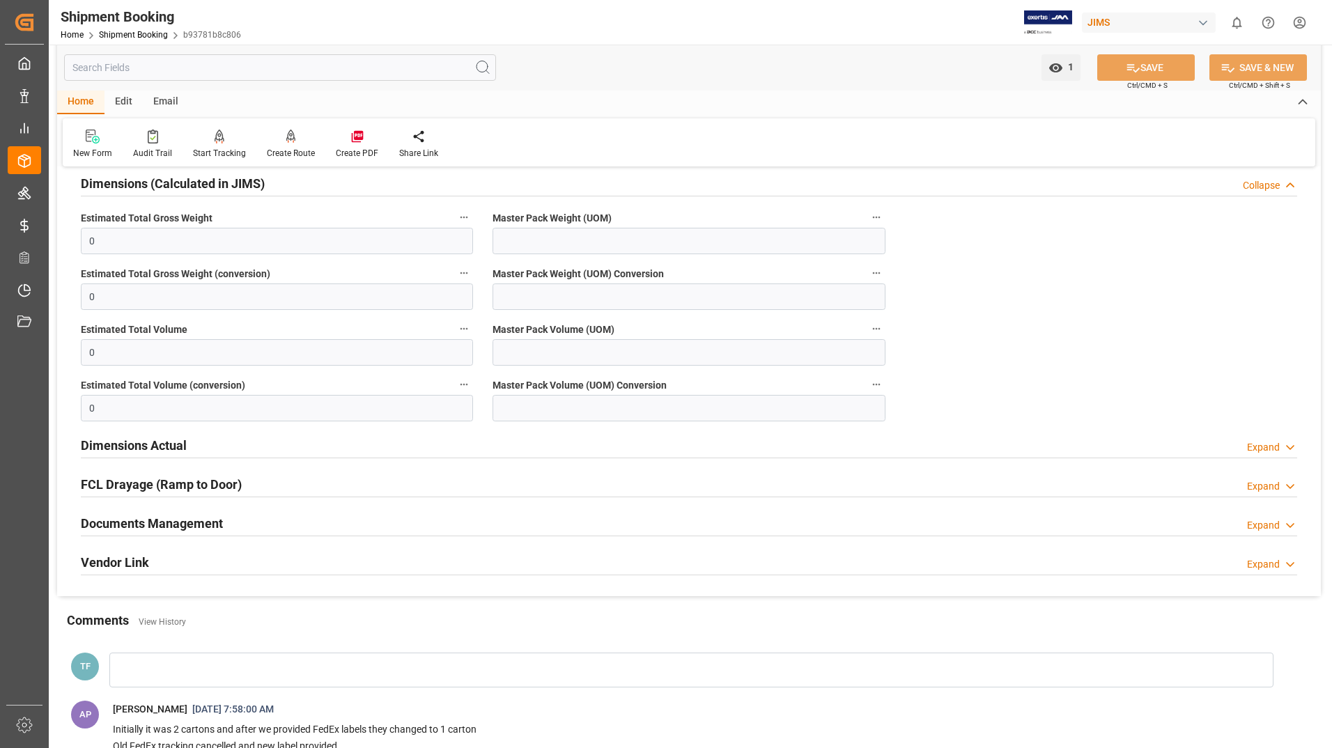
click at [115, 443] on h2 "Dimensions Actual" at bounding box center [134, 445] width 106 height 19
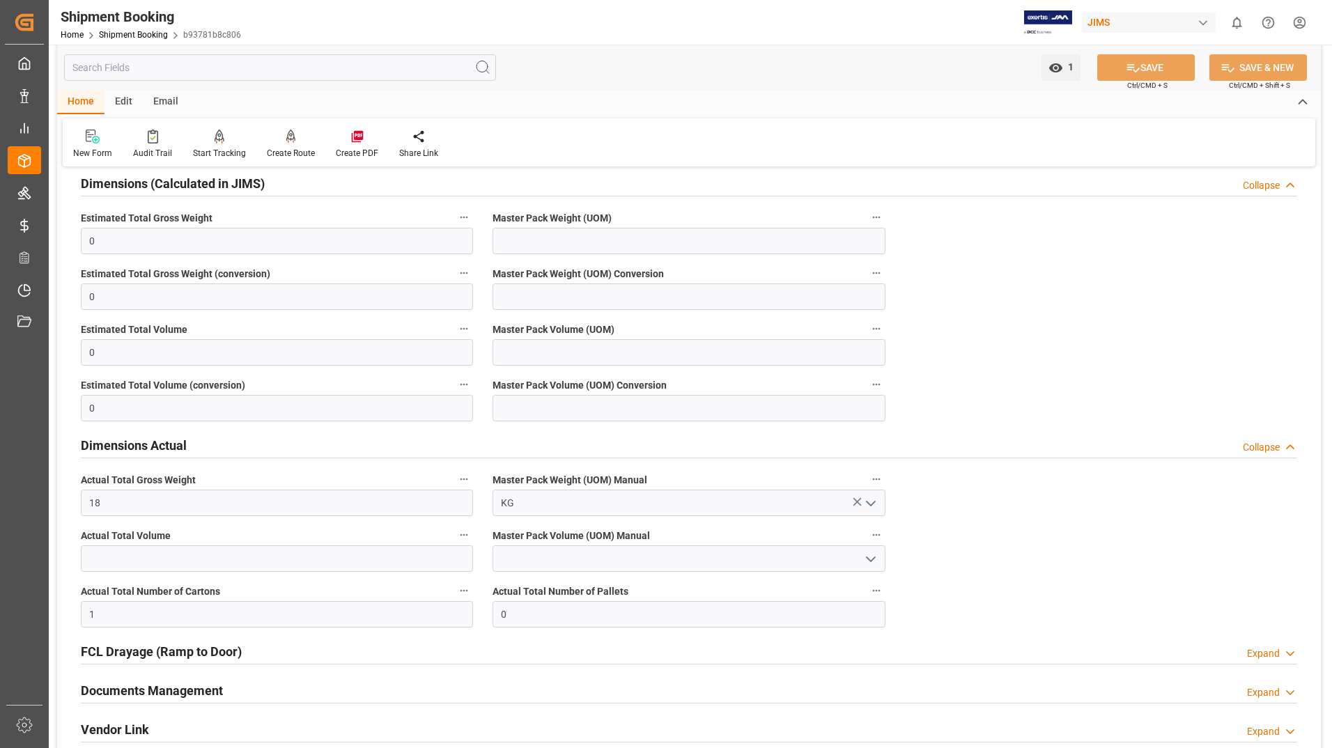
scroll to position [975, 0]
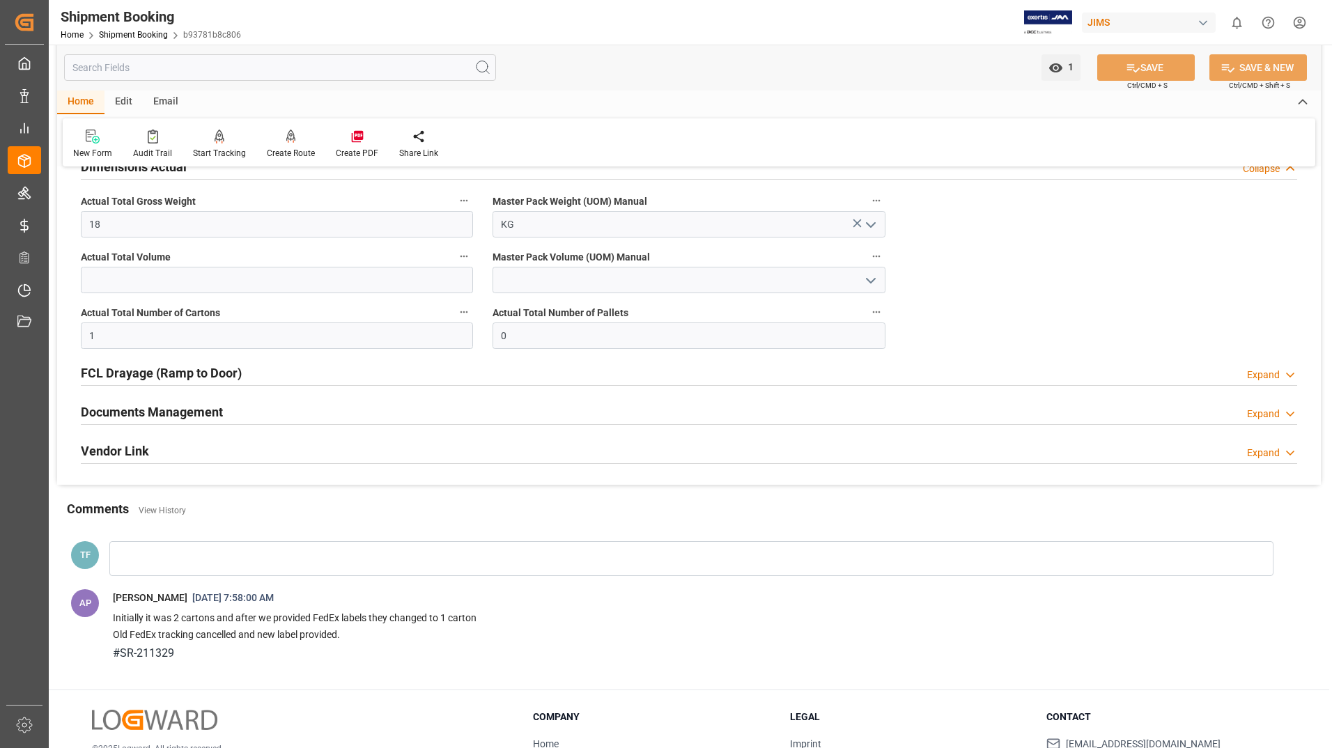
click at [180, 408] on h2 "Documents Management" at bounding box center [152, 412] width 142 height 19
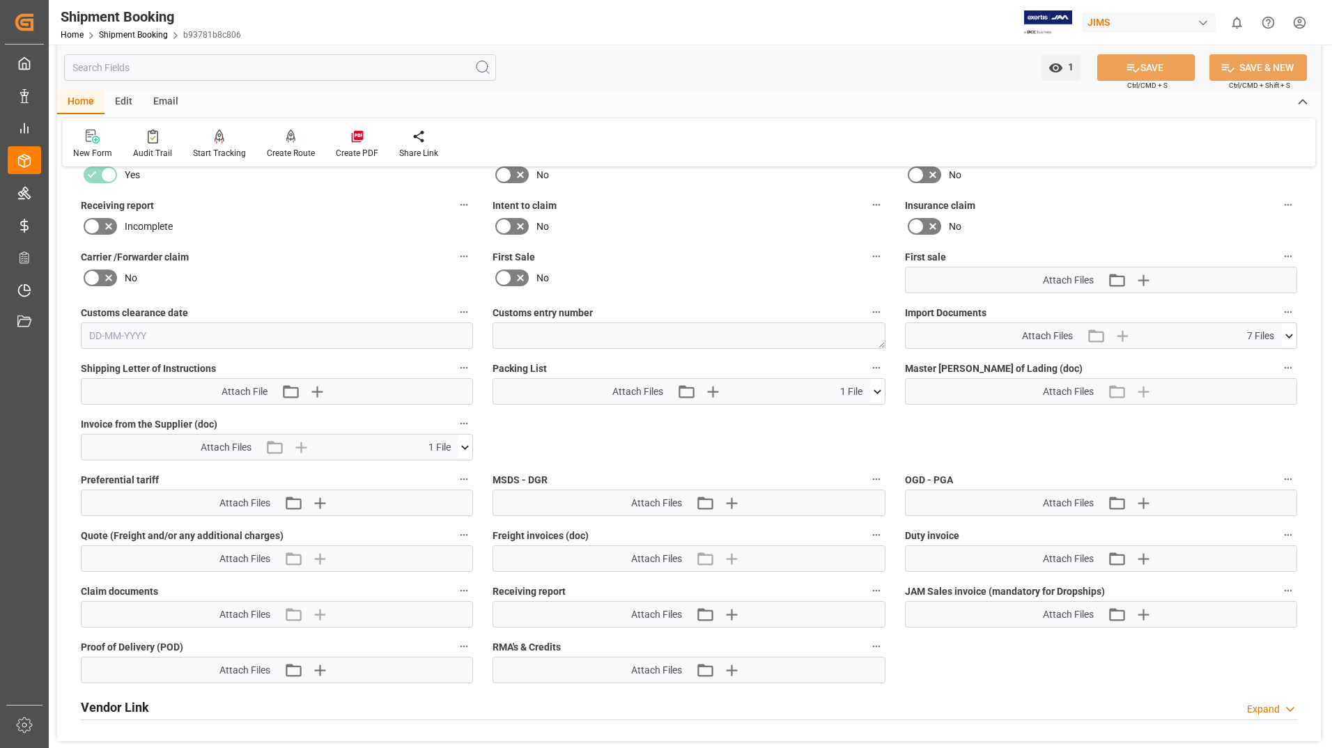
scroll to position [1323, 0]
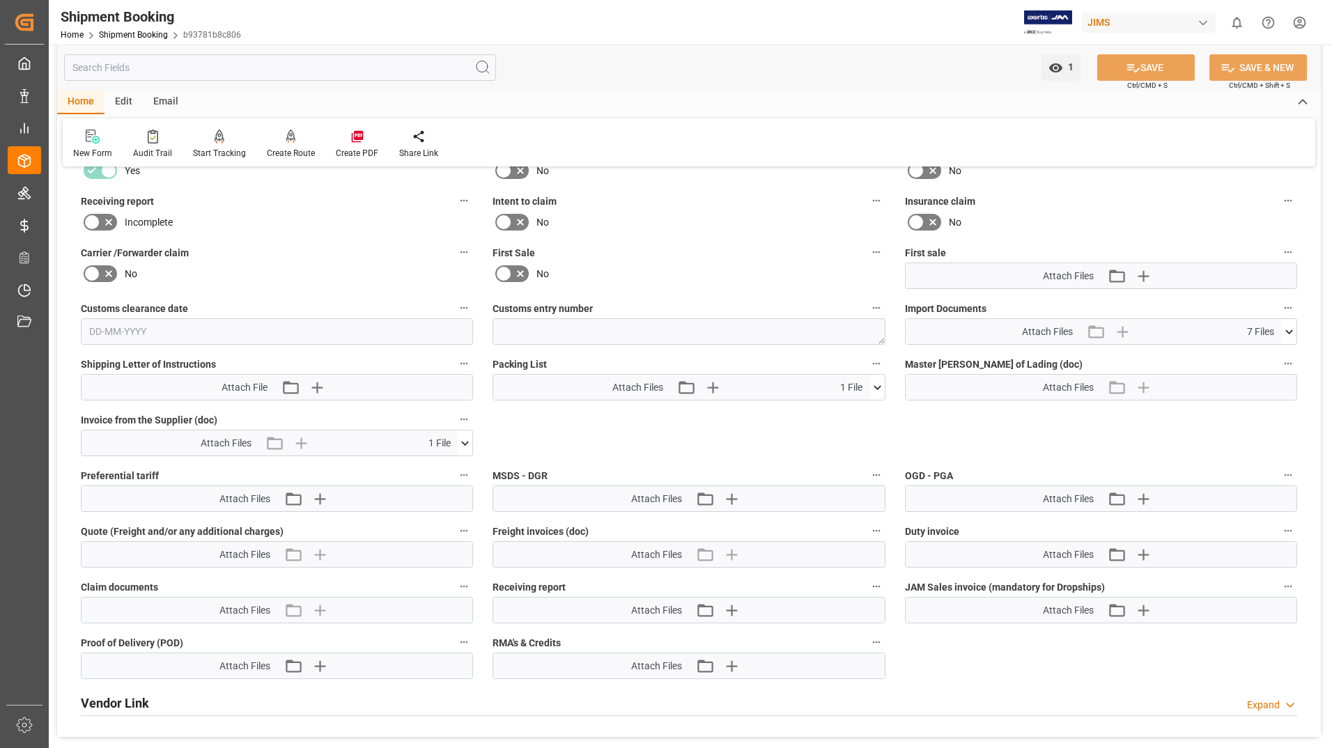
click at [877, 384] on icon at bounding box center [877, 387] width 15 height 15
click at [869, 410] on icon at bounding box center [869, 413] width 15 height 15
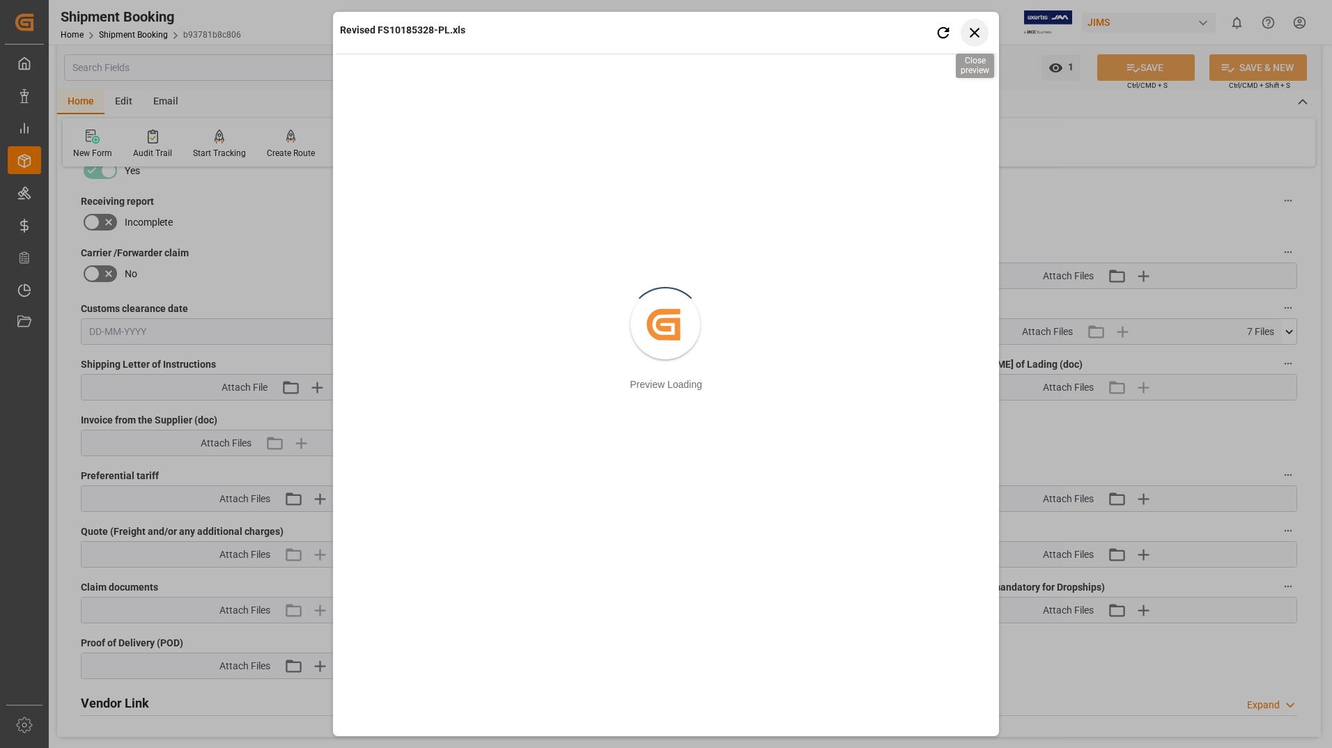
click at [975, 31] on icon "button" at bounding box center [974, 32] width 17 height 17
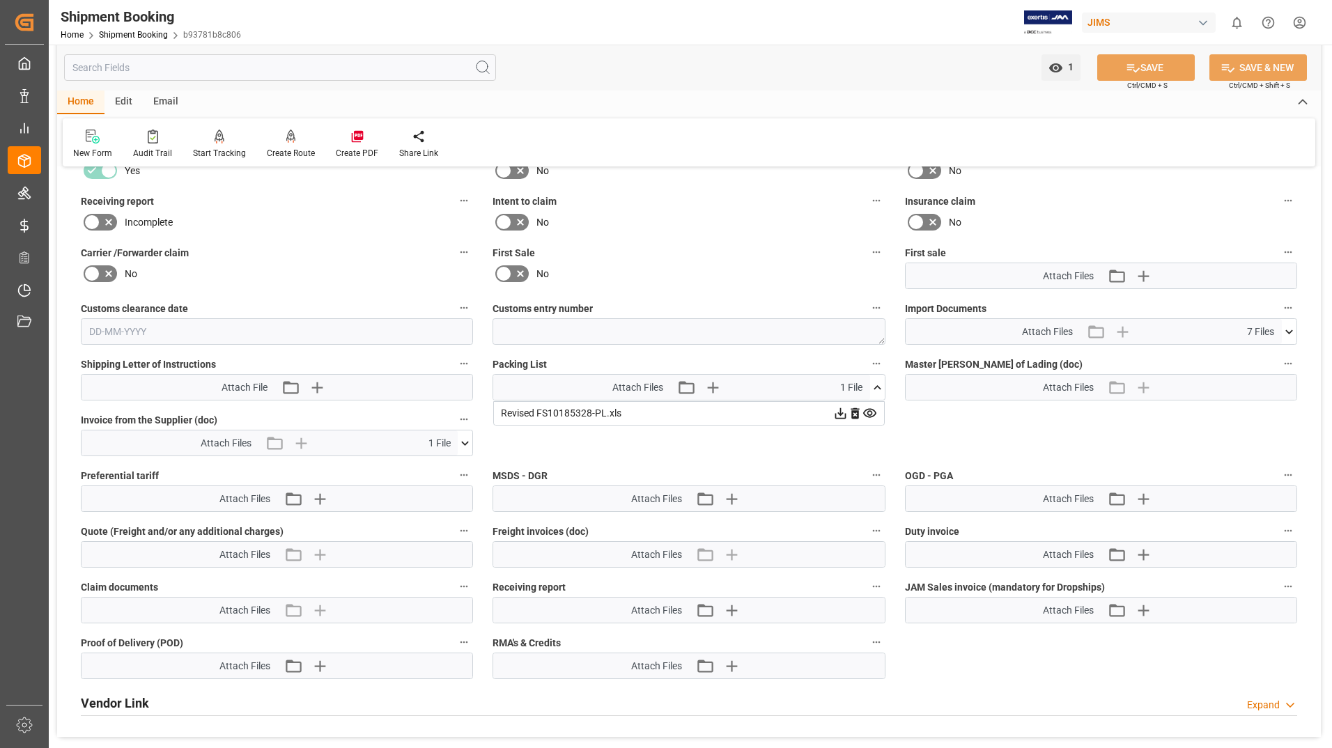
click at [841, 410] on icon at bounding box center [840, 413] width 15 height 15
click at [842, 412] on icon at bounding box center [840, 413] width 15 height 15
click at [464, 442] on icon at bounding box center [465, 443] width 15 height 15
click at [428, 471] on icon at bounding box center [428, 469] width 15 height 15
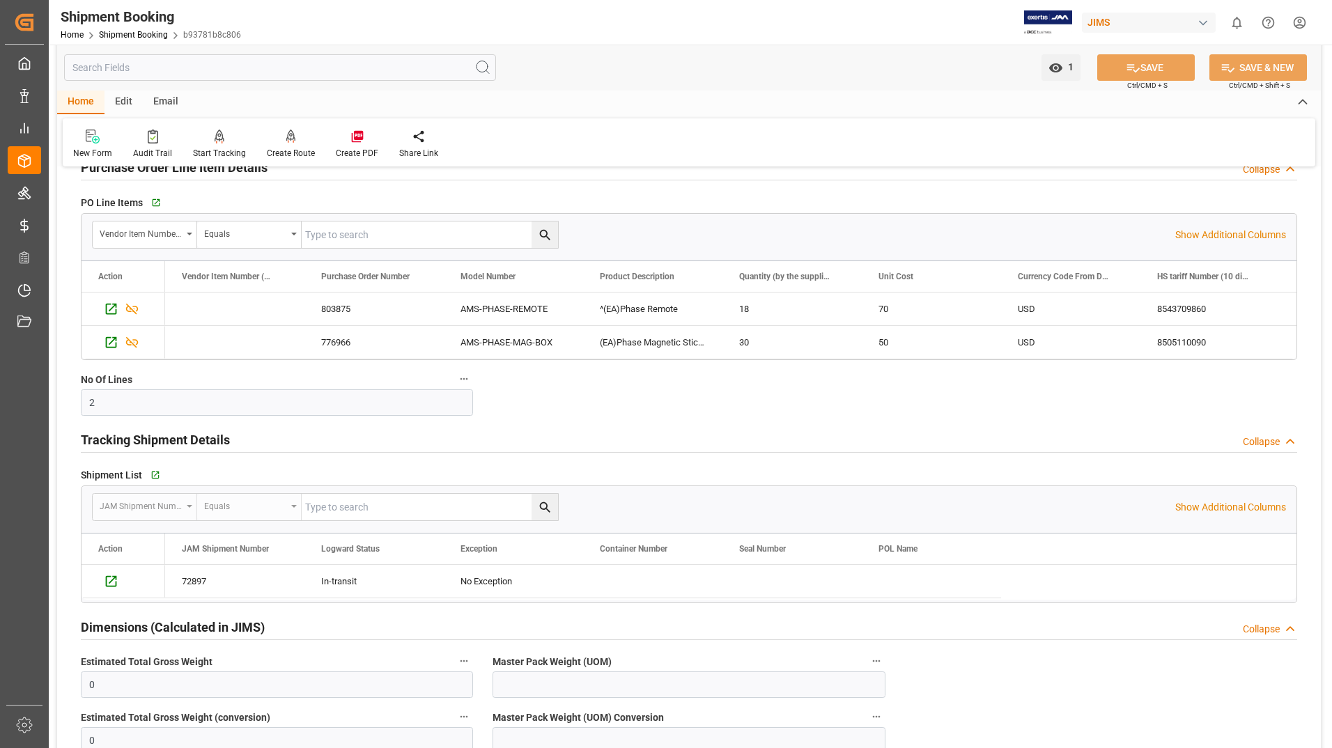
scroll to position [0, 0]
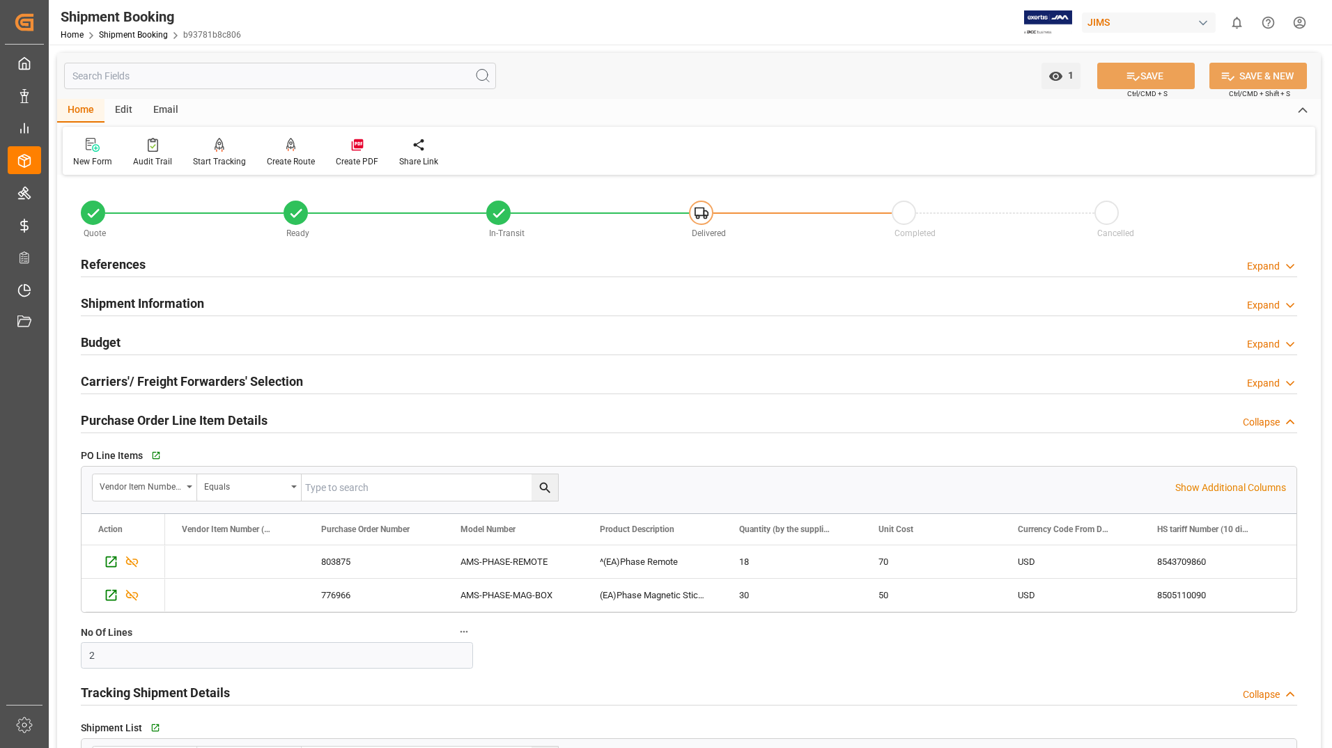
click at [121, 260] on h2 "References" at bounding box center [113, 264] width 65 height 19
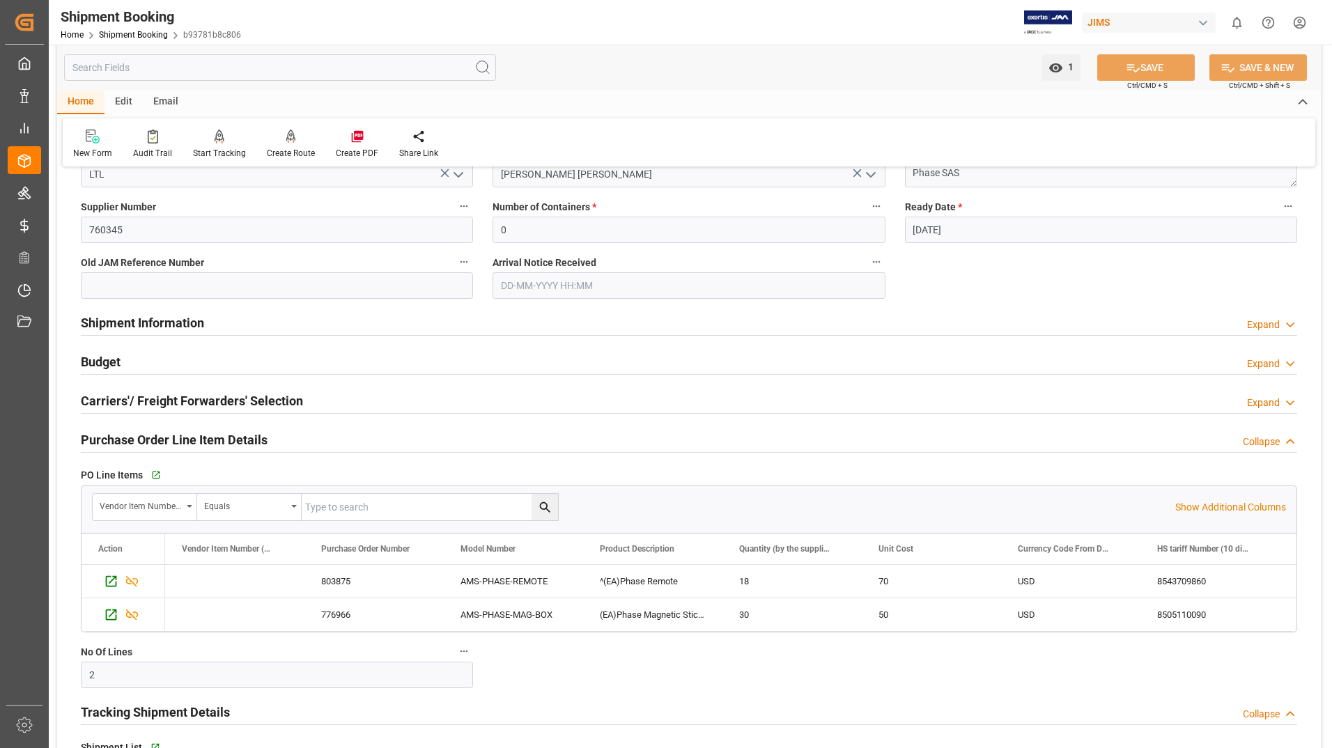
scroll to position [279, 0]
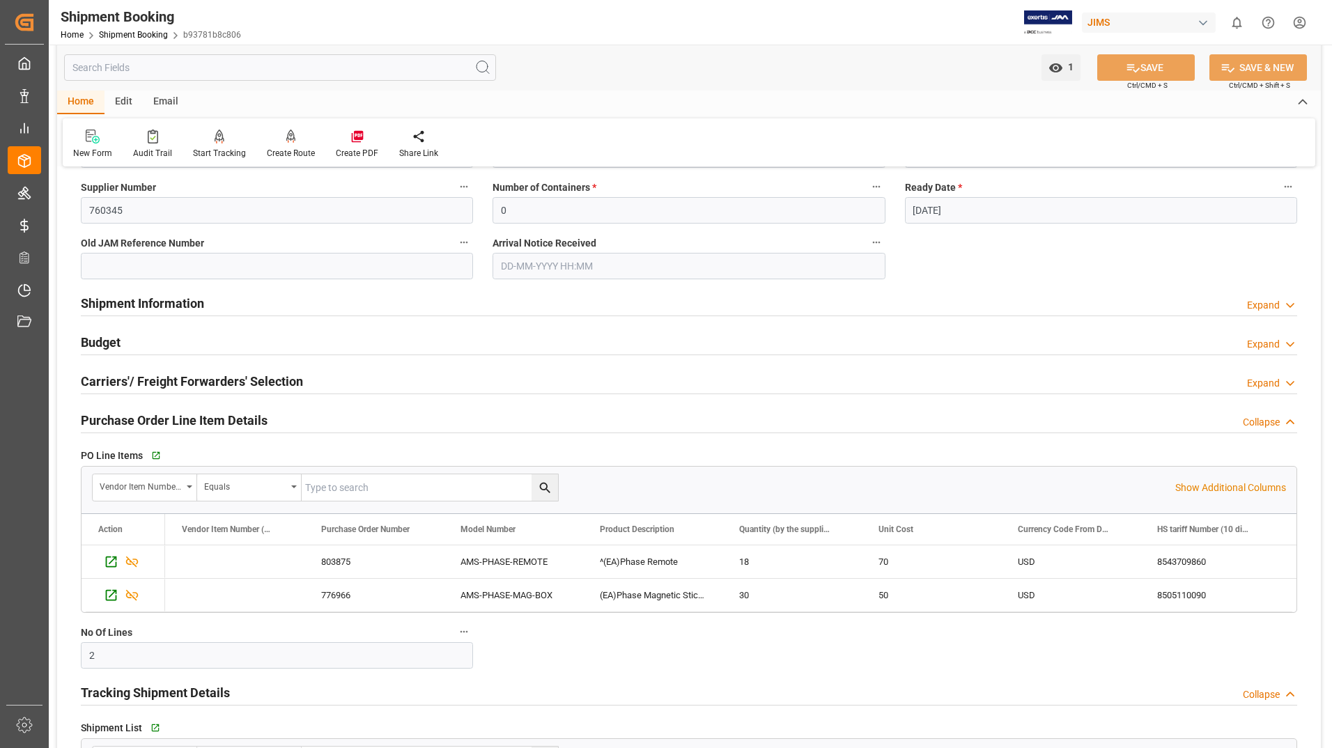
click at [182, 299] on h2 "Shipment Information" at bounding box center [142, 303] width 123 height 19
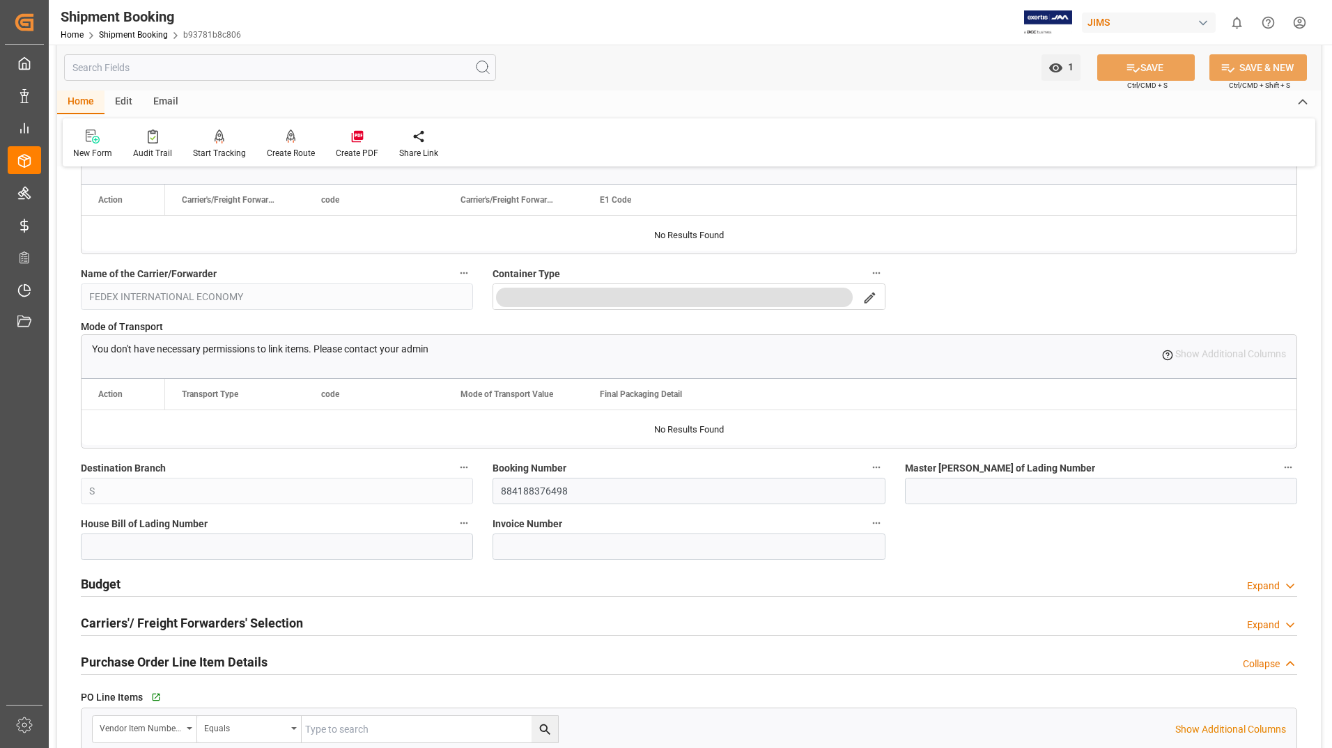
scroll to position [488, 0]
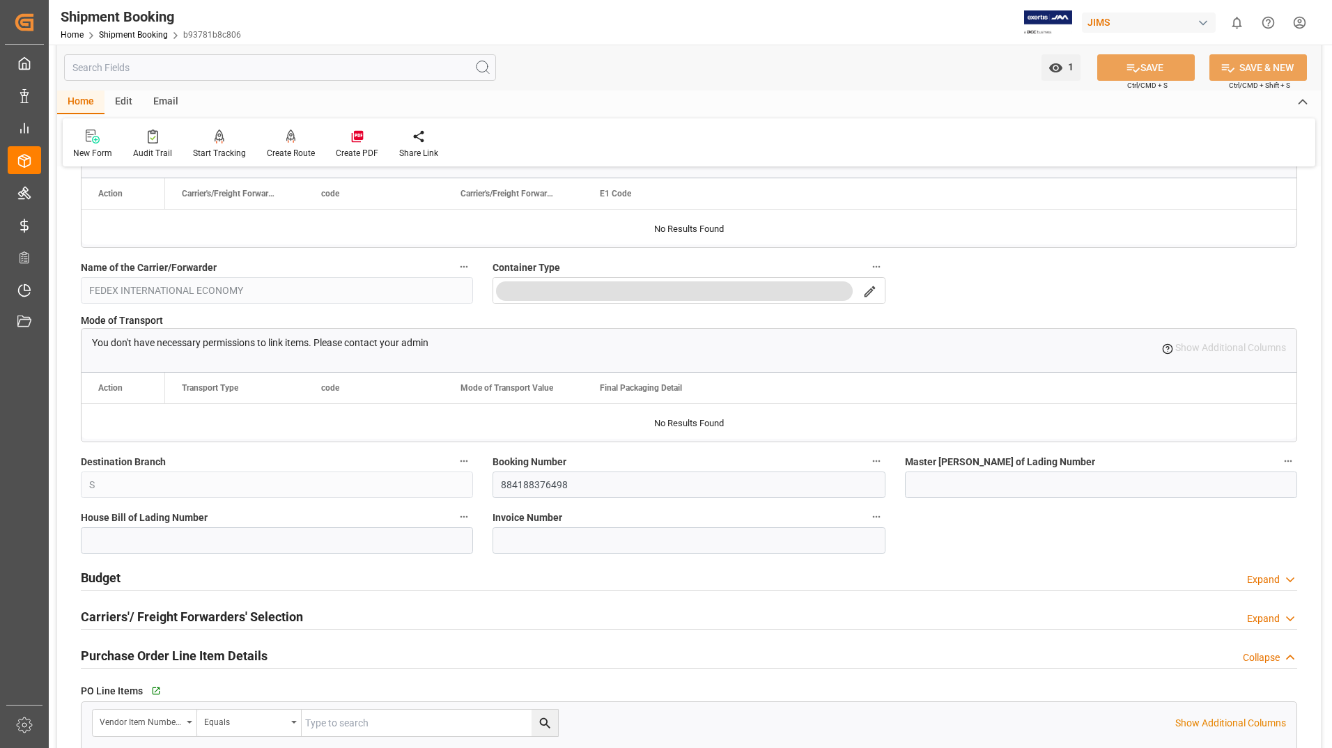
click at [140, 607] on div "Carriers'/ Freight Forwarders' Selection" at bounding box center [192, 615] width 222 height 26
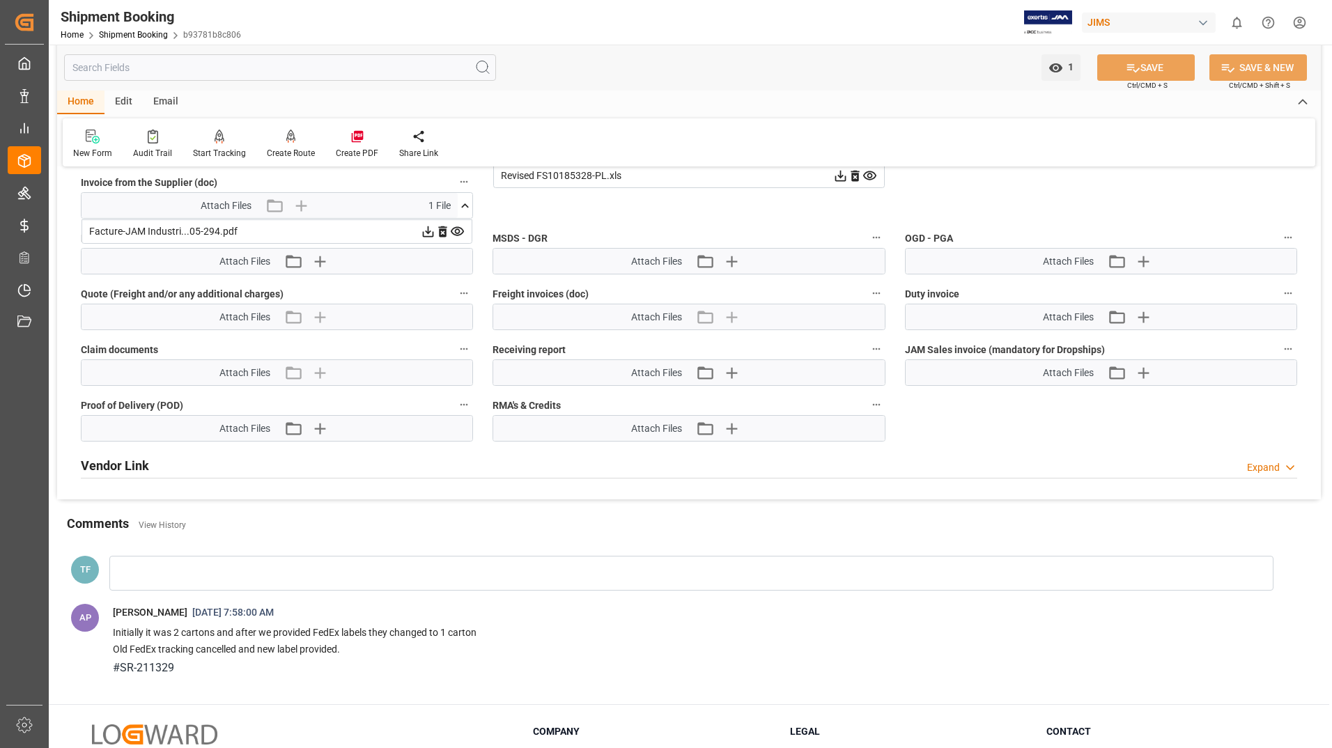
scroll to position [2646, 0]
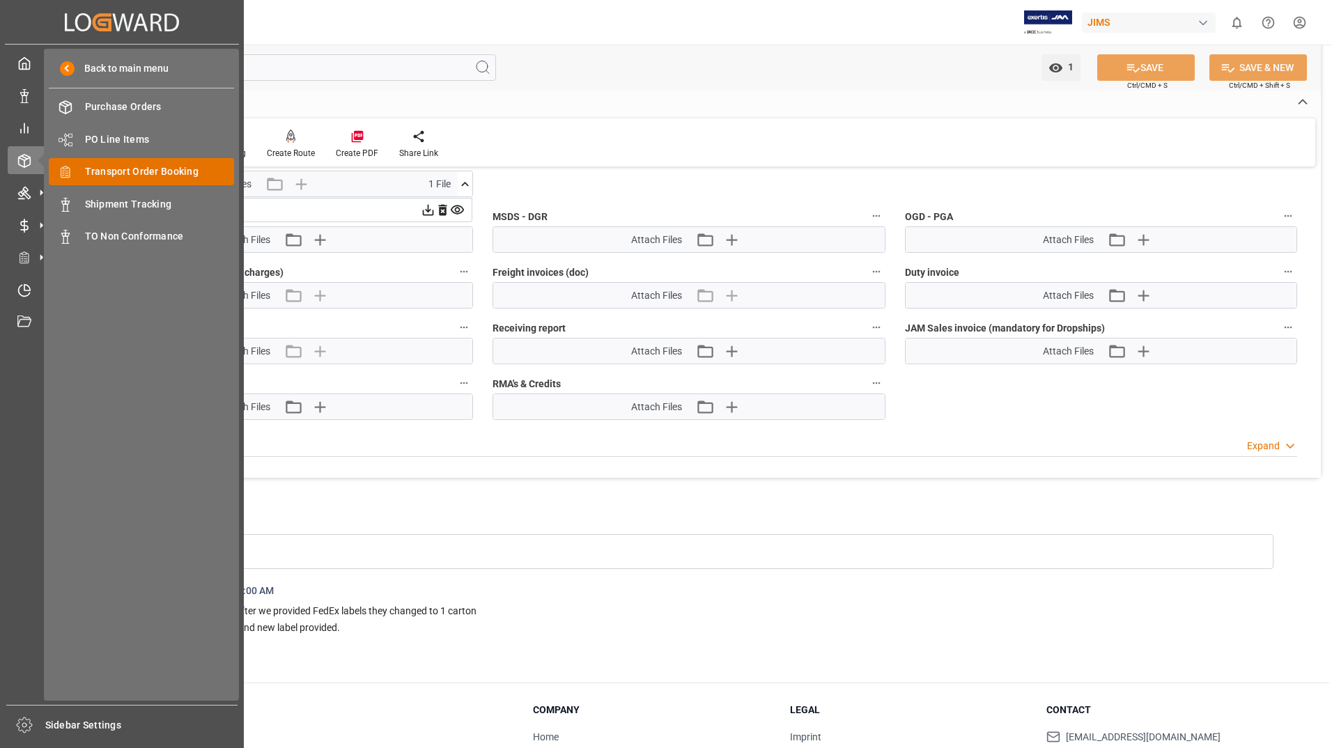
click at [132, 173] on span "Transport Order Booking" at bounding box center [160, 171] width 150 height 15
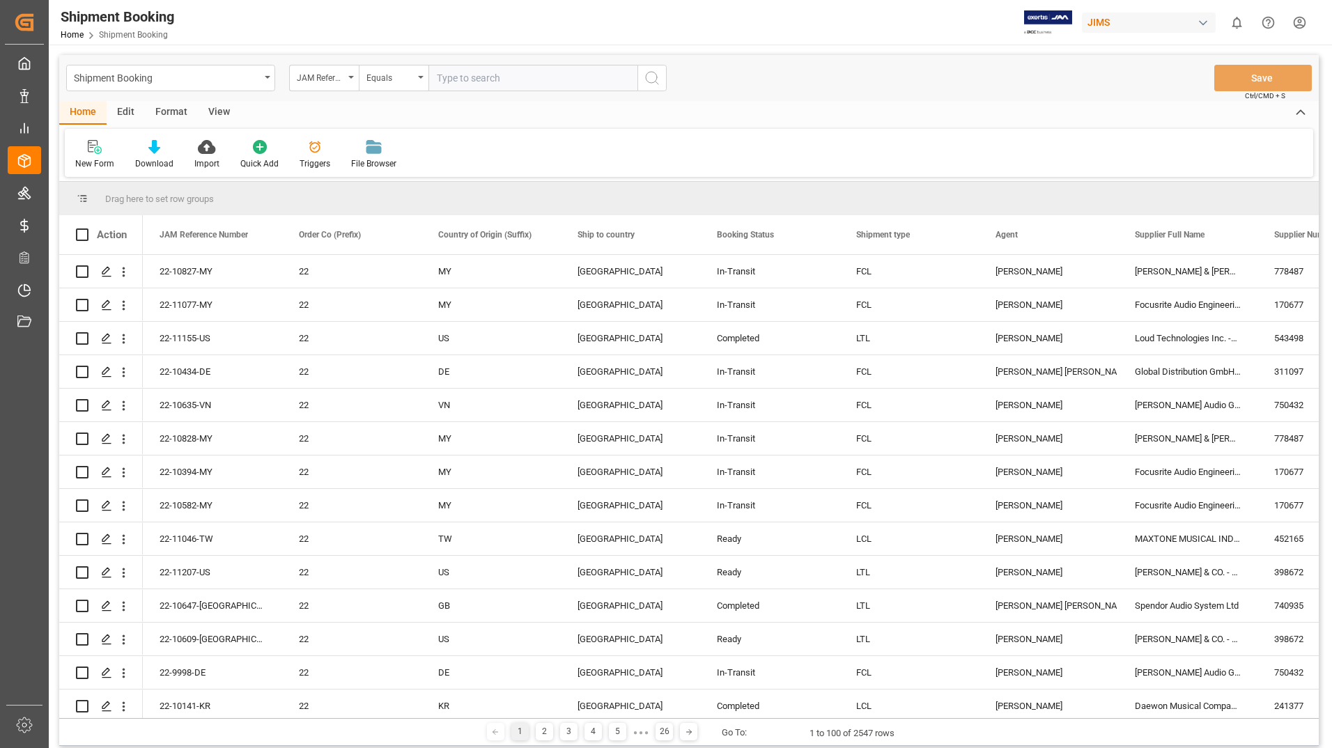
click at [491, 82] on input "text" at bounding box center [532, 78] width 209 height 26
type input "22-11005-usd"
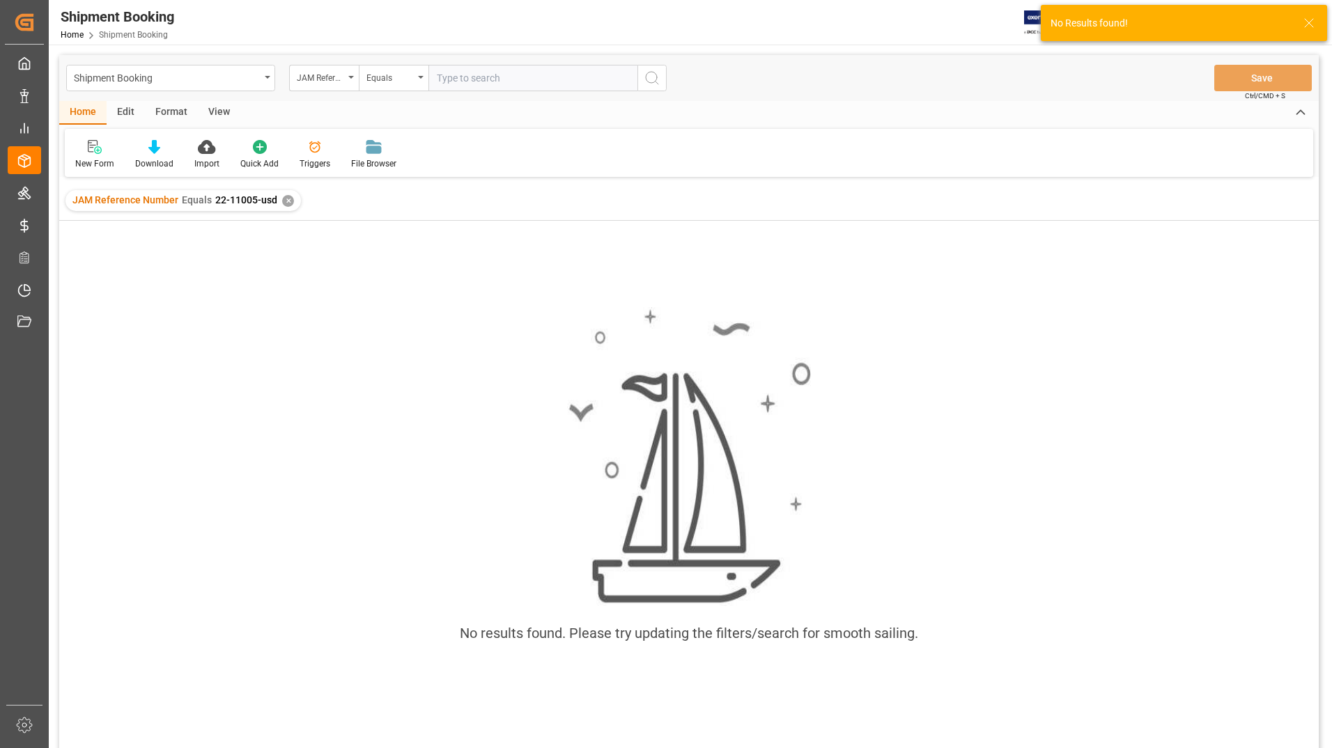
click at [283, 203] on div "✕" at bounding box center [288, 201] width 12 height 12
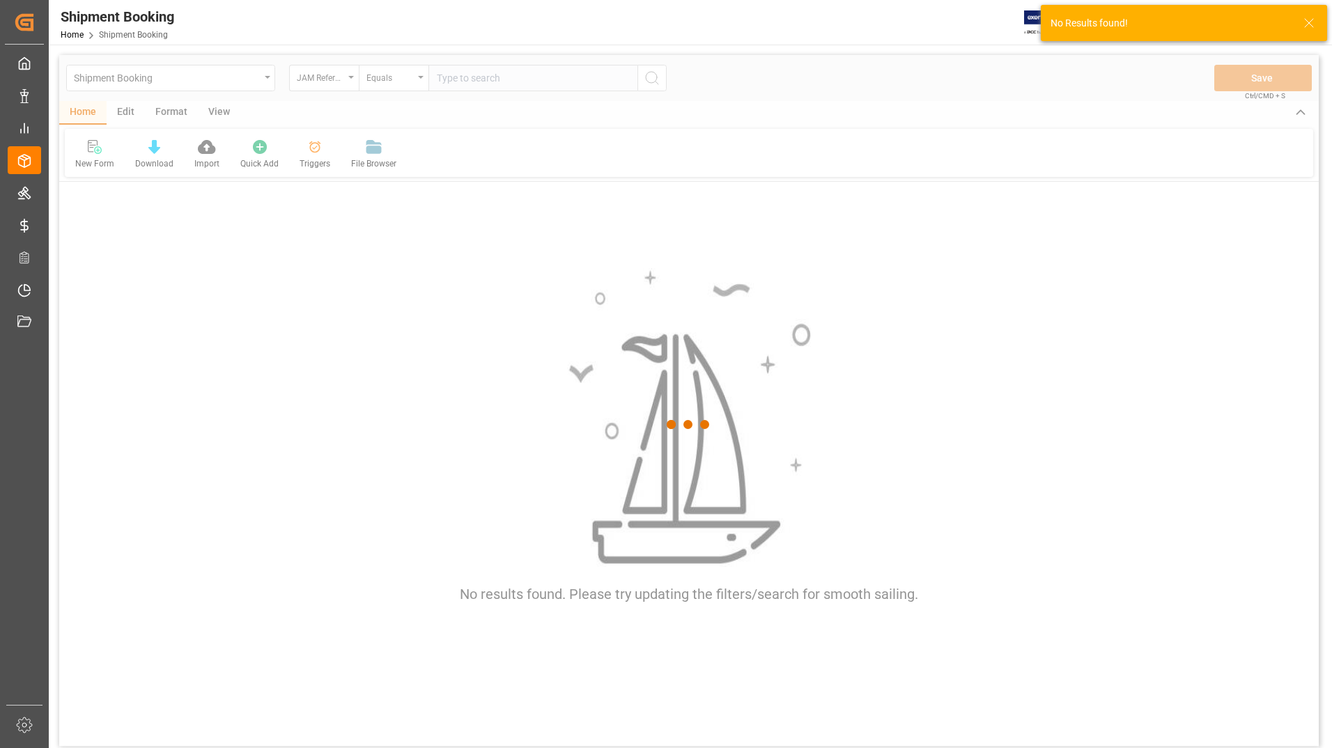
click at [481, 79] on div at bounding box center [688, 425] width 1259 height 740
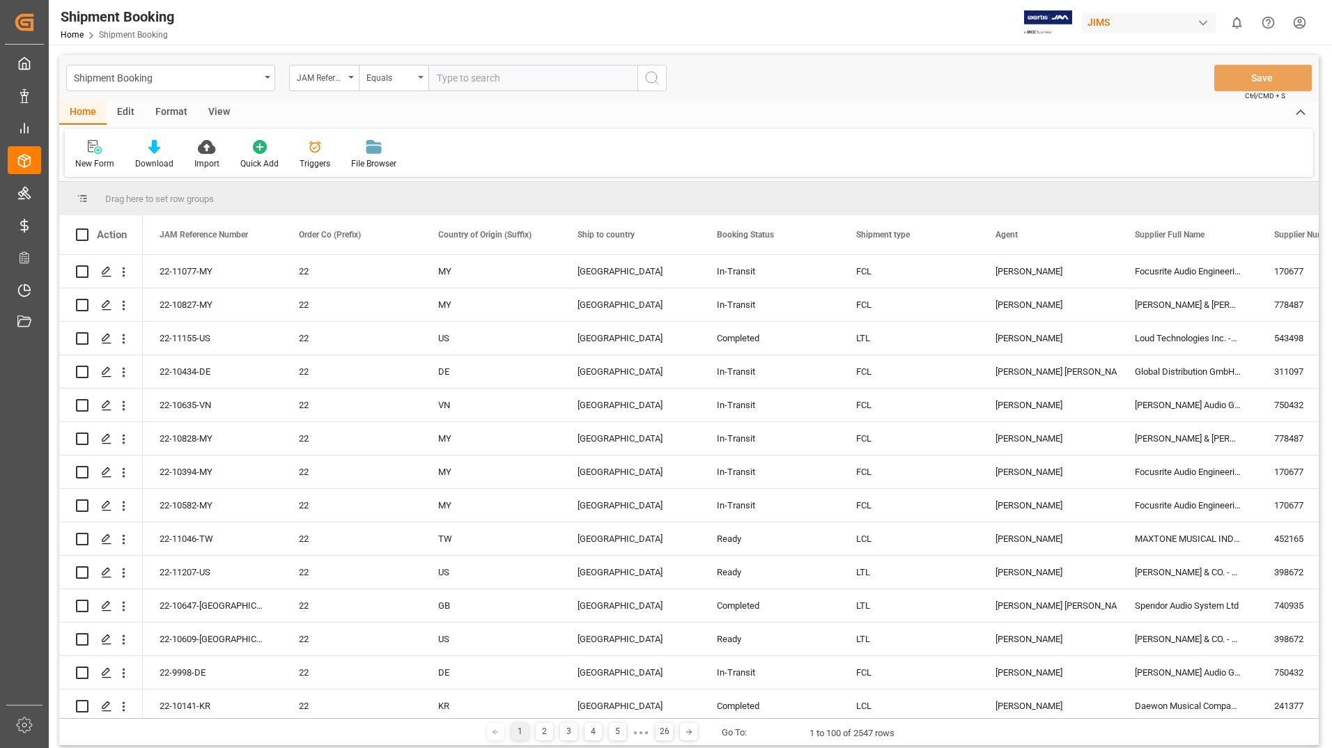
click at [546, 79] on input "text" at bounding box center [532, 78] width 209 height 26
type input "22-11005-us"
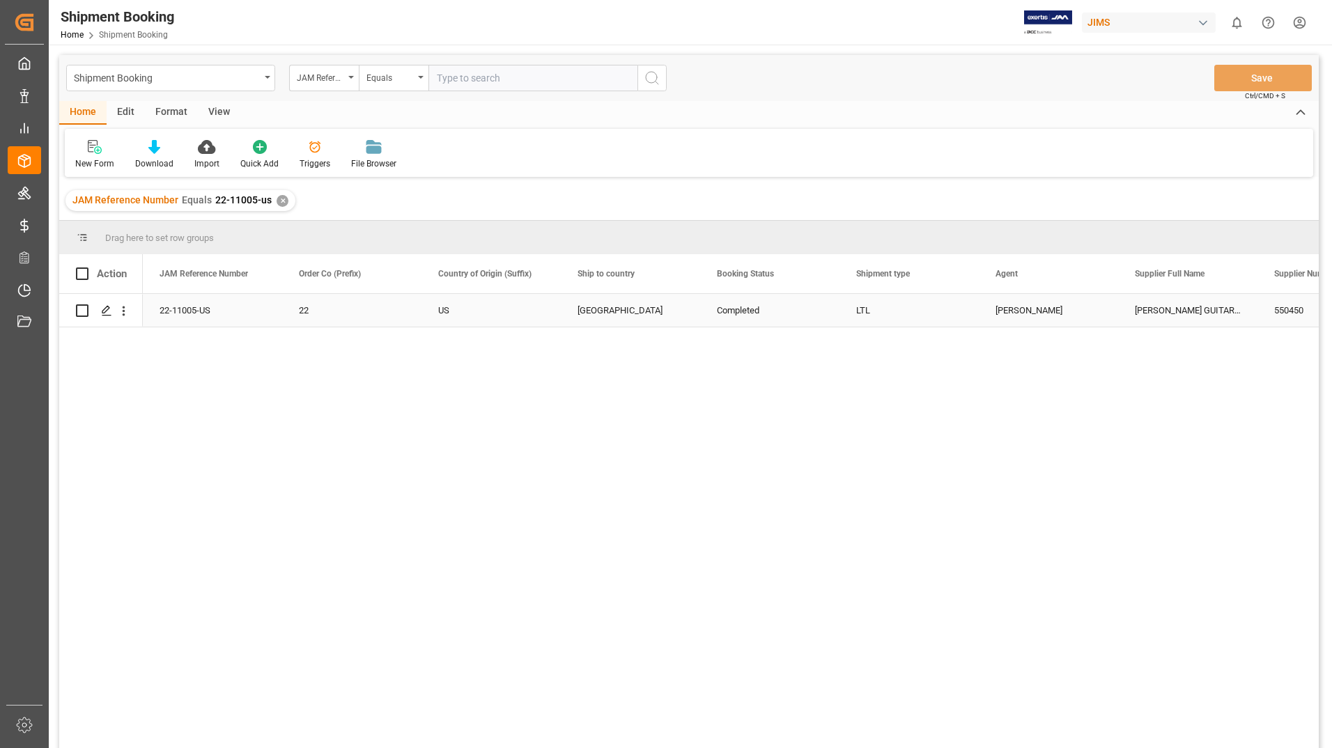
click at [81, 309] on input "Press Space to toggle row selection (unchecked)" at bounding box center [82, 310] width 13 height 13
checkbox input "true"
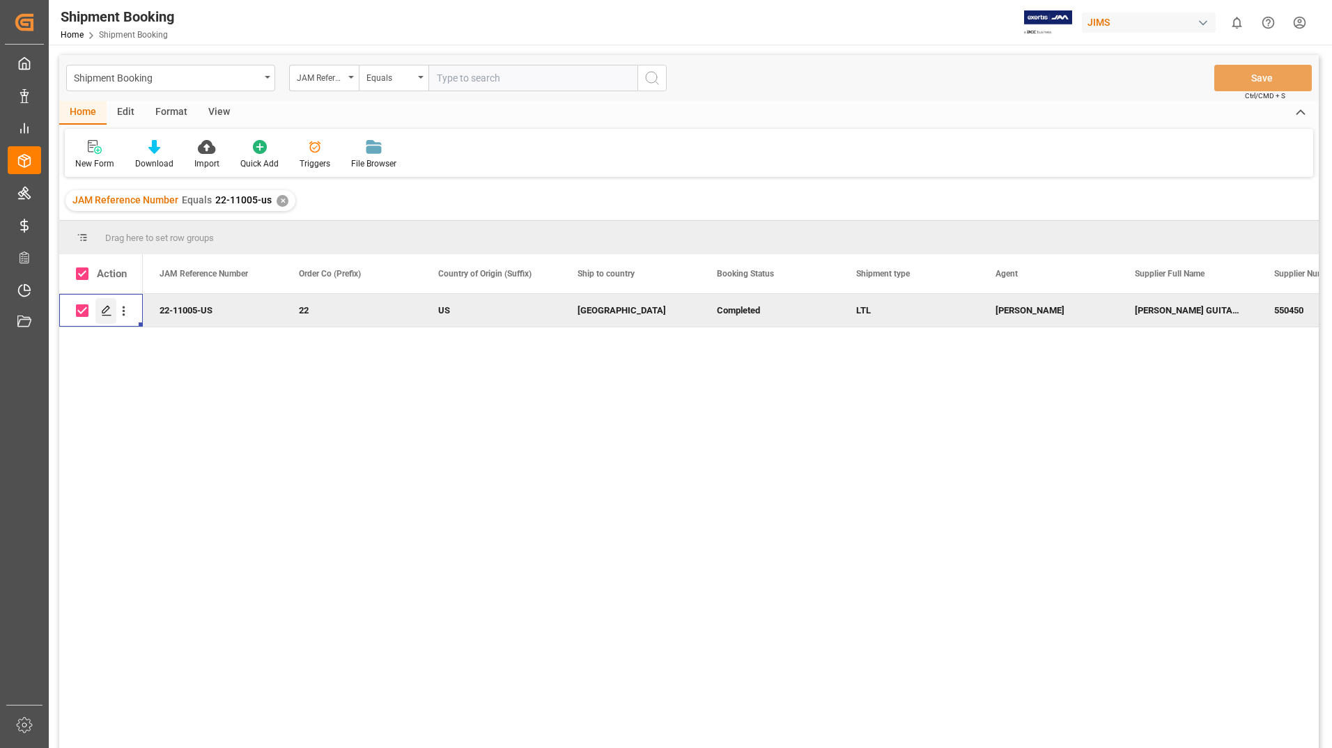
click at [108, 307] on polygon "Press SPACE to deselect this row." at bounding box center [105, 309] width 7 height 7
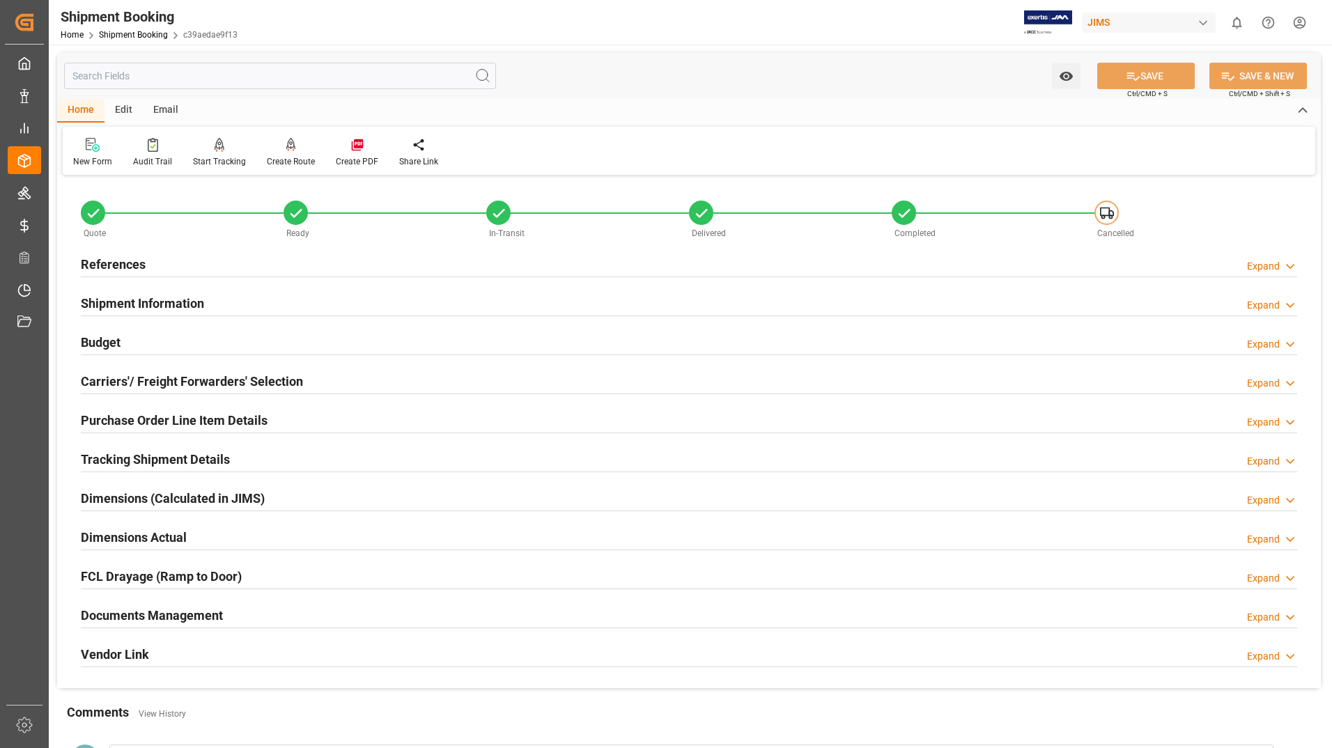
click at [118, 604] on div "Documents Management" at bounding box center [152, 614] width 142 height 26
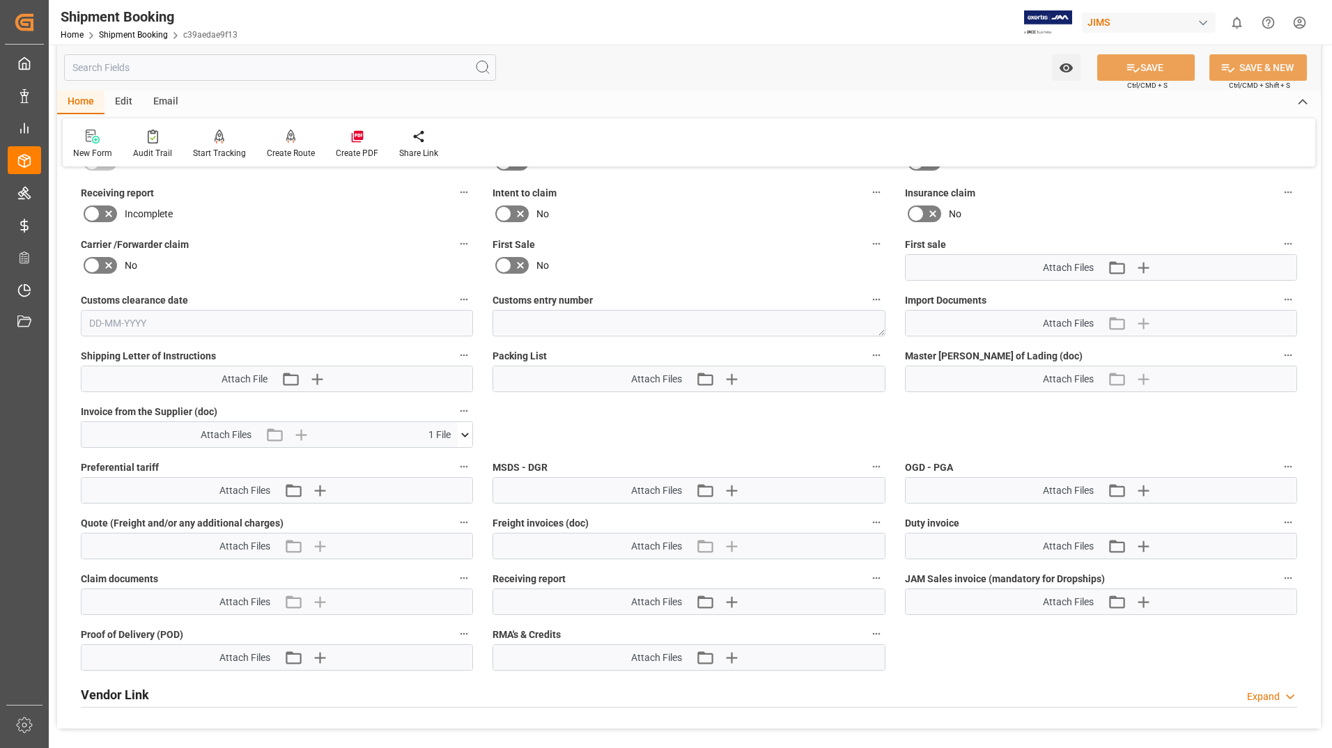
scroll to position [627, 0]
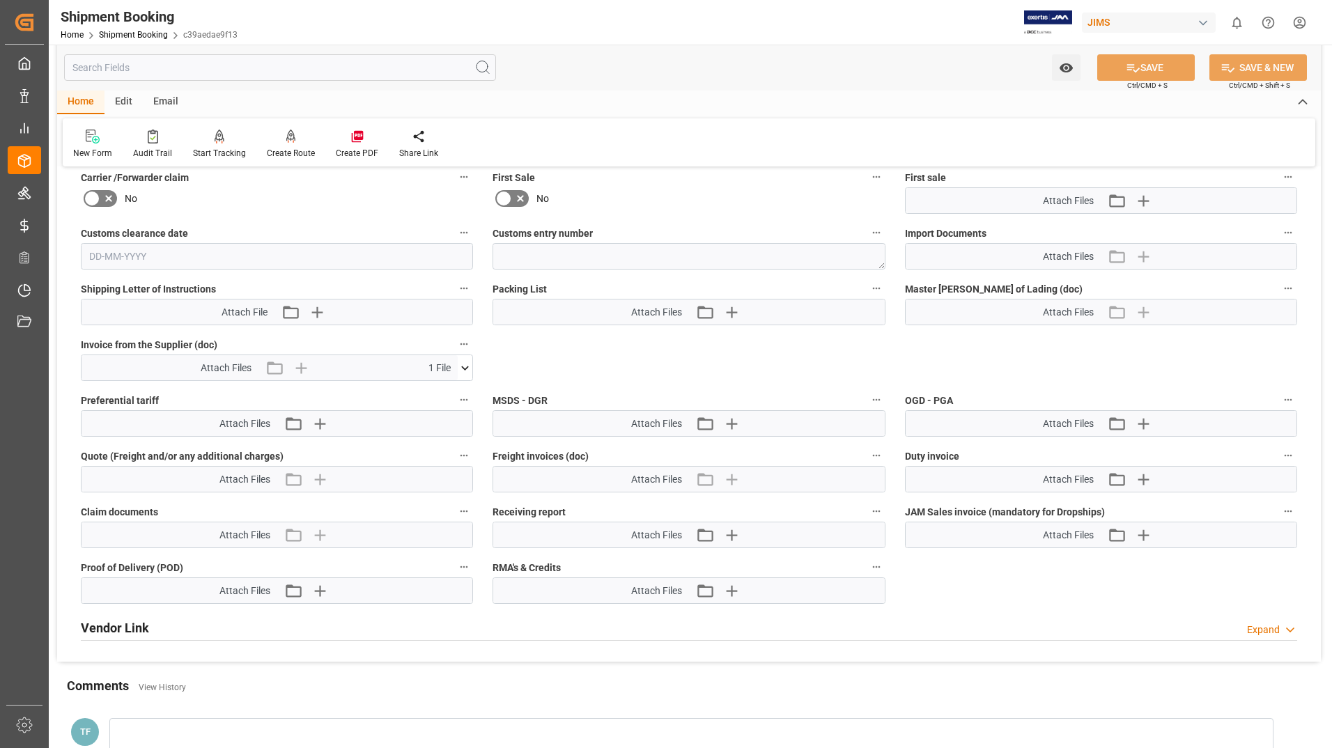
click at [464, 365] on icon at bounding box center [465, 368] width 15 height 15
click at [452, 393] on icon at bounding box center [457, 393] width 13 height 9
